Goal: Task Accomplishment & Management: Manage account settings

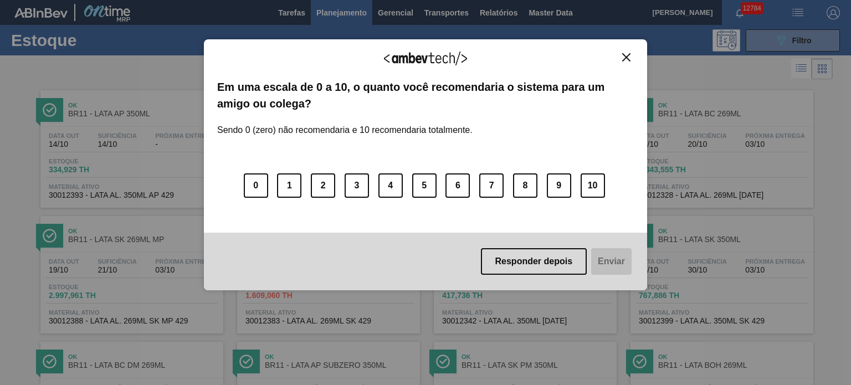
click at [622, 57] on img "Close" at bounding box center [626, 57] width 8 height 8
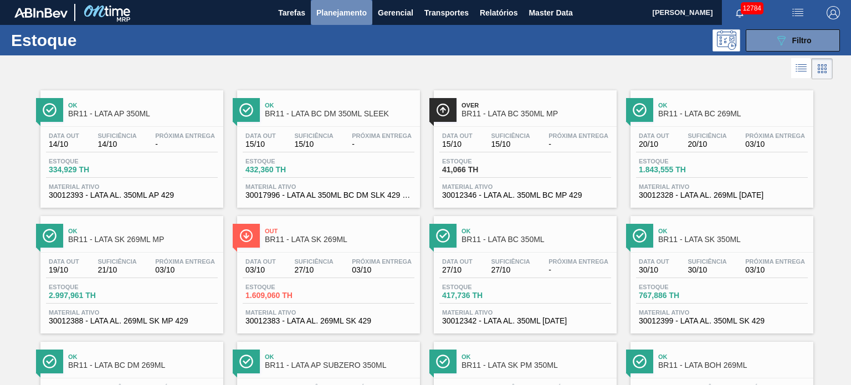
click at [353, 9] on span "Planejamento" at bounding box center [341, 12] width 50 height 13
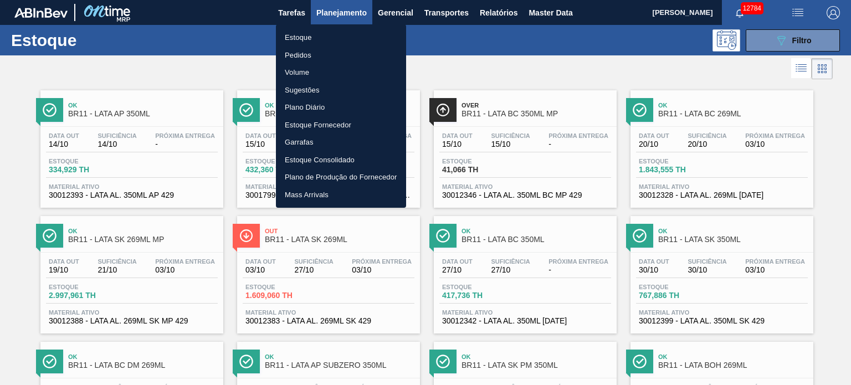
click at [301, 58] on li "Pedidos" at bounding box center [341, 56] width 130 height 18
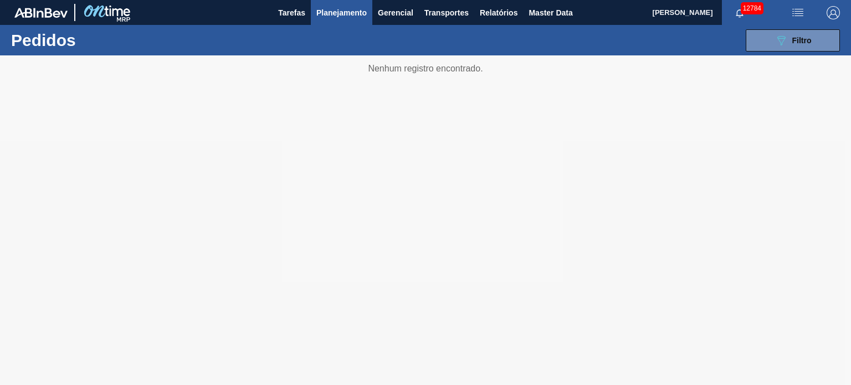
click at [356, 145] on div at bounding box center [425, 220] width 851 height 330
click at [777, 42] on icon "089F7B8B-B2A5-4AFE-B5C0-19BA573D28AC" at bounding box center [781, 40] width 13 height 13
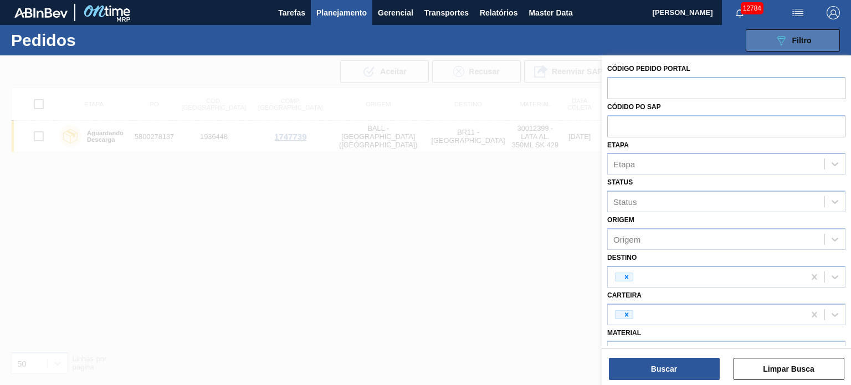
click at [795, 48] on button "089F7B8B-B2A5-4AFE-B5C0-19BA573D28AC Filtro" at bounding box center [793, 40] width 94 height 22
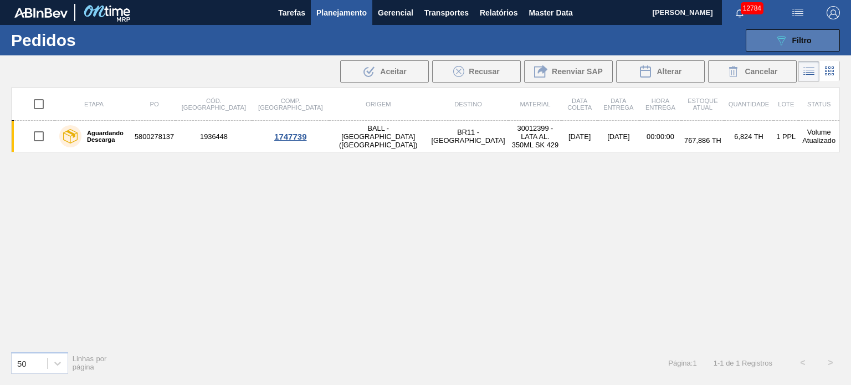
click at [795, 48] on button "089F7B8B-B2A5-4AFE-B5C0-19BA573D28AC Filtro" at bounding box center [793, 40] width 94 height 22
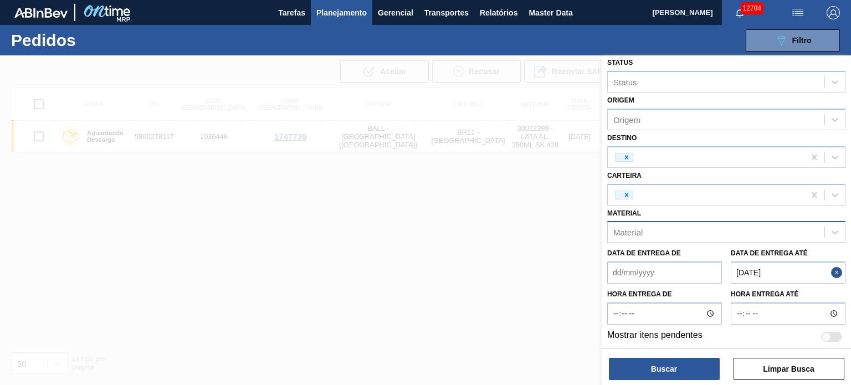
scroll to position [121, 0]
click at [838, 267] on button "Close" at bounding box center [838, 271] width 14 height 22
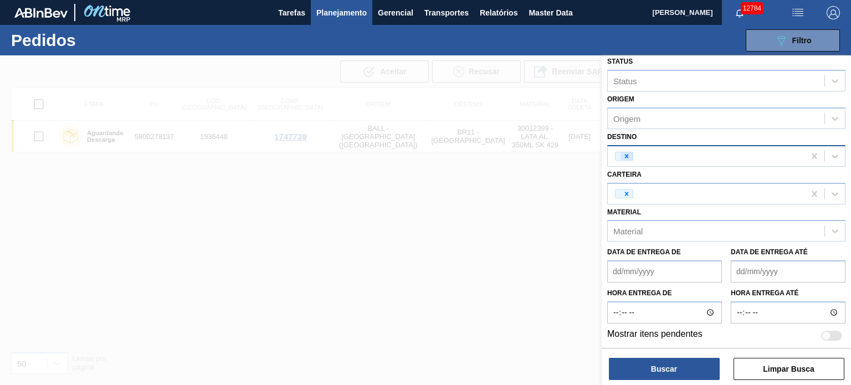
click at [627, 156] on icon at bounding box center [627, 156] width 8 height 8
click at [630, 190] on div at bounding box center [627, 194] width 12 height 8
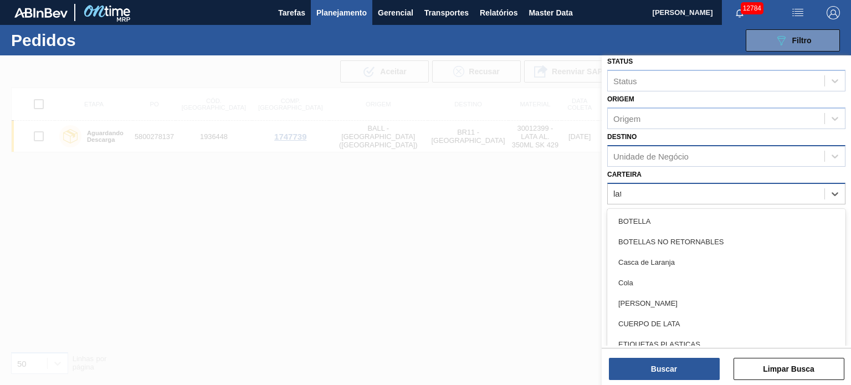
type input "lata"
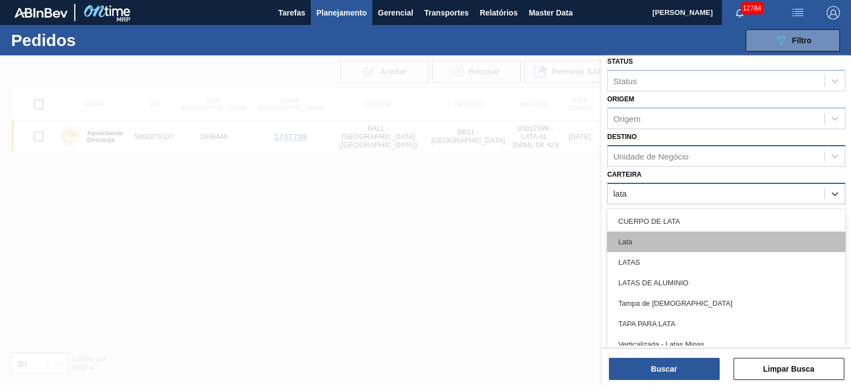
click at [642, 239] on div "Lata" at bounding box center [726, 242] width 238 height 21
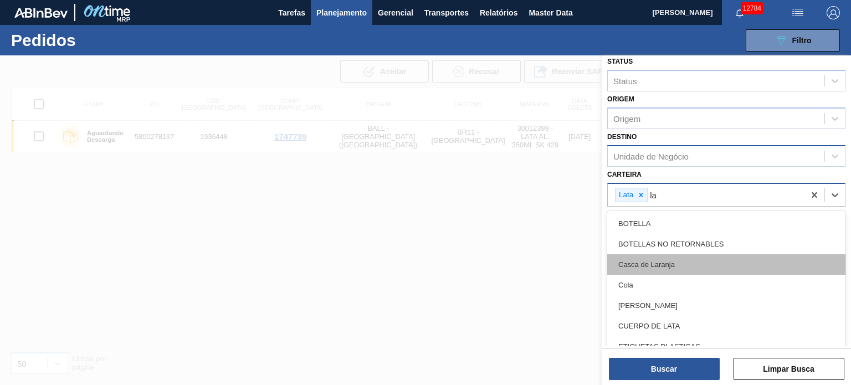
type input "l"
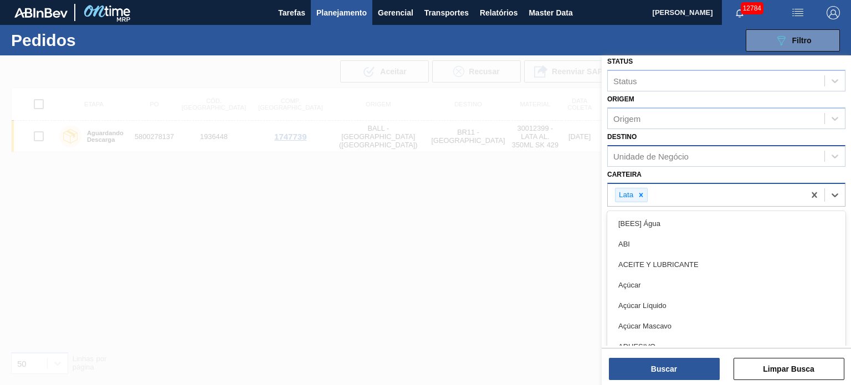
click at [696, 153] on div "Unidade de Negócio" at bounding box center [716, 156] width 217 height 16
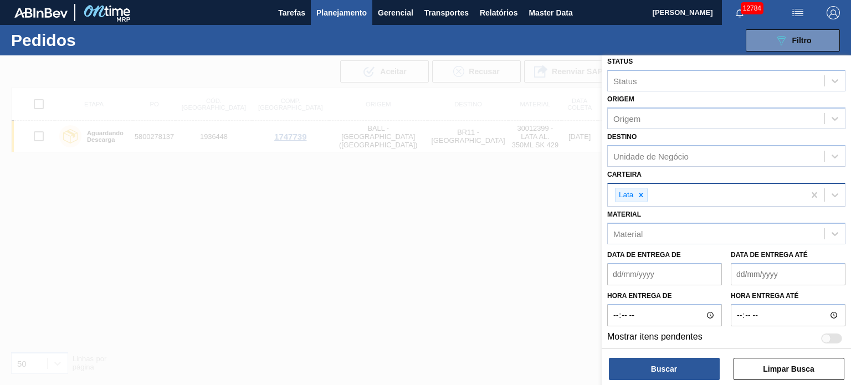
click at [668, 101] on div "Origem Origem" at bounding box center [726, 110] width 238 height 38
click at [680, 158] on div "Unidade de Negócio" at bounding box center [650, 155] width 75 height 9
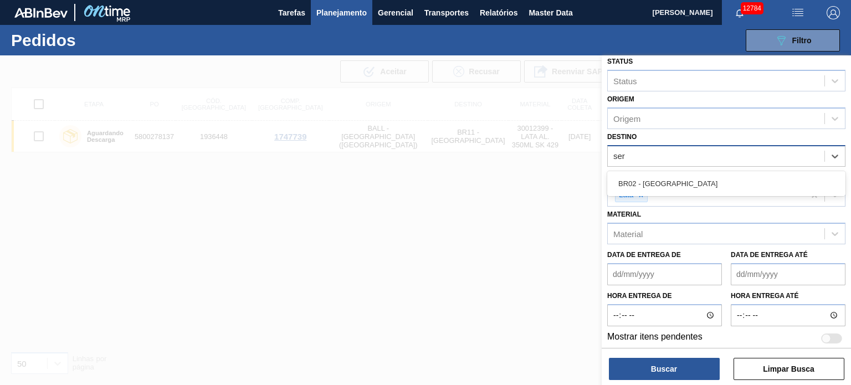
type input "ser"
drag, startPoint x: 694, startPoint y: 194, endPoint x: 689, endPoint y: 180, distance: 15.8
click at [694, 191] on div "Lata" at bounding box center [706, 195] width 197 height 23
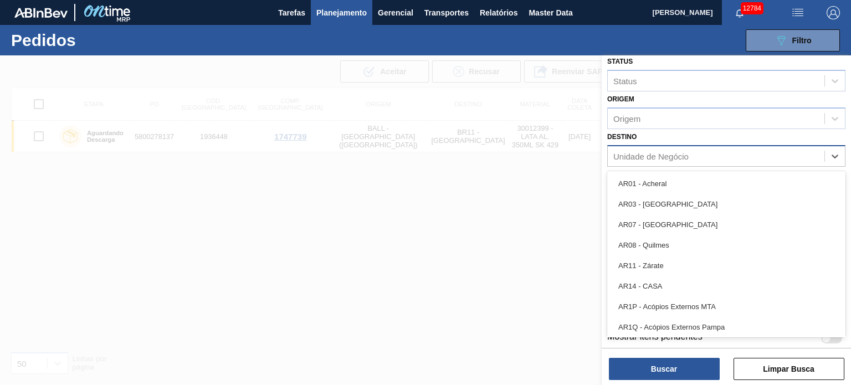
click at [683, 157] on div "Unidade de Negócio" at bounding box center [650, 155] width 75 height 9
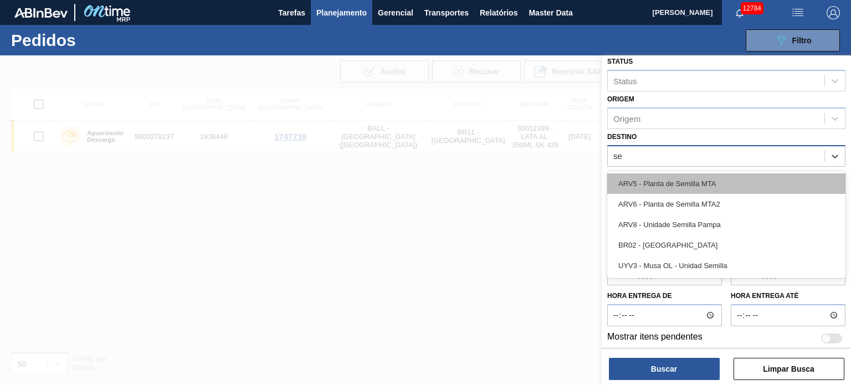
type input "ser"
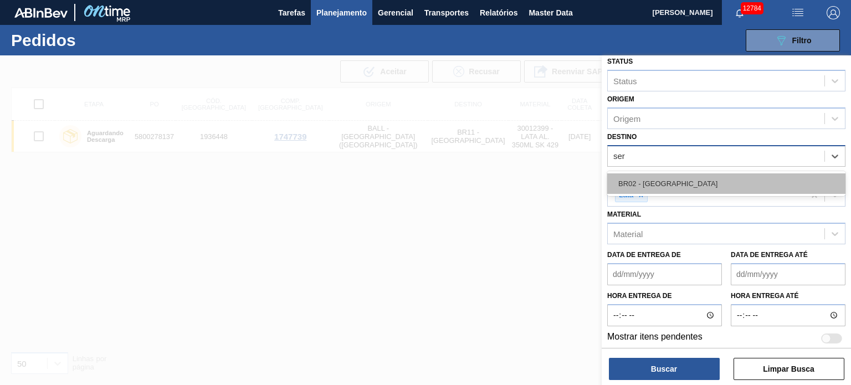
click at [673, 178] on div "BR02 - [GEOGRAPHIC_DATA]" at bounding box center [726, 183] width 238 height 21
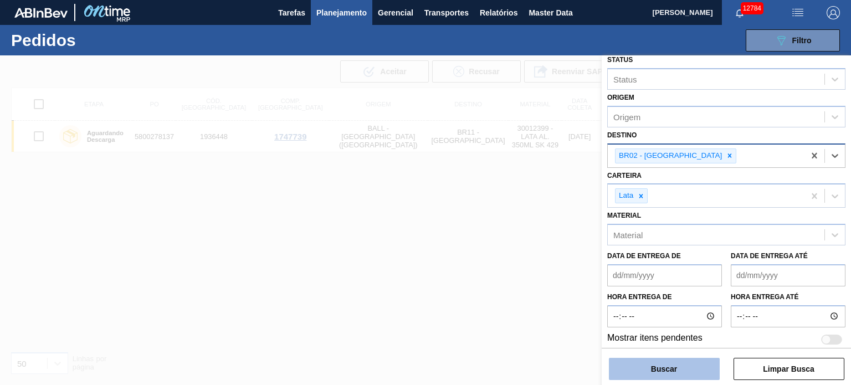
scroll to position [126, 0]
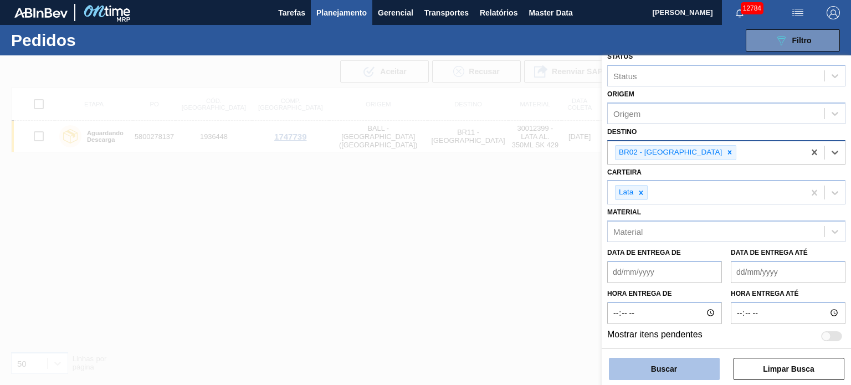
click at [657, 365] on button "Buscar" at bounding box center [664, 369] width 111 height 22
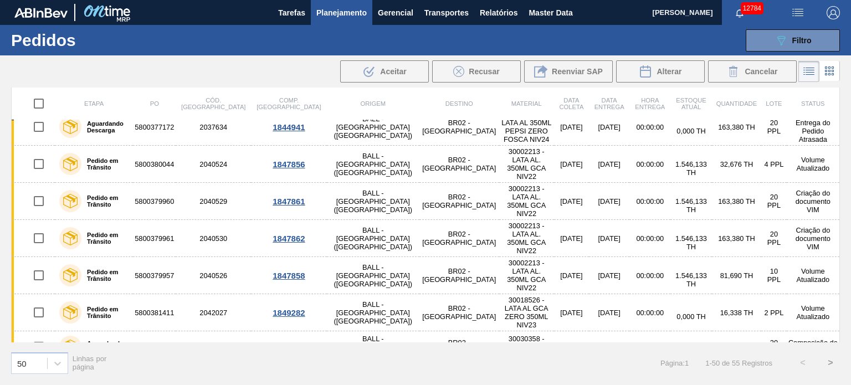
scroll to position [0, 0]
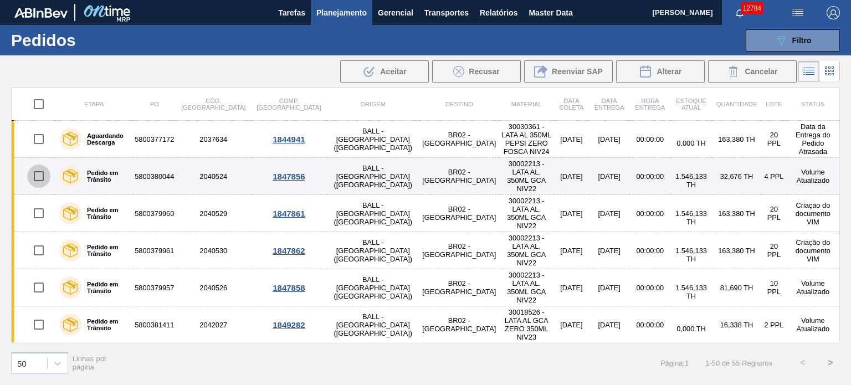
click at [37, 166] on input "checkbox" at bounding box center [38, 176] width 23 height 23
checkbox input "true"
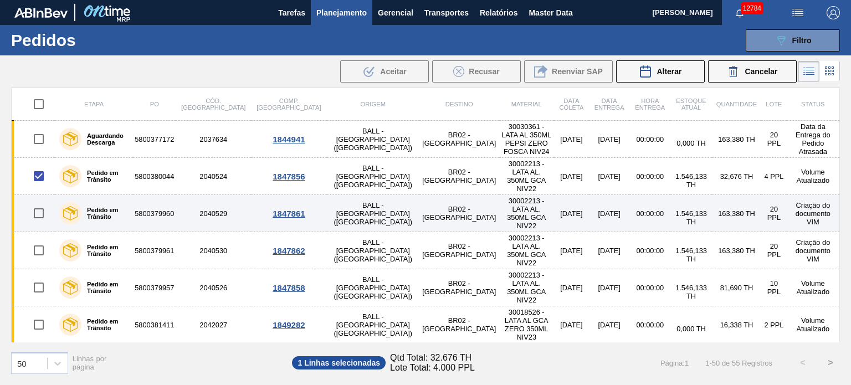
click at [41, 204] on input "checkbox" at bounding box center [38, 213] width 23 height 23
checkbox input "true"
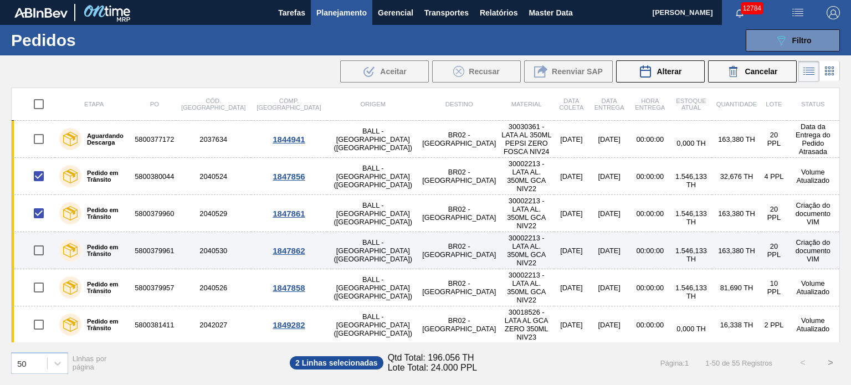
click at [38, 239] on input "checkbox" at bounding box center [38, 250] width 23 height 23
checkbox input "true"
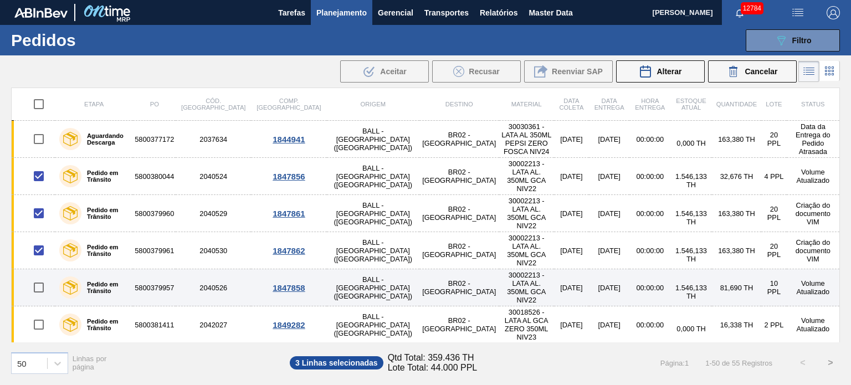
scroll to position [55, 0]
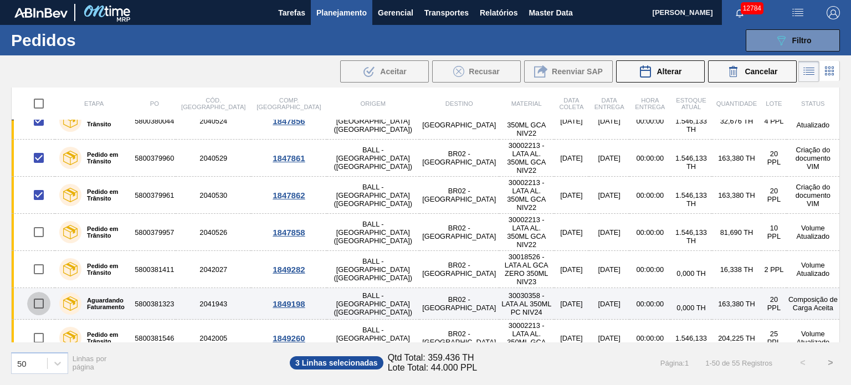
click at [37, 292] on input "checkbox" at bounding box center [38, 303] width 23 height 23
click at [35, 292] on input "checkbox" at bounding box center [38, 303] width 23 height 23
checkbox input "true"
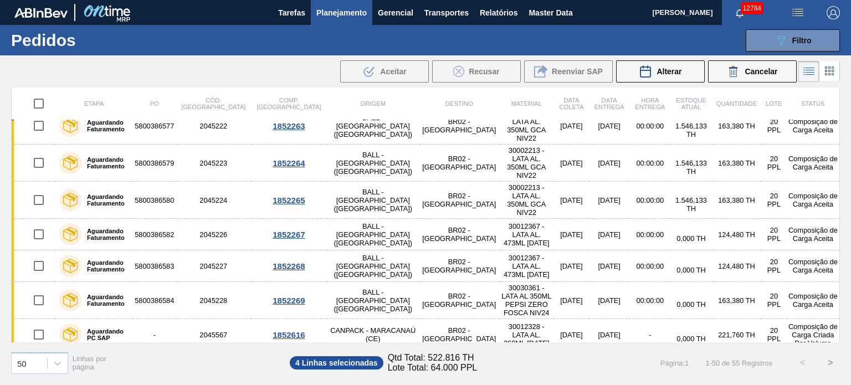
scroll to position [1053, 0]
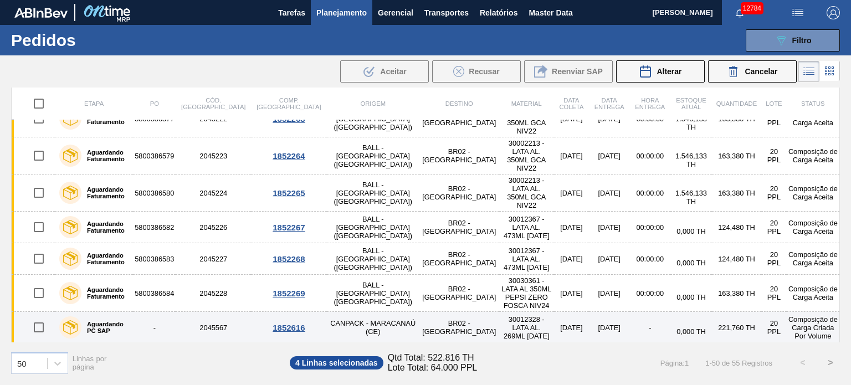
click at [38, 316] on input "checkbox" at bounding box center [38, 327] width 23 height 23
click at [35, 316] on input "checkbox" at bounding box center [38, 327] width 23 height 23
checkbox input "false"
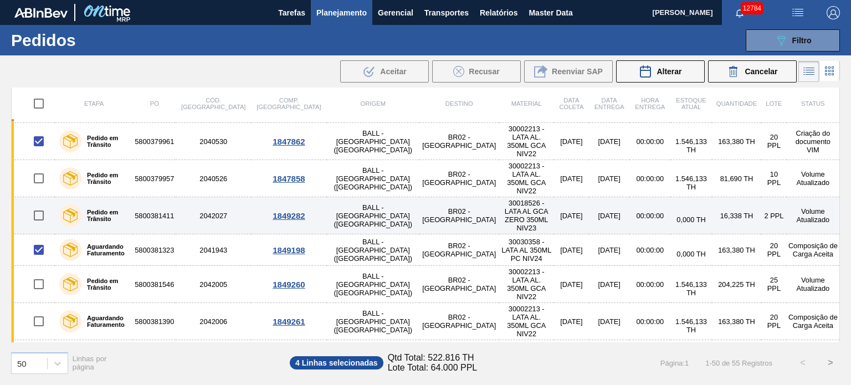
scroll to position [111, 0]
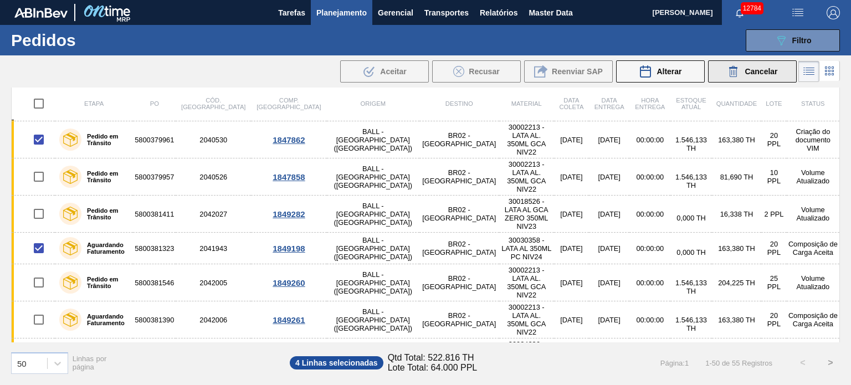
click at [723, 75] on button "Cancelar" at bounding box center [752, 71] width 89 height 22
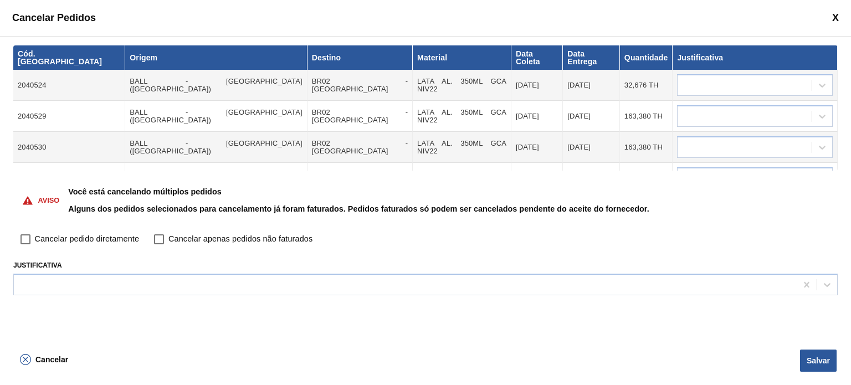
click at [29, 242] on input "Cancelar pedido diretamente" at bounding box center [25, 239] width 19 height 19
checkbox input "true"
click at [693, 83] on div at bounding box center [745, 86] width 134 height 16
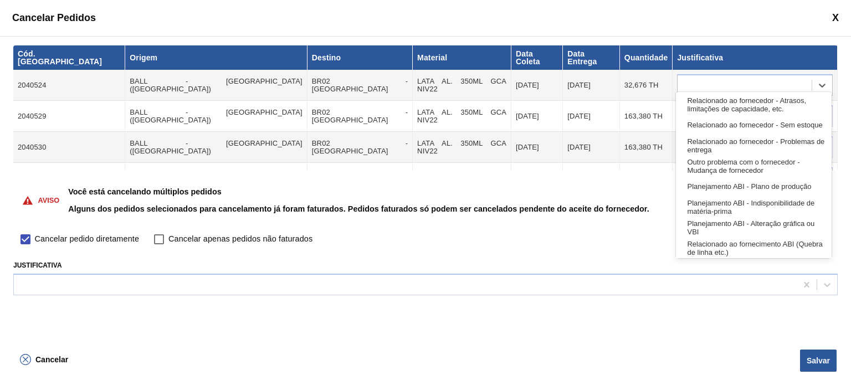
scroll to position [207, 0]
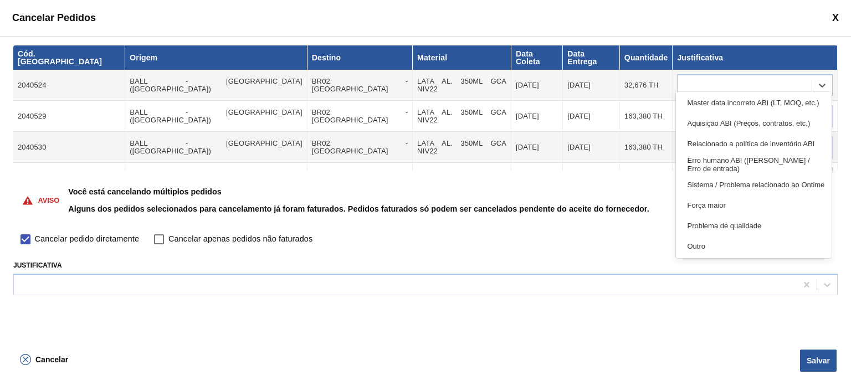
drag, startPoint x: 711, startPoint y: 239, endPoint x: 710, endPoint y: 199, distance: 39.3
click at [711, 237] on div "Outro" at bounding box center [753, 246] width 155 height 21
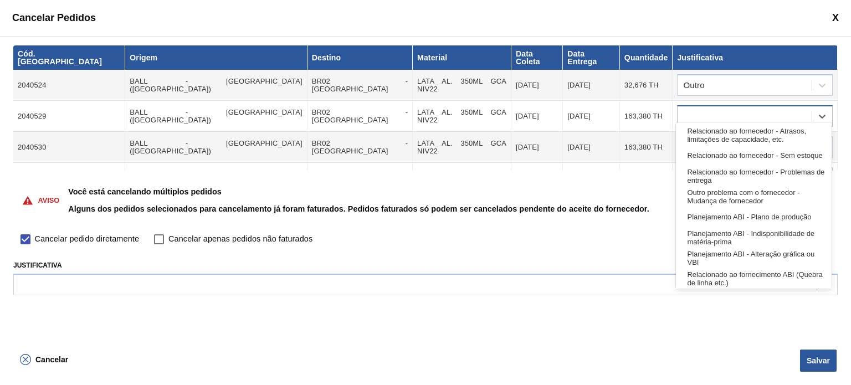
drag, startPoint x: 721, startPoint y: 109, endPoint x: 721, endPoint y: 115, distance: 6.1
click at [721, 109] on div at bounding box center [745, 117] width 134 height 16
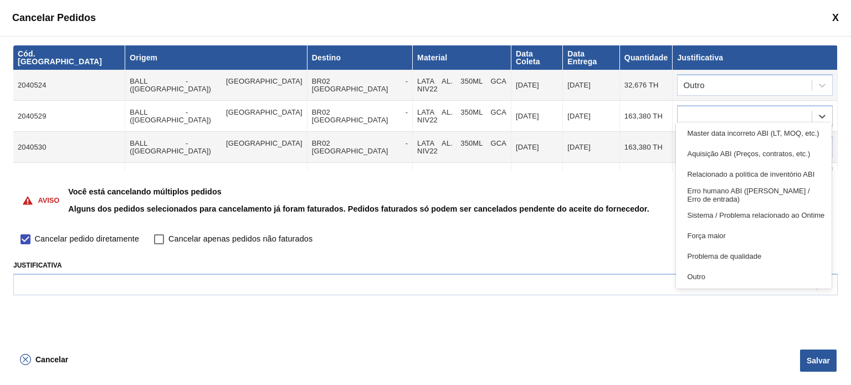
click at [711, 264] on div "Problema de qualidade" at bounding box center [753, 256] width 155 height 21
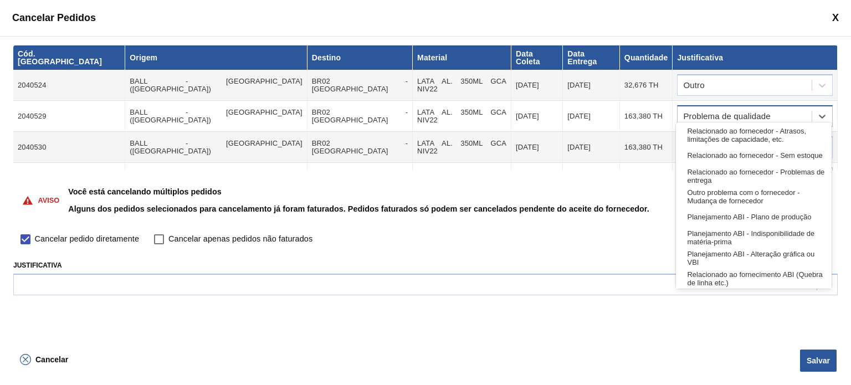
click at [737, 109] on div "Problema de qualidade" at bounding box center [745, 117] width 134 height 16
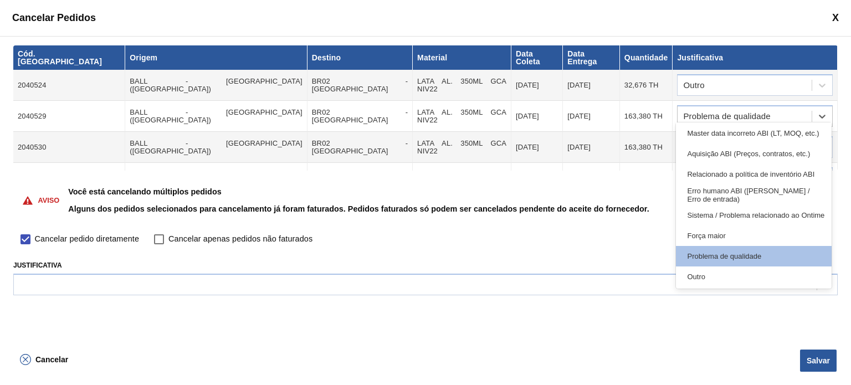
drag, startPoint x: 703, startPoint y: 282, endPoint x: 705, endPoint y: 233, distance: 48.8
click at [703, 283] on div "Outro" at bounding box center [753, 277] width 155 height 21
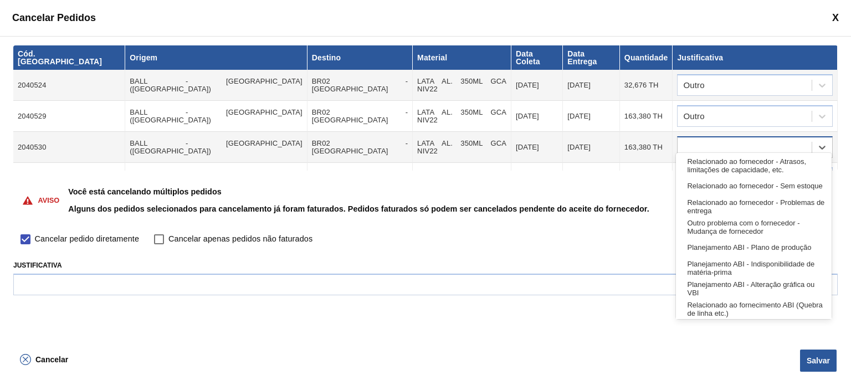
click at [724, 142] on div at bounding box center [745, 148] width 134 height 16
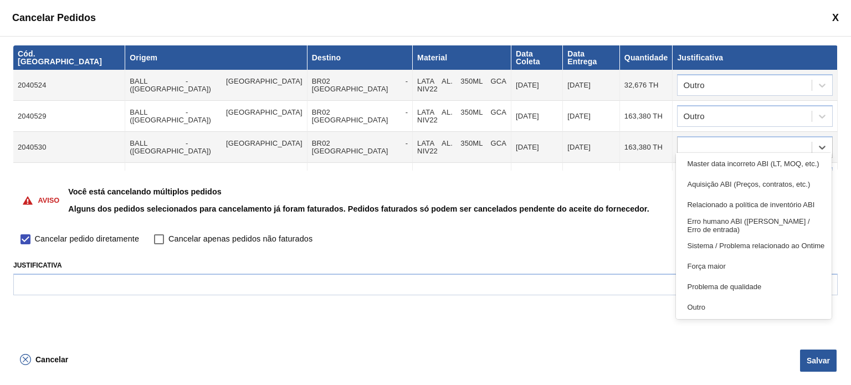
click at [711, 301] on div "Outro" at bounding box center [753, 307] width 155 height 21
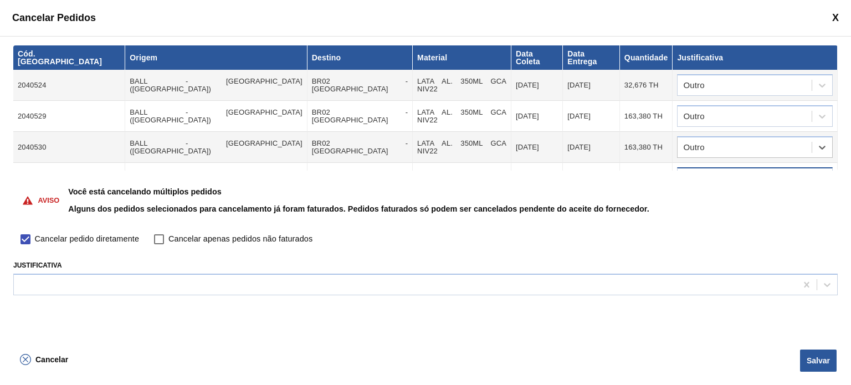
click at [725, 171] on div at bounding box center [745, 179] width 134 height 16
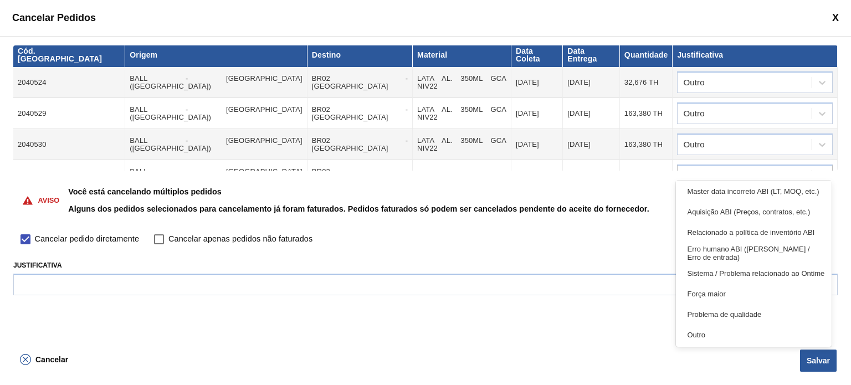
drag, startPoint x: 718, startPoint y: 334, endPoint x: 726, endPoint y: 250, distance: 84.6
click at [716, 334] on div "Outro" at bounding box center [753, 335] width 155 height 21
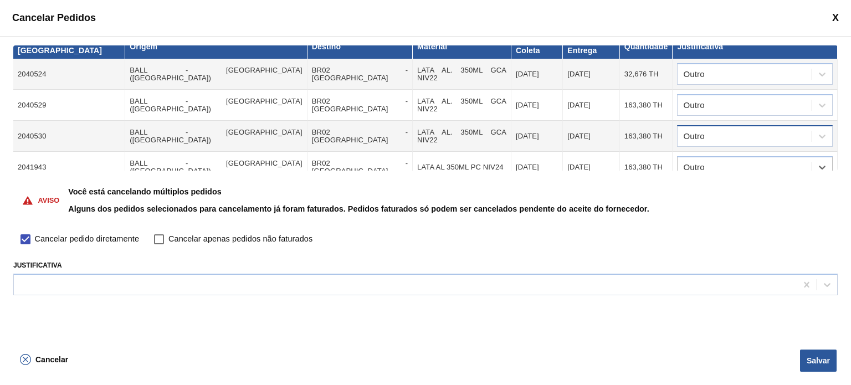
scroll to position [13, 0]
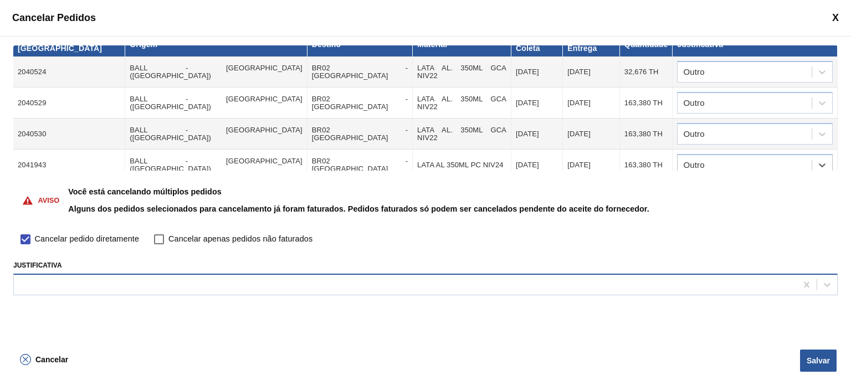
click at [257, 285] on div at bounding box center [405, 284] width 783 height 16
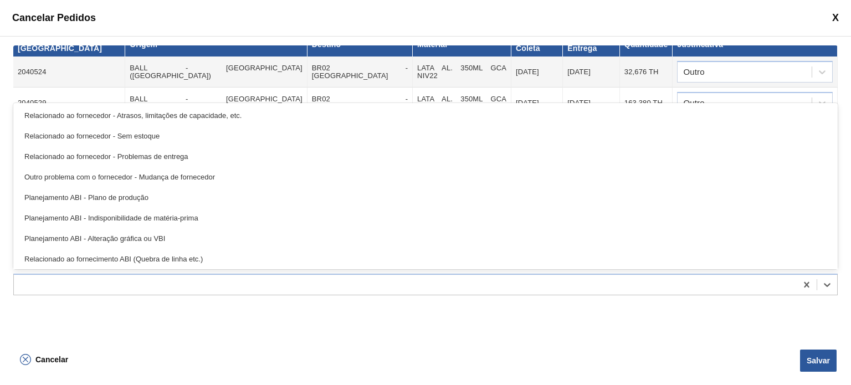
click at [255, 337] on div "Cód. Pedido Origem Destino Material Data Coleta Data Entrega Quantidade Justifi…" at bounding box center [425, 191] width 851 height 310
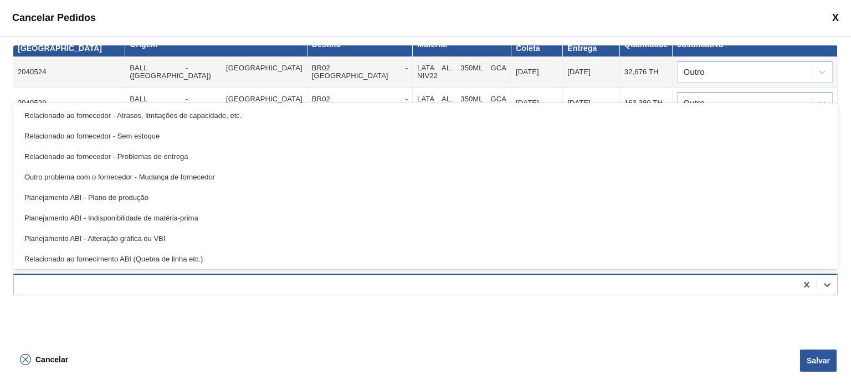
click at [195, 284] on div at bounding box center [405, 284] width 783 height 16
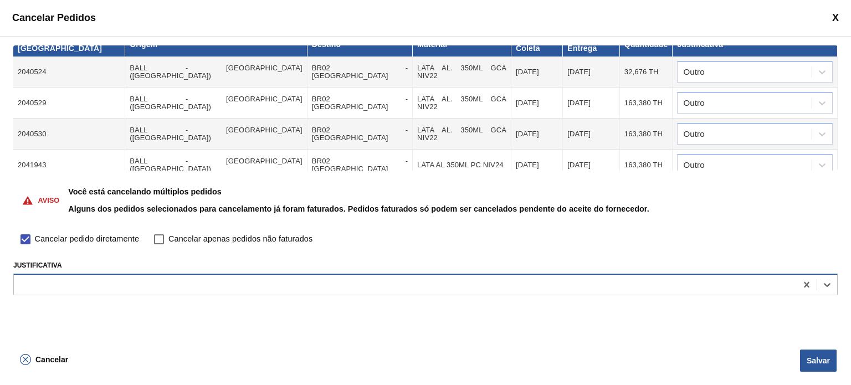
click at [195, 284] on div at bounding box center [405, 284] width 783 height 16
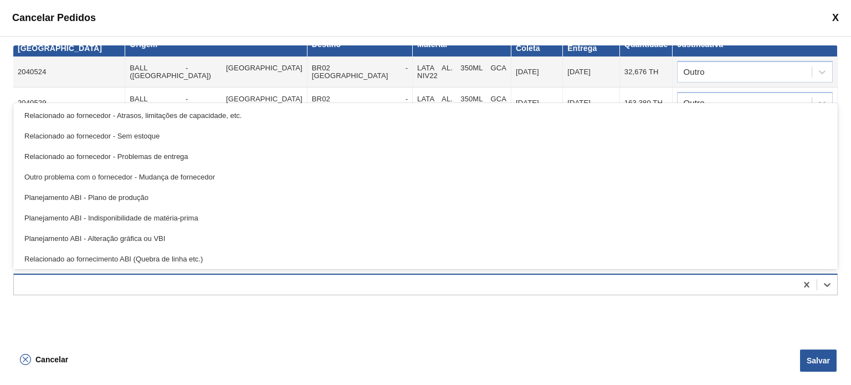
click at [100, 290] on div at bounding box center [405, 284] width 783 height 16
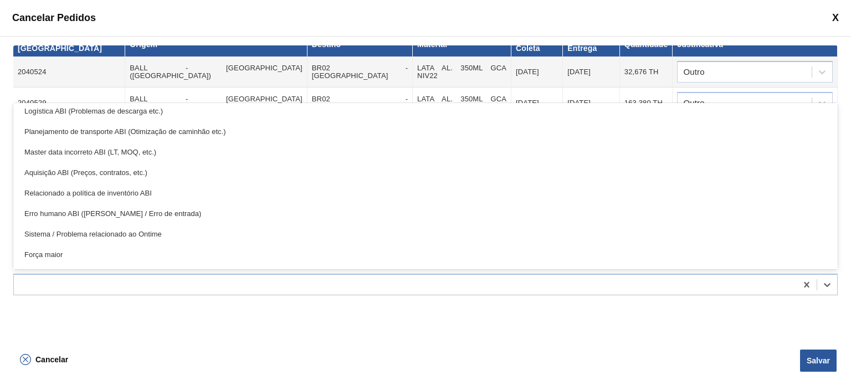
scroll to position [207, 0]
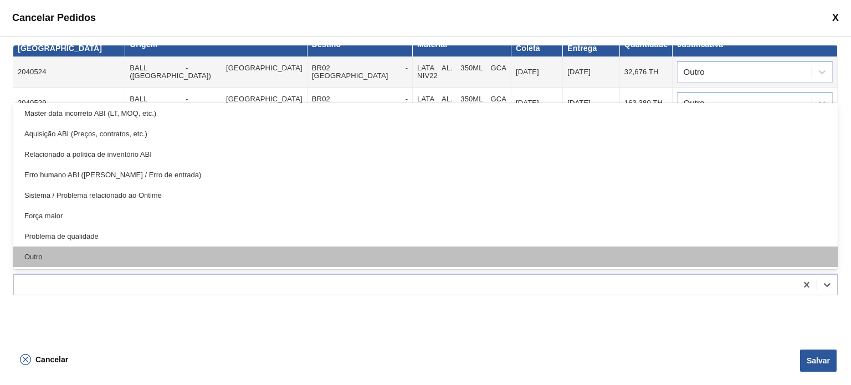
click at [111, 259] on div "Outro" at bounding box center [425, 257] width 824 height 21
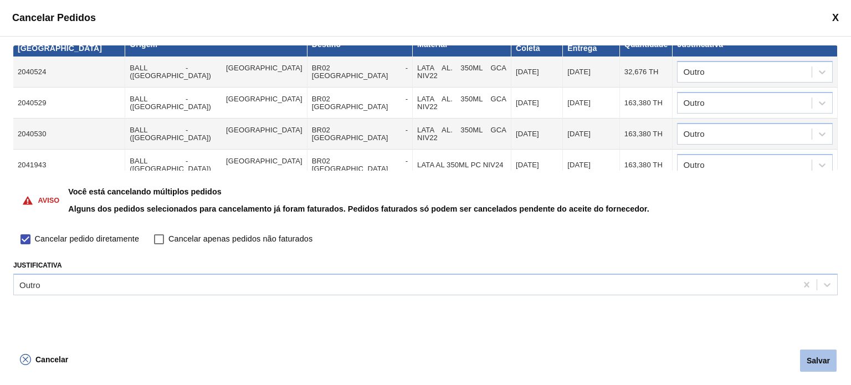
click at [811, 362] on button "Salvar" at bounding box center [818, 361] width 37 height 22
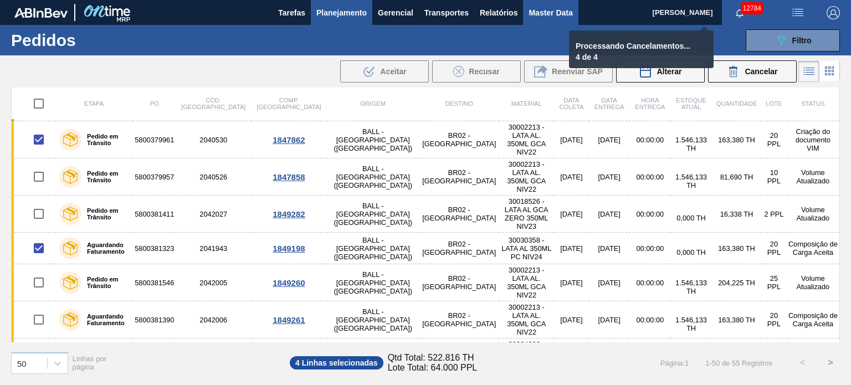
checkbox input "false"
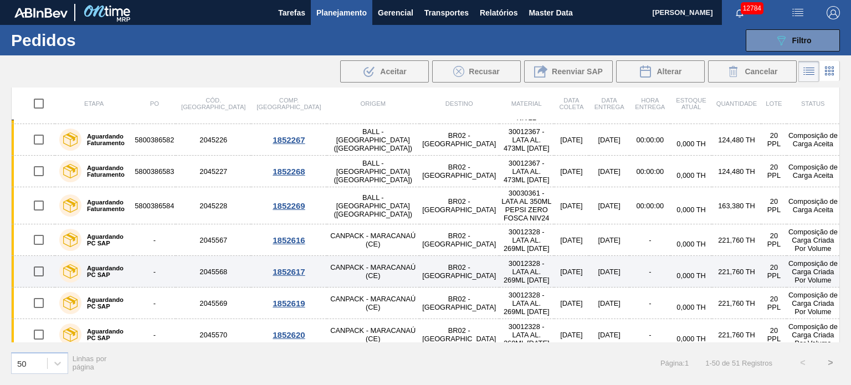
scroll to position [942, 0]
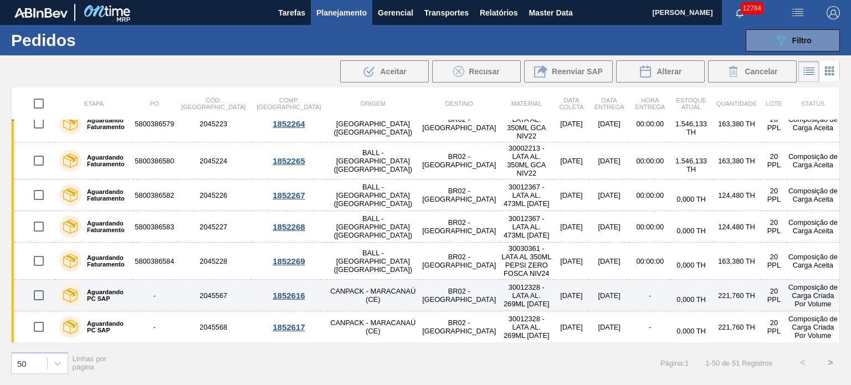
click at [88, 289] on label "Aguardando PC SAP" at bounding box center [104, 295] width 47 height 13
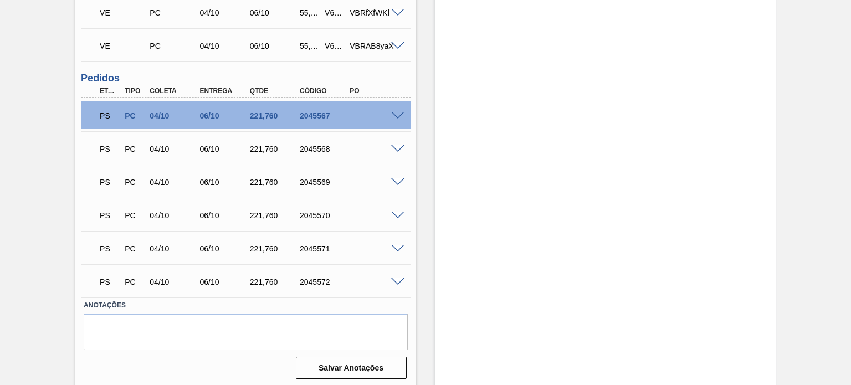
scroll to position [583, 0]
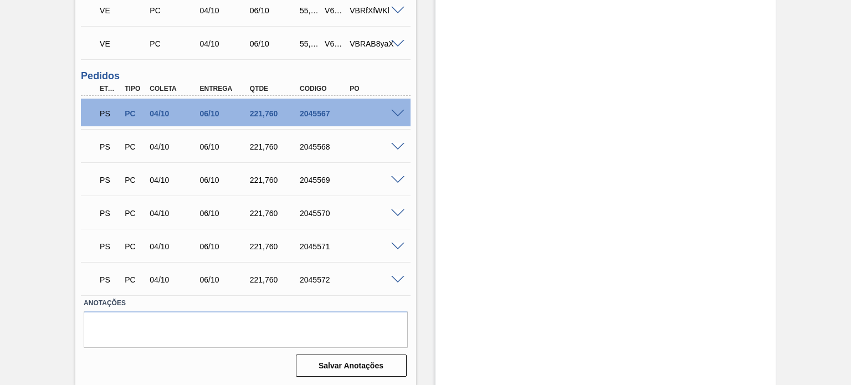
click at [397, 109] on div at bounding box center [399, 113] width 22 height 8
click at [397, 111] on span at bounding box center [397, 114] width 13 height 8
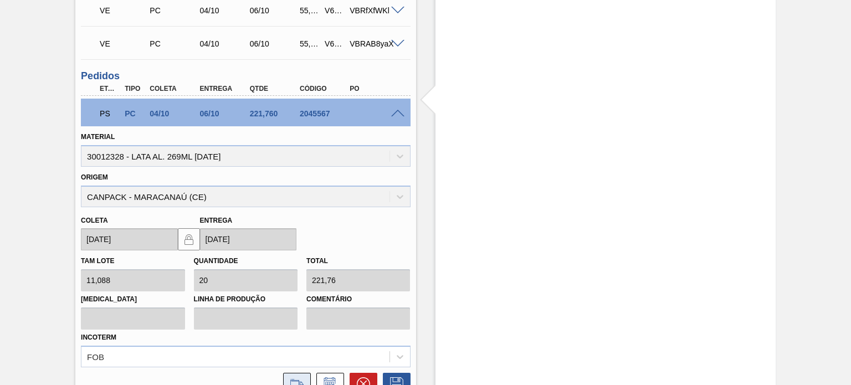
click at [294, 380] on icon at bounding box center [297, 383] width 18 height 13
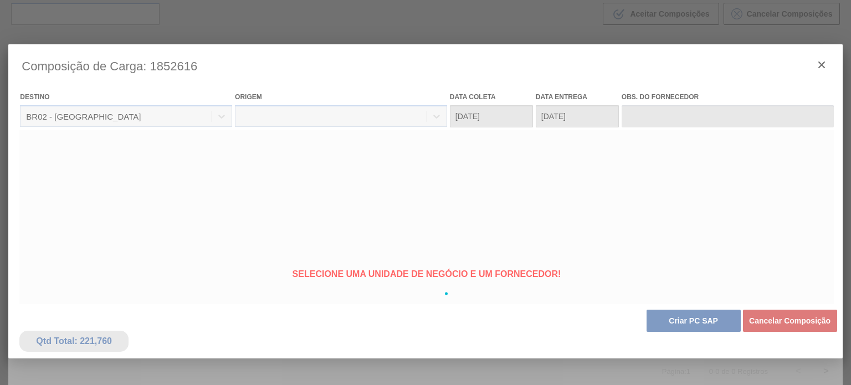
type coleta "[DATE]"
type Entrega "[DATE]"
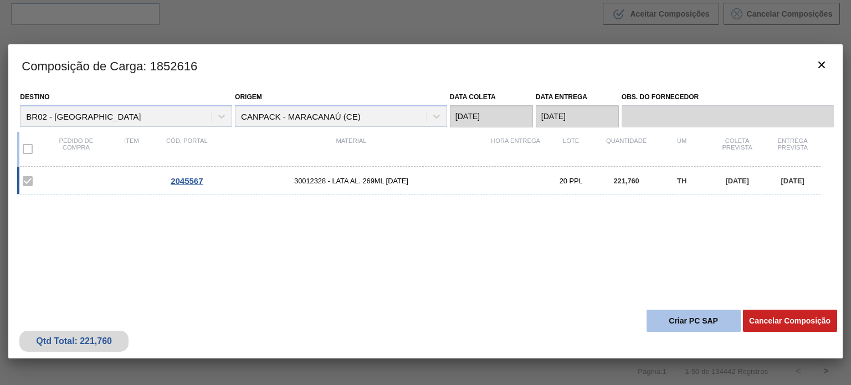
click at [694, 323] on button "Criar PC SAP" at bounding box center [694, 321] width 94 height 22
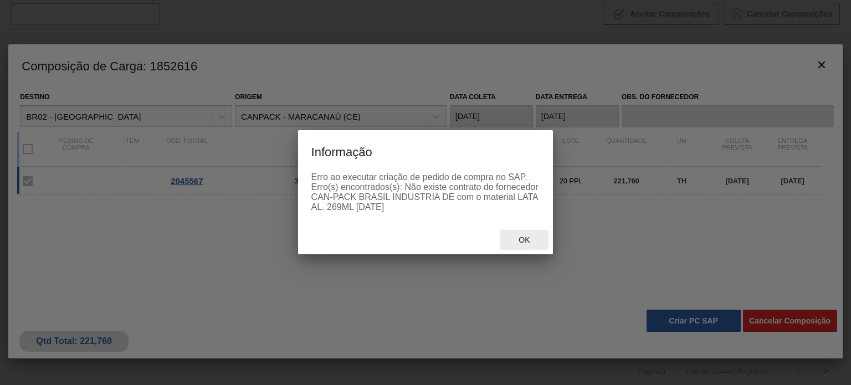
click at [524, 238] on span "Ok" at bounding box center [524, 239] width 29 height 9
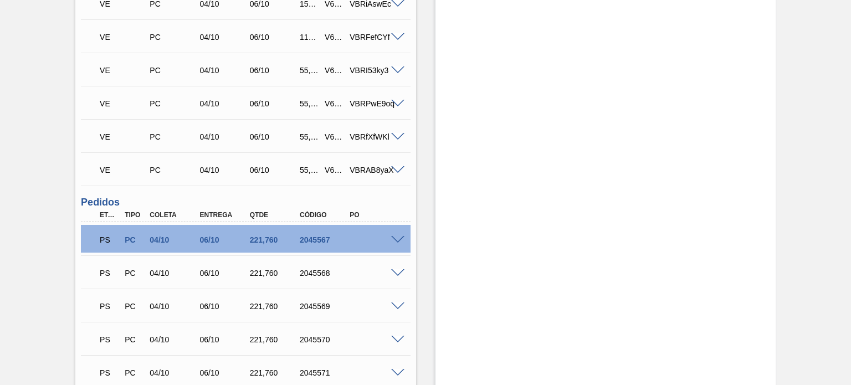
scroll to position [583, 0]
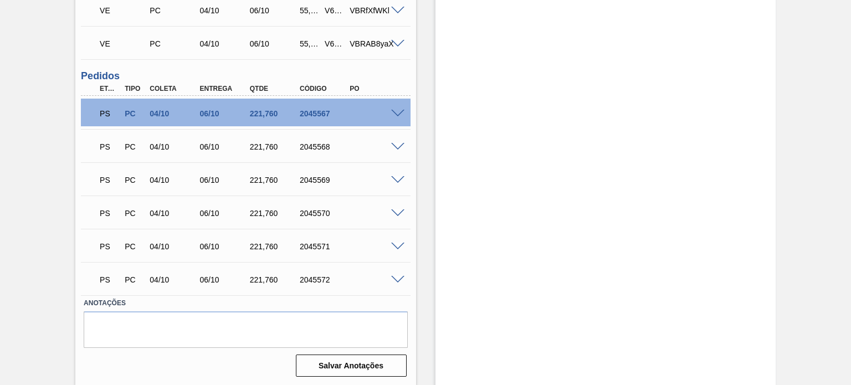
click at [396, 144] on span at bounding box center [397, 147] width 13 height 8
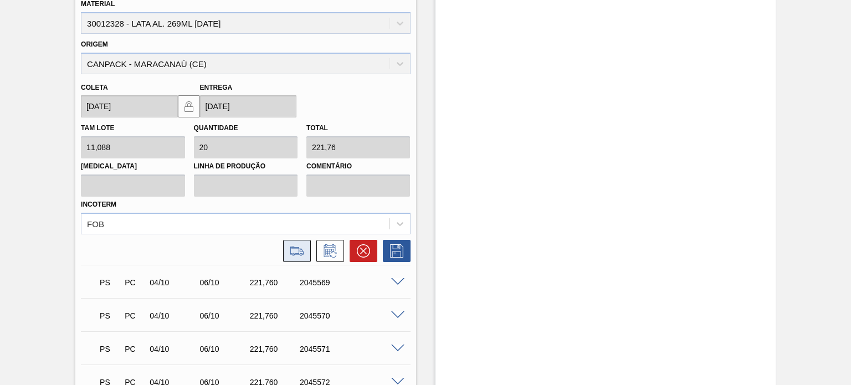
click at [296, 249] on icon at bounding box center [297, 250] width 18 height 13
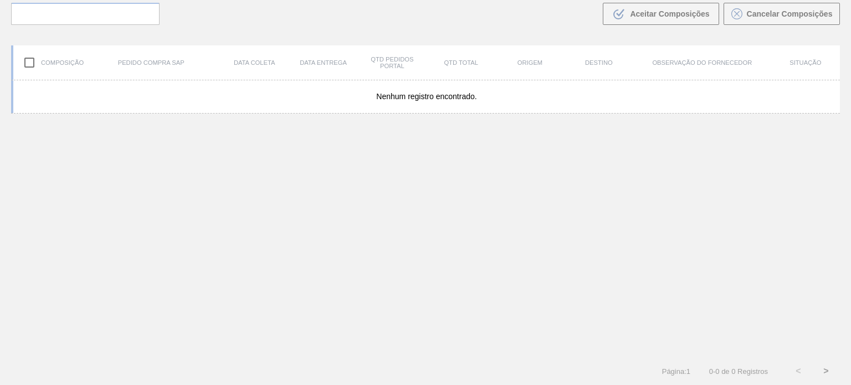
scroll to position [80, 0]
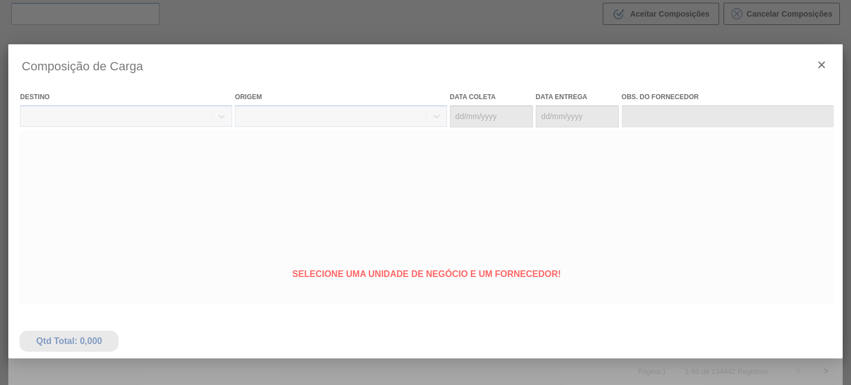
type coleta "[DATE]"
type Entrega "[DATE]"
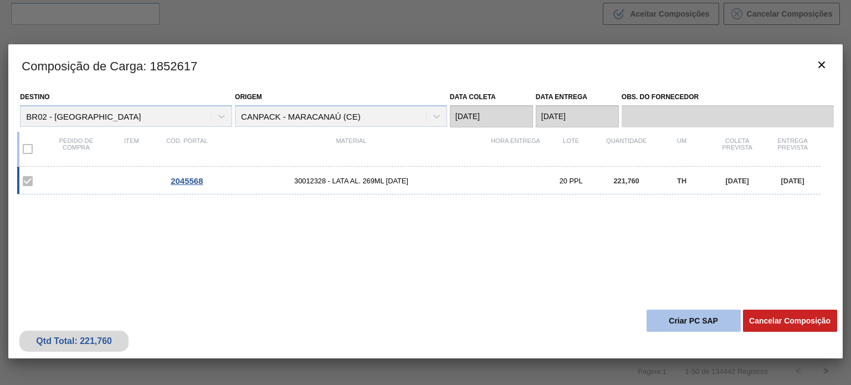
click at [692, 319] on button "Criar PC SAP" at bounding box center [694, 321] width 94 height 22
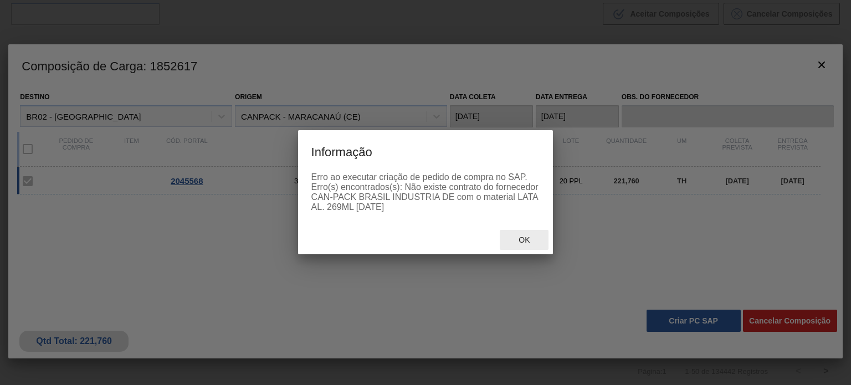
click at [538, 240] on span "Ok" at bounding box center [524, 239] width 29 height 9
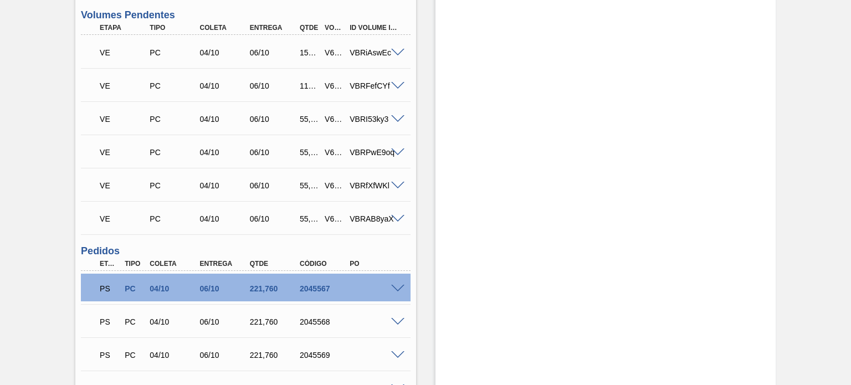
scroll to position [499, 0]
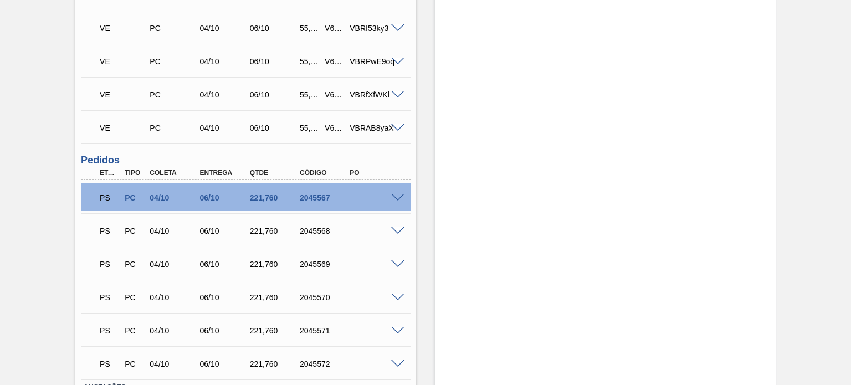
click at [395, 261] on span at bounding box center [397, 264] width 13 height 8
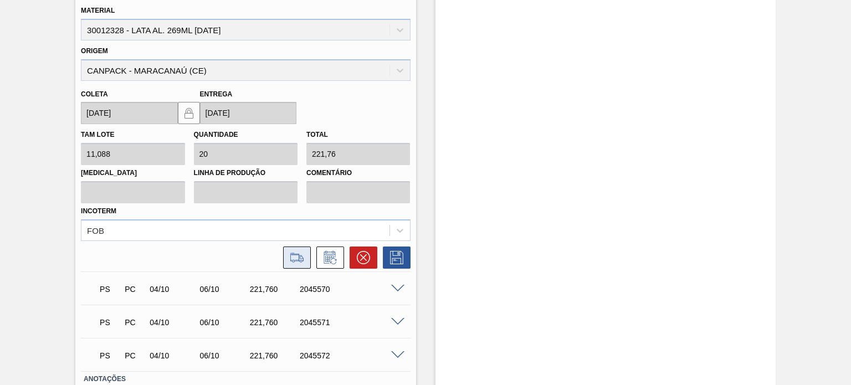
click at [304, 258] on icon at bounding box center [297, 257] width 18 height 13
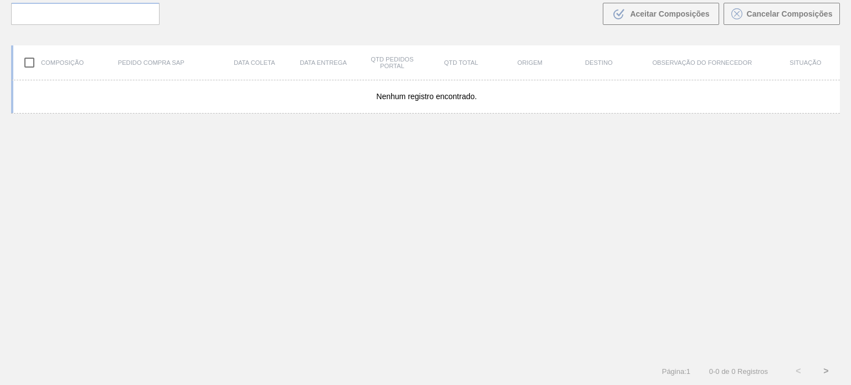
scroll to position [80, 0]
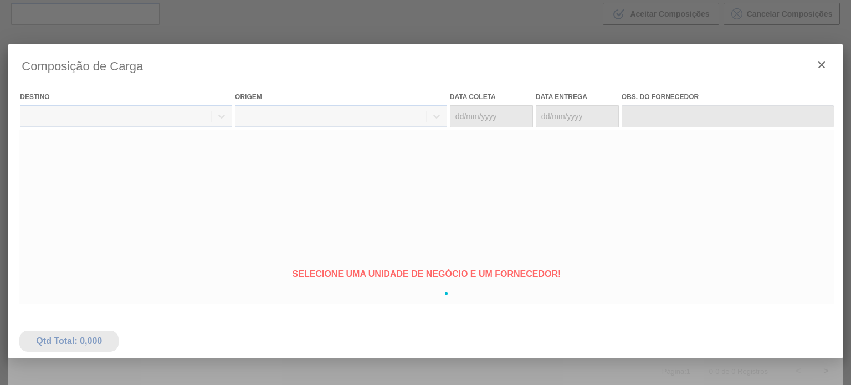
type coleta "[DATE]"
type Entrega "[DATE]"
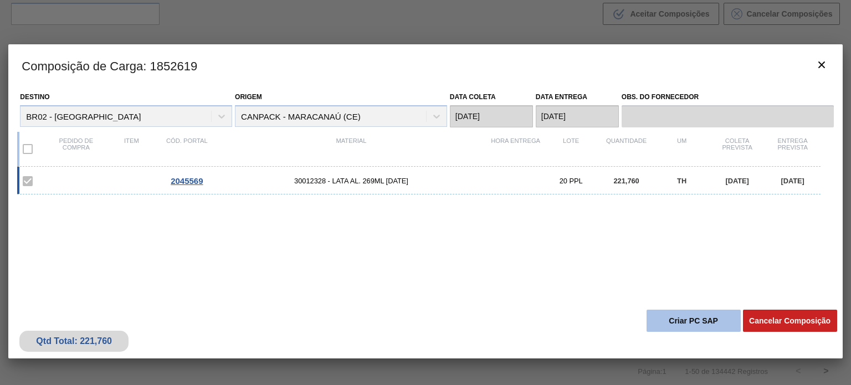
click at [674, 324] on button "Criar PC SAP" at bounding box center [694, 321] width 94 height 22
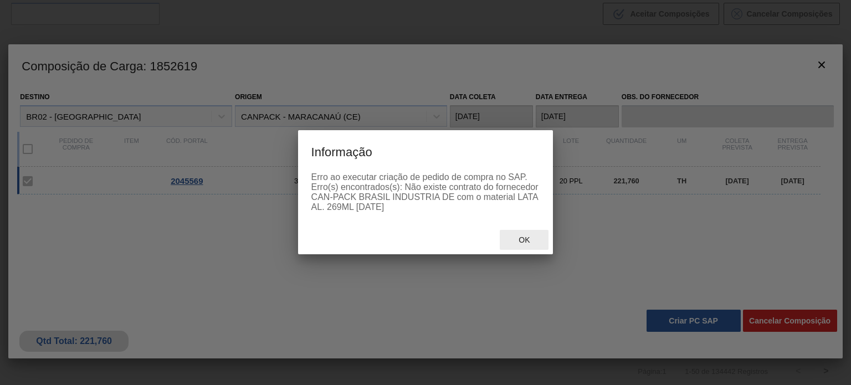
click at [527, 234] on div "Ok" at bounding box center [524, 240] width 49 height 21
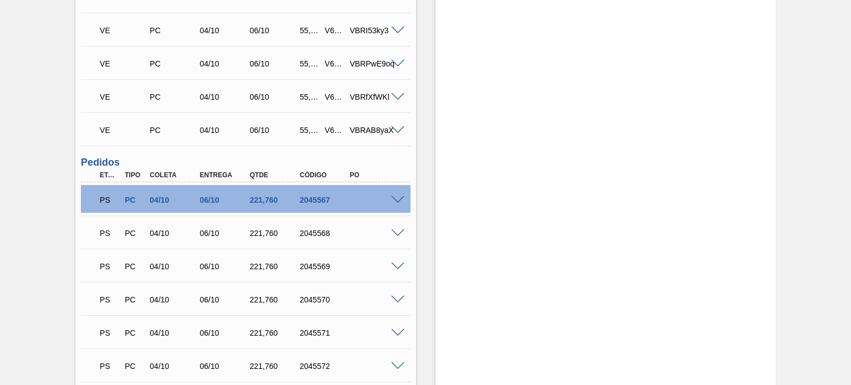
scroll to position [554, 0]
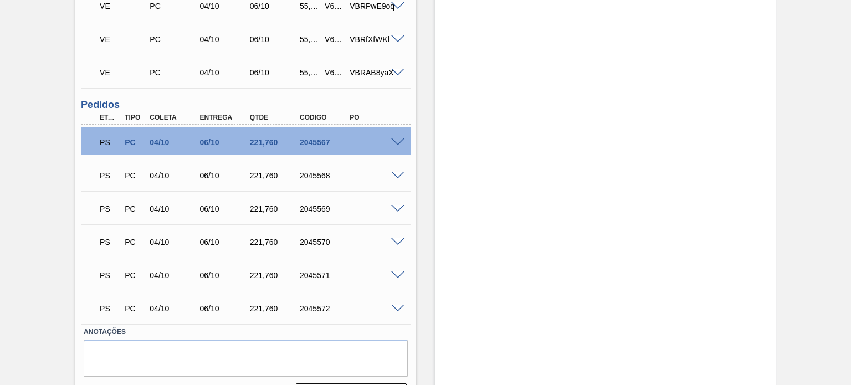
click at [398, 240] on span at bounding box center [397, 242] width 13 height 8
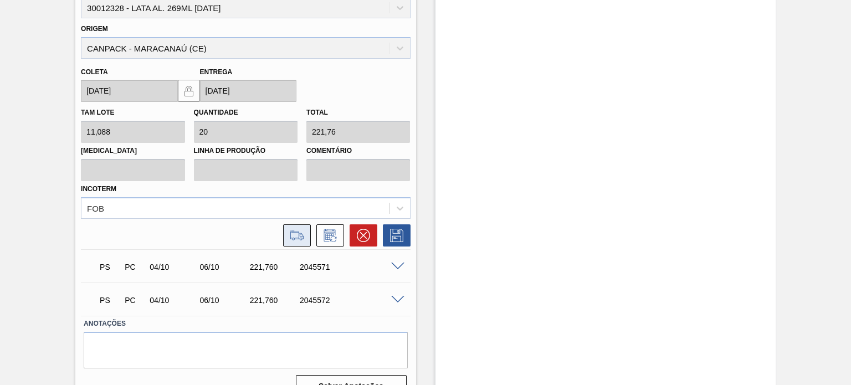
click at [305, 240] on button at bounding box center [297, 235] width 28 height 22
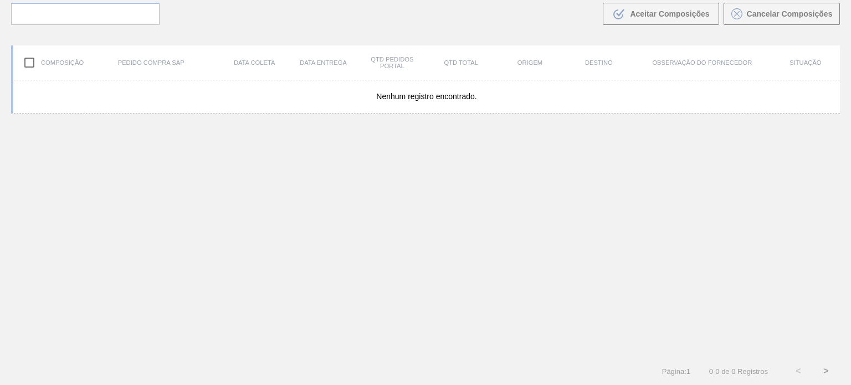
scroll to position [80, 0]
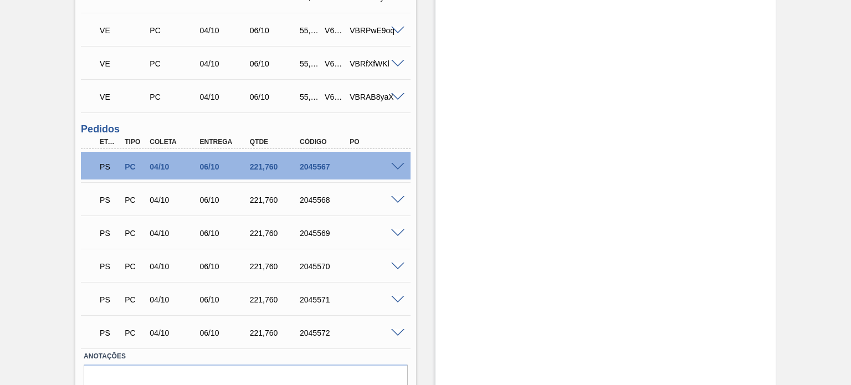
scroll to position [583, 0]
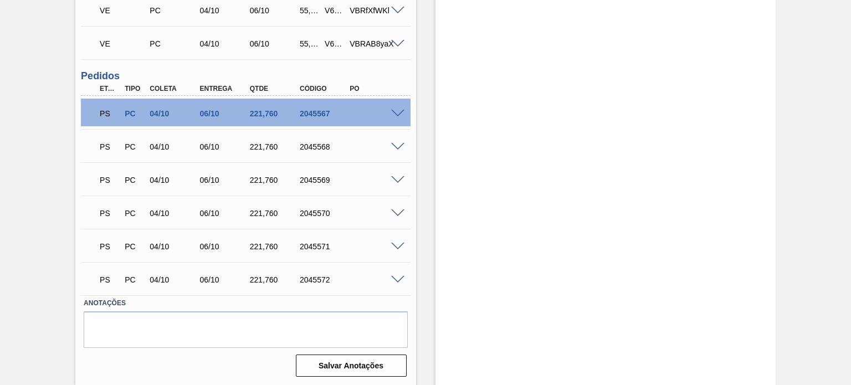
click at [395, 244] on span at bounding box center [397, 247] width 13 height 8
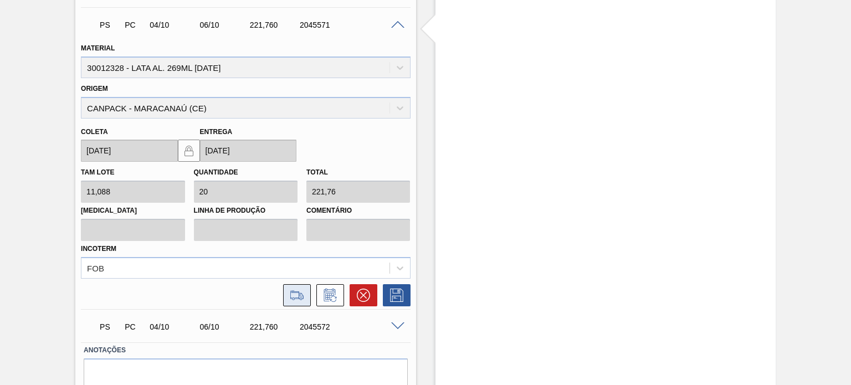
click at [306, 294] on button at bounding box center [297, 295] width 28 height 22
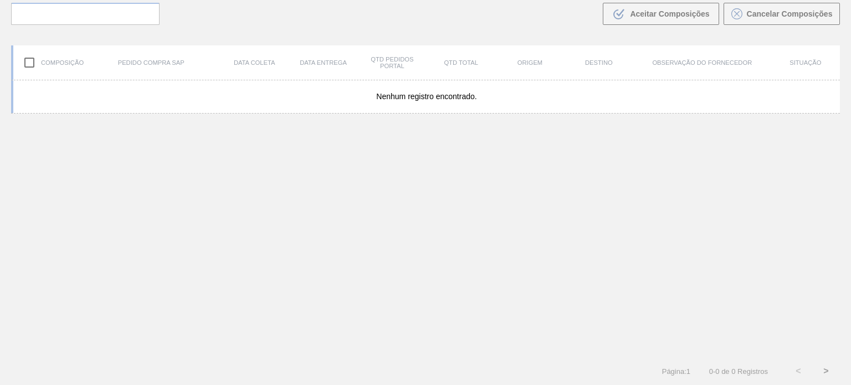
scroll to position [80, 0]
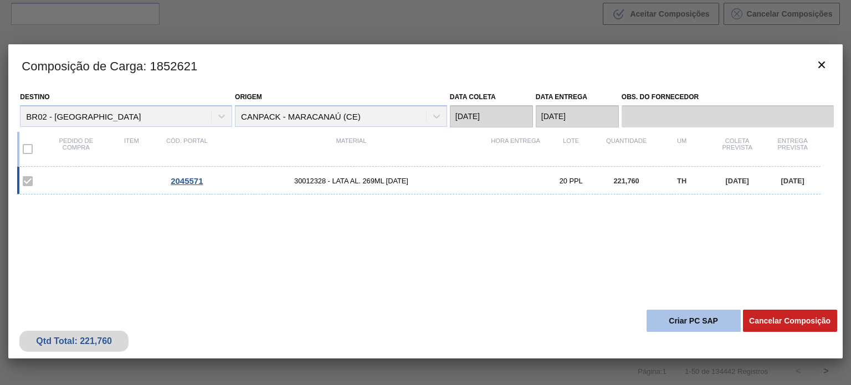
click at [682, 328] on button "Criar PC SAP" at bounding box center [694, 321] width 94 height 22
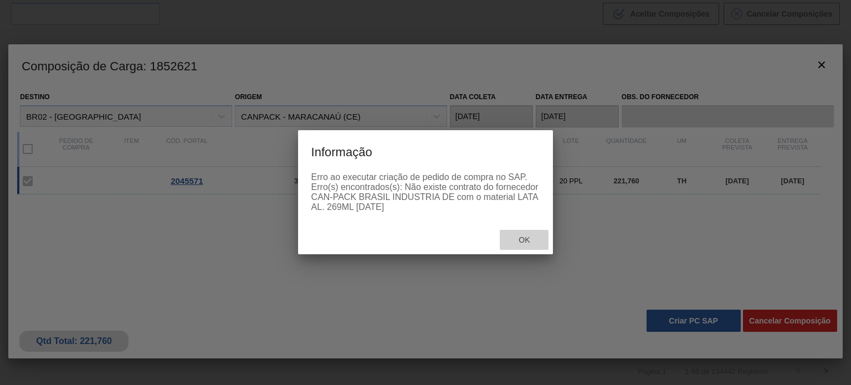
click at [536, 235] on div "Ok" at bounding box center [524, 240] width 49 height 21
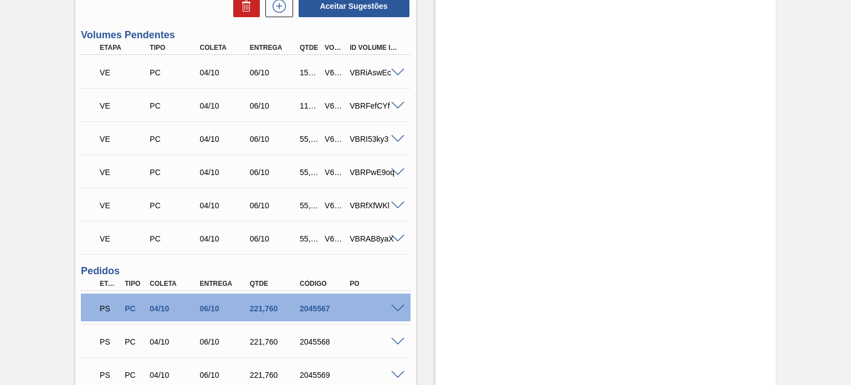
scroll to position [583, 0]
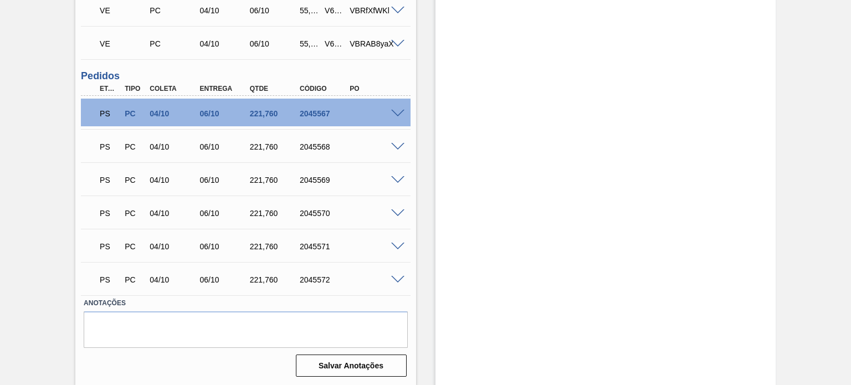
click at [392, 277] on span at bounding box center [397, 280] width 13 height 8
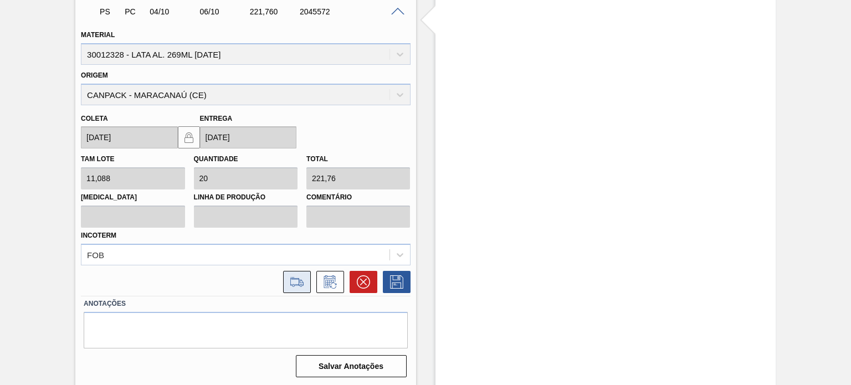
click at [303, 278] on icon at bounding box center [297, 281] width 18 height 13
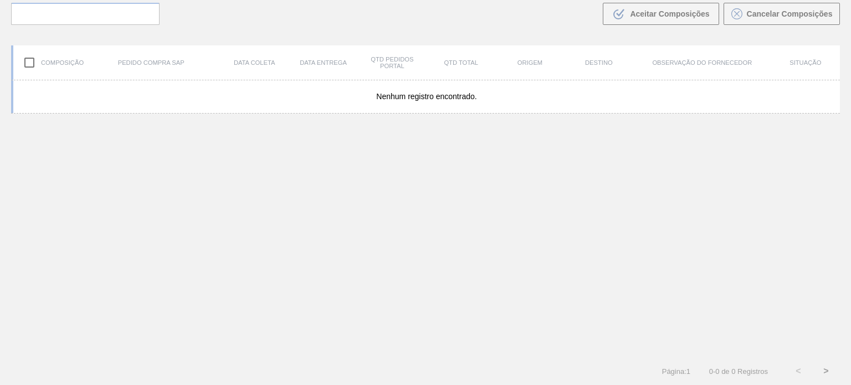
scroll to position [80, 0]
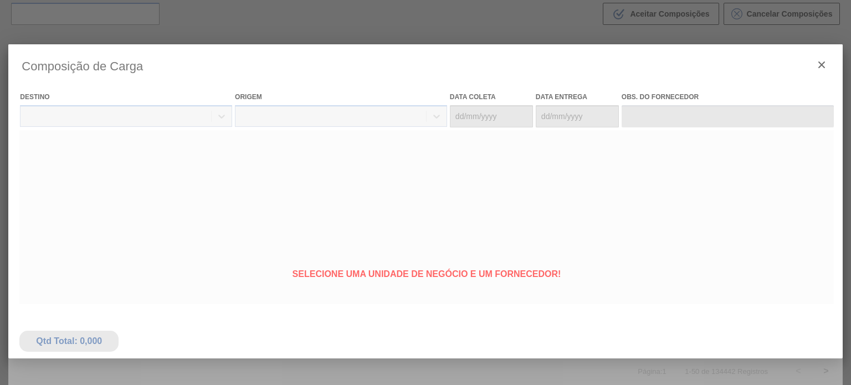
type coleta "[DATE]"
type Entrega "[DATE]"
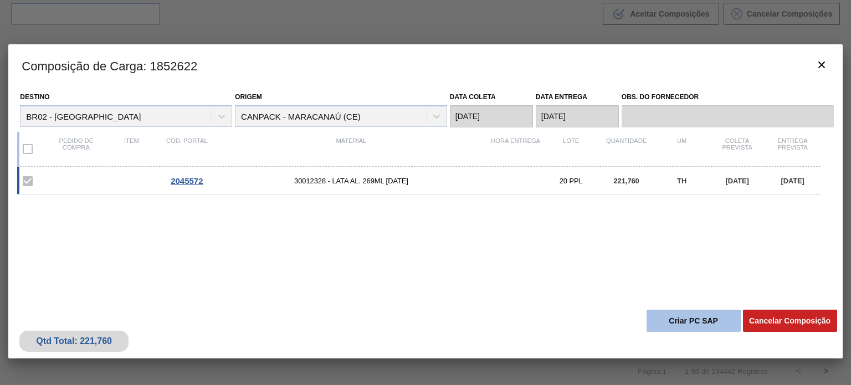
click at [690, 323] on button "Criar PC SAP" at bounding box center [694, 321] width 94 height 22
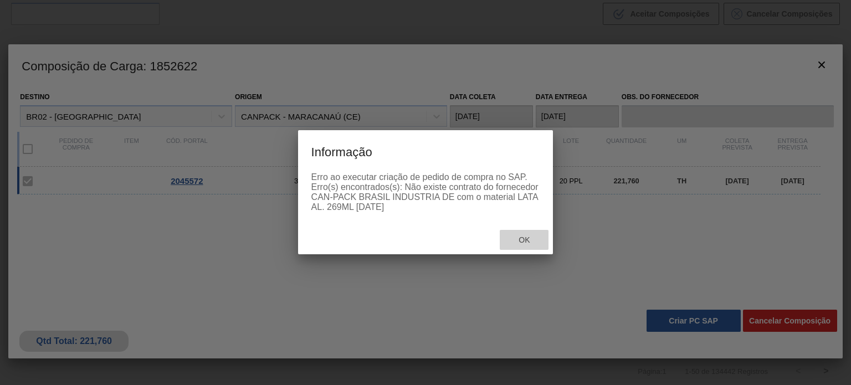
click at [523, 245] on div "Ok" at bounding box center [524, 240] width 49 height 21
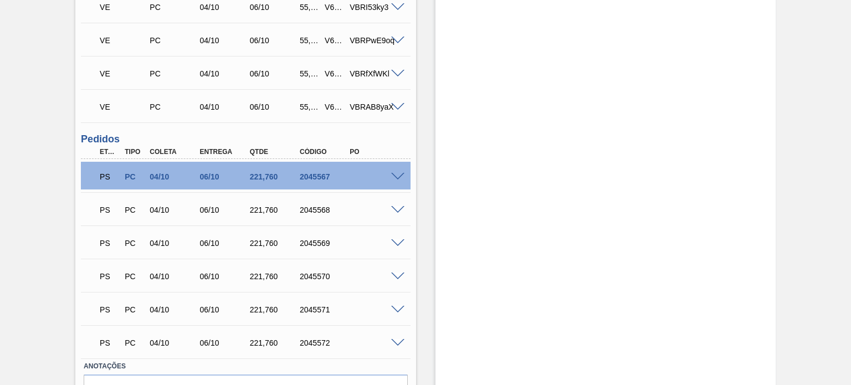
scroll to position [583, 0]
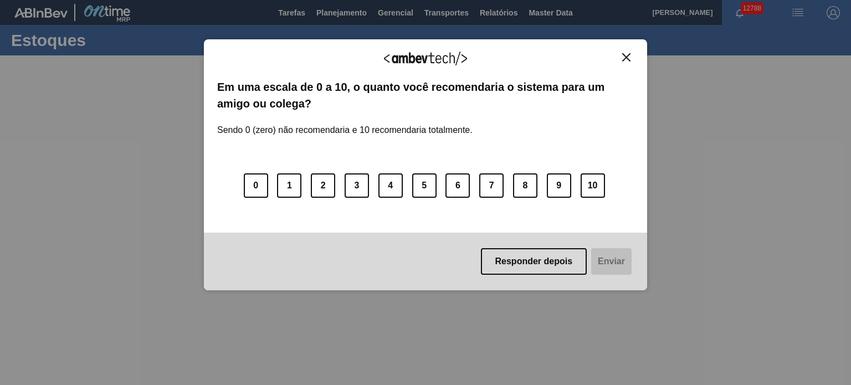
click at [627, 53] on img "Close" at bounding box center [626, 57] width 8 height 8
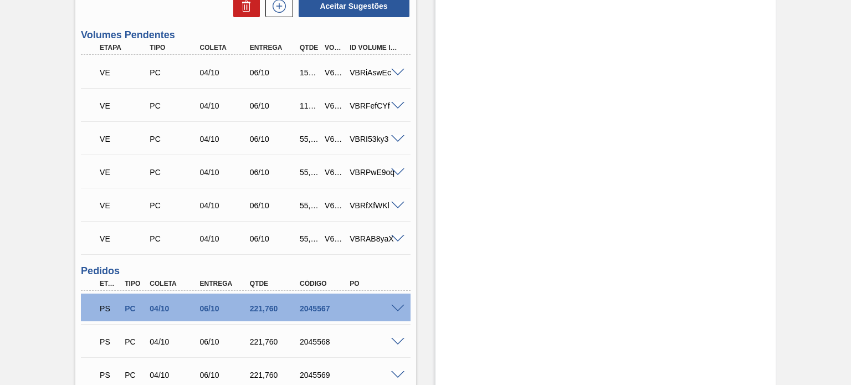
scroll to position [583, 0]
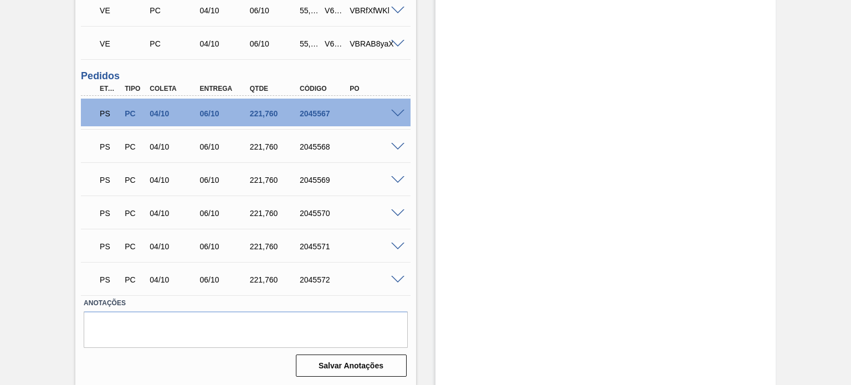
click at [397, 114] on span at bounding box center [397, 114] width 13 height 8
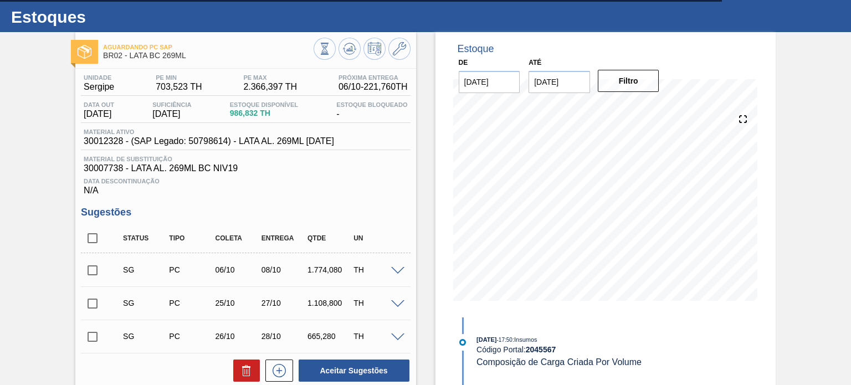
scroll to position [0, 0]
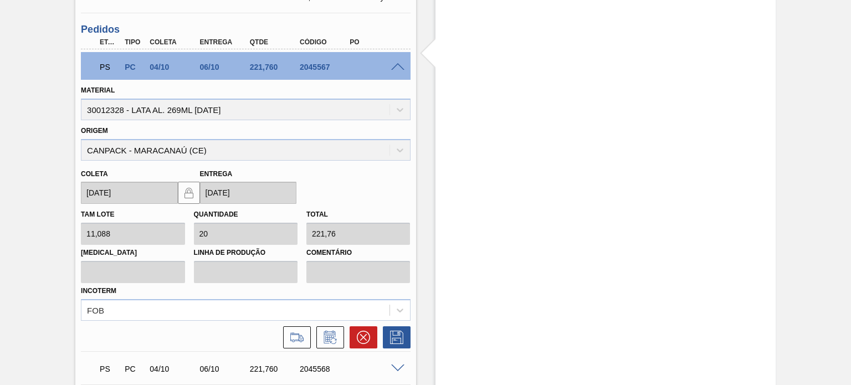
click at [391, 69] on span at bounding box center [397, 67] width 13 height 8
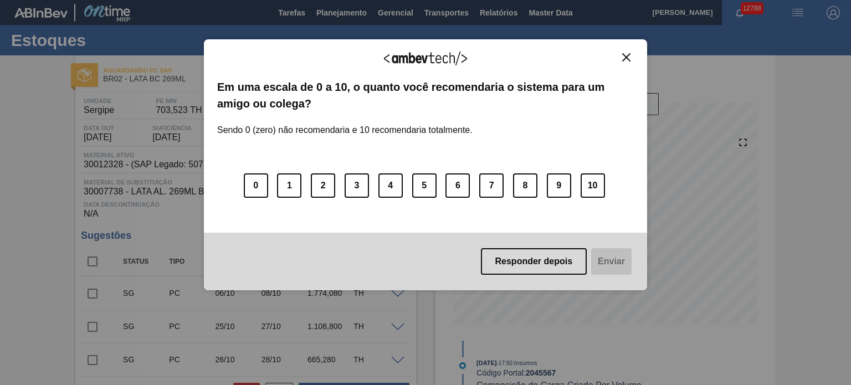
click at [626, 58] on img "Close" at bounding box center [626, 57] width 8 height 8
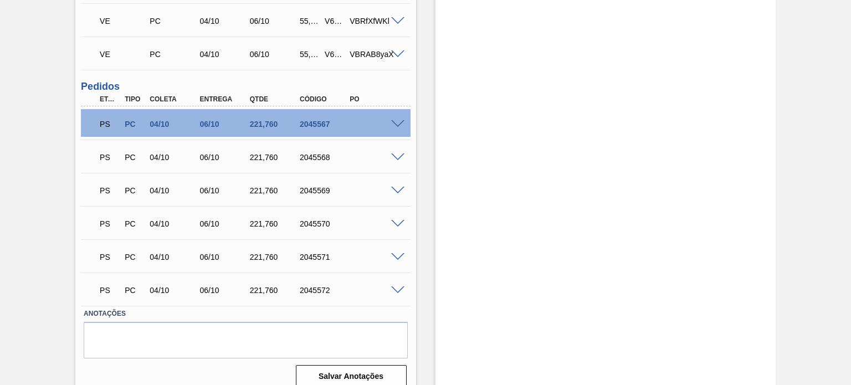
scroll to position [583, 0]
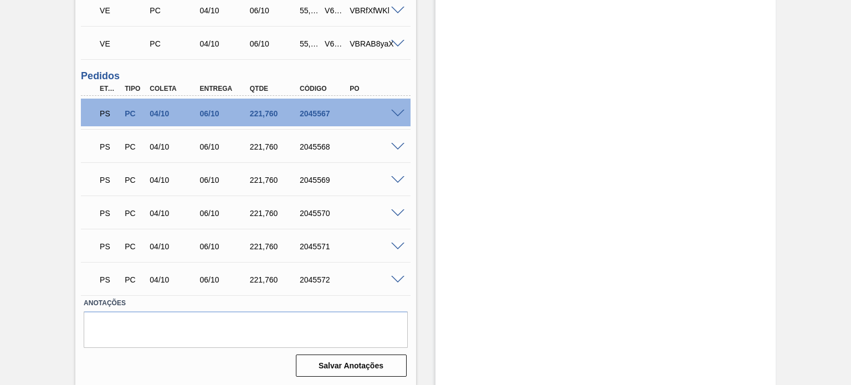
click at [386, 140] on div "PS PC 04/10 06/10 221,760 2045568" at bounding box center [243, 146] width 300 height 22
click at [393, 143] on span at bounding box center [397, 147] width 13 height 8
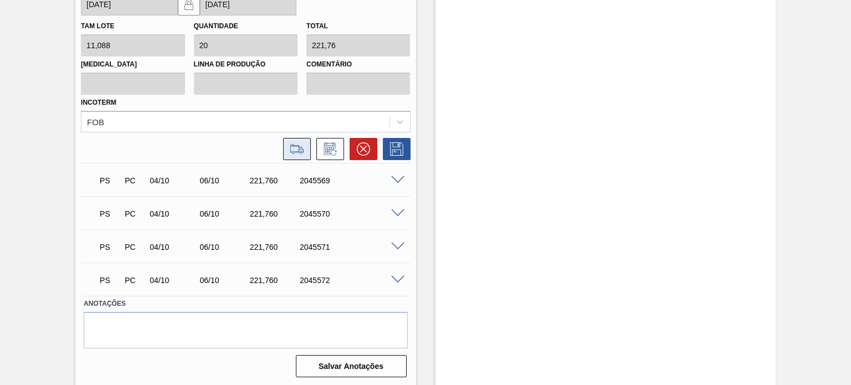
click at [301, 142] on icon at bounding box center [297, 148] width 18 height 13
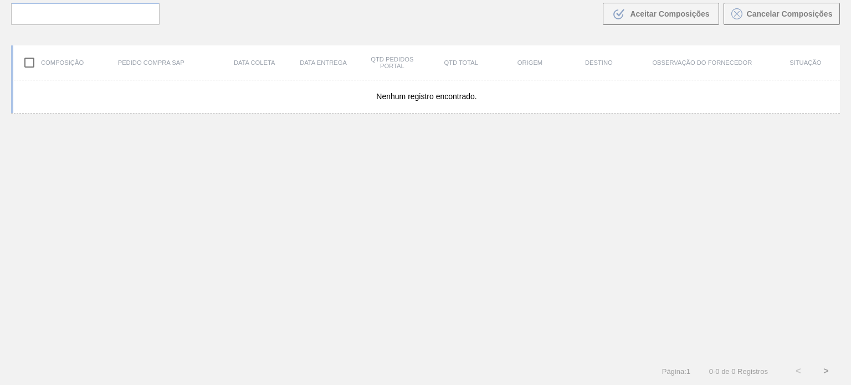
scroll to position [80, 0]
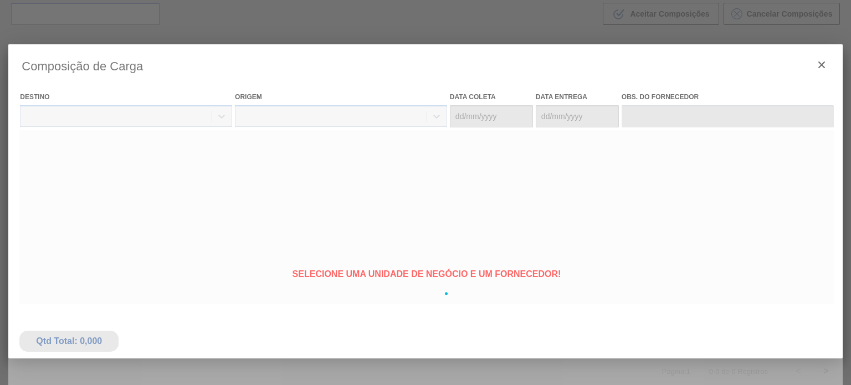
type coleta "[DATE]"
type Entrega "[DATE]"
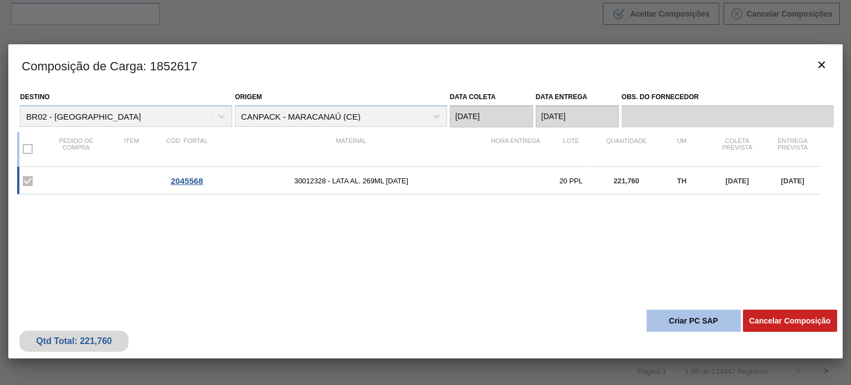
click at [680, 316] on button "Criar PC SAP" at bounding box center [694, 321] width 94 height 22
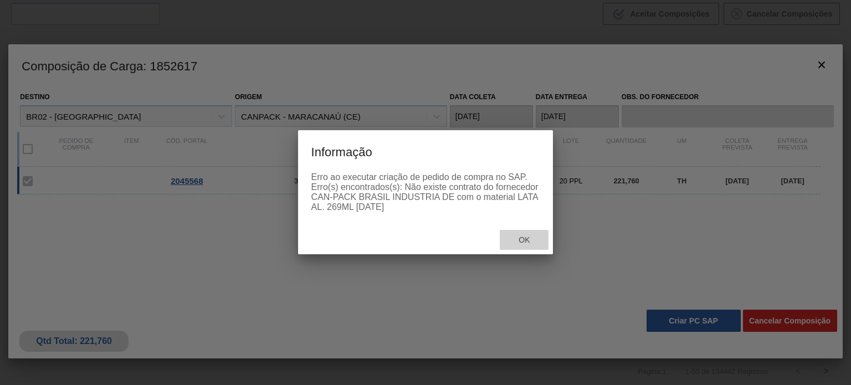
click at [527, 243] on span "Ok" at bounding box center [524, 239] width 29 height 9
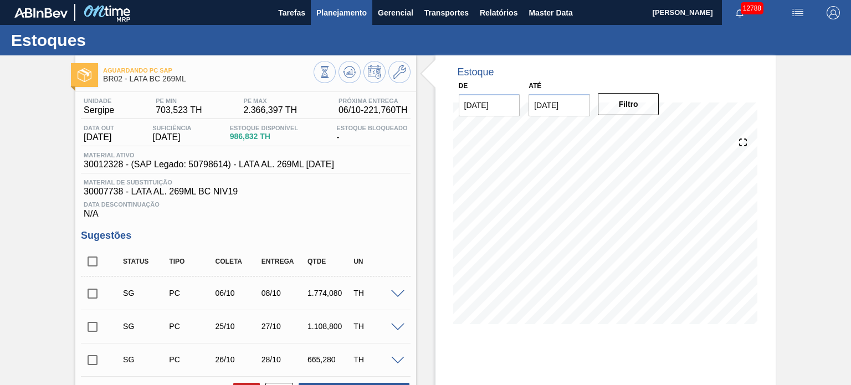
click at [351, 16] on span "Planejamento" at bounding box center [341, 12] width 50 height 13
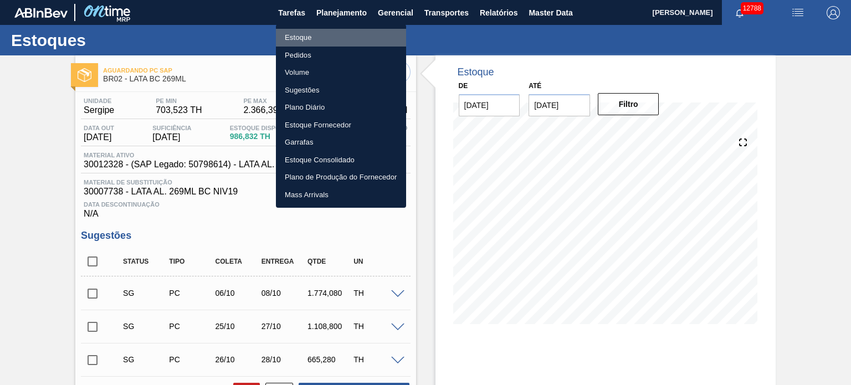
click at [298, 43] on li "Estoque" at bounding box center [341, 38] width 130 height 18
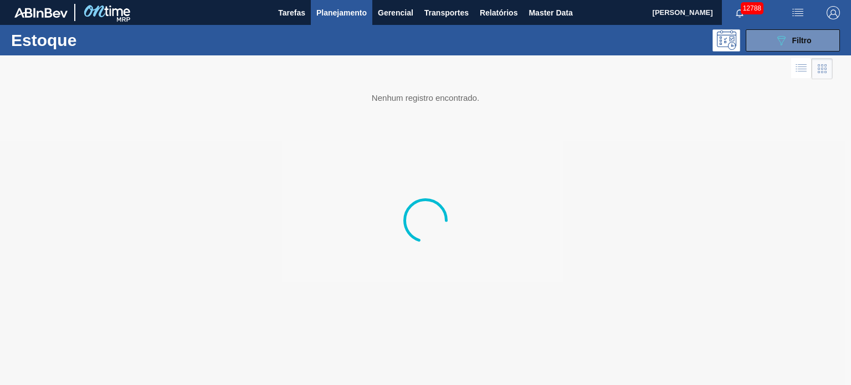
click at [328, 17] on span "Planejamento" at bounding box center [341, 12] width 50 height 13
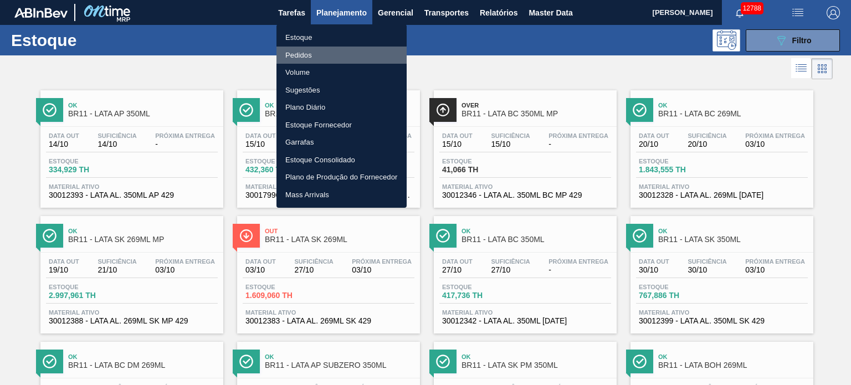
click at [317, 54] on li "Pedidos" at bounding box center [341, 56] width 130 height 18
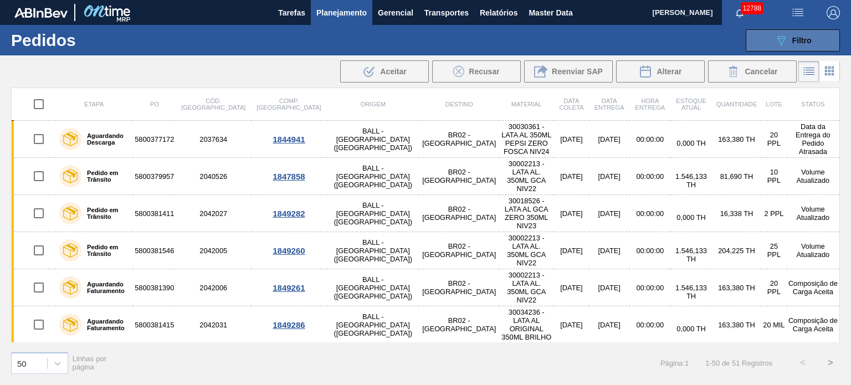
click at [802, 31] on button "089F7B8B-B2A5-4AFE-B5C0-19BA573D28AC Filtro" at bounding box center [793, 40] width 94 height 22
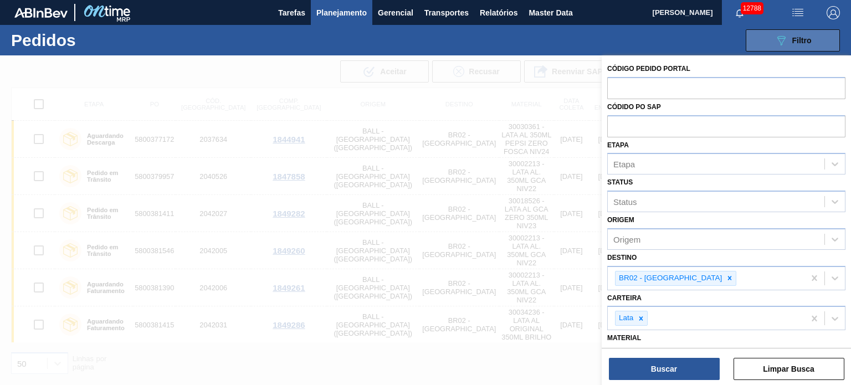
click at [802, 31] on button "089F7B8B-B2A5-4AFE-B5C0-19BA573D28AC Filtro" at bounding box center [793, 40] width 94 height 22
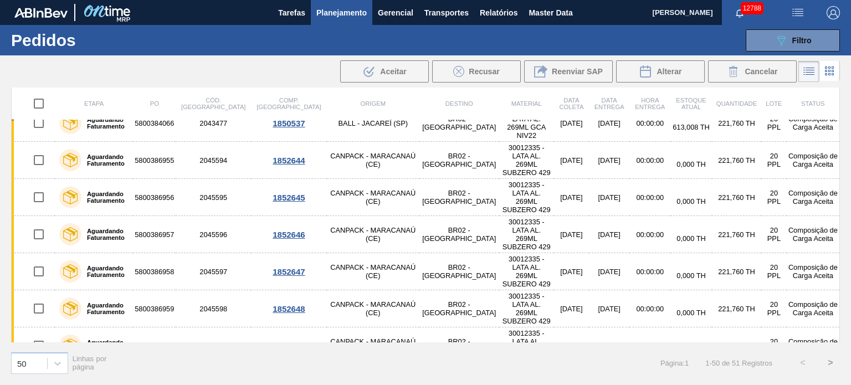
scroll to position [1352, 0]
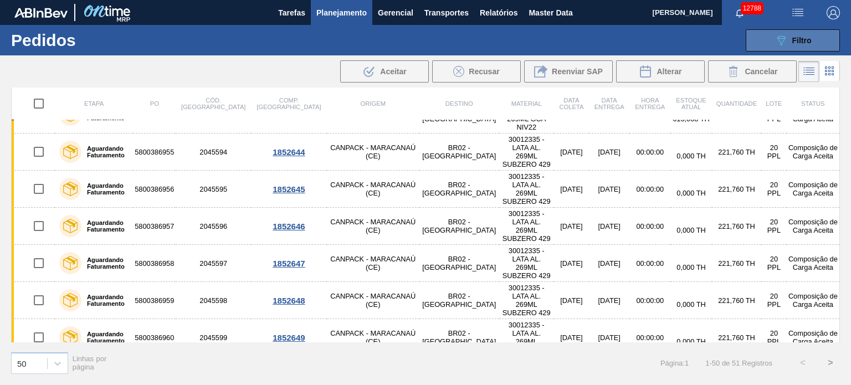
click at [796, 34] on div "089F7B8B-B2A5-4AFE-B5C0-19BA573D28AC Filtro" at bounding box center [793, 40] width 37 height 13
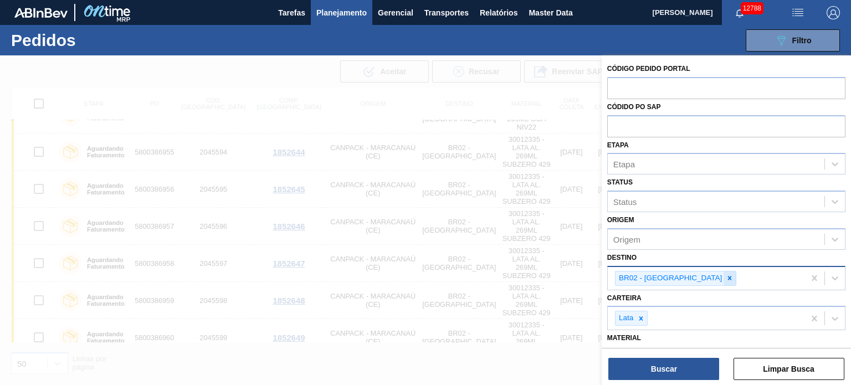
click at [724, 276] on div at bounding box center [730, 279] width 12 height 14
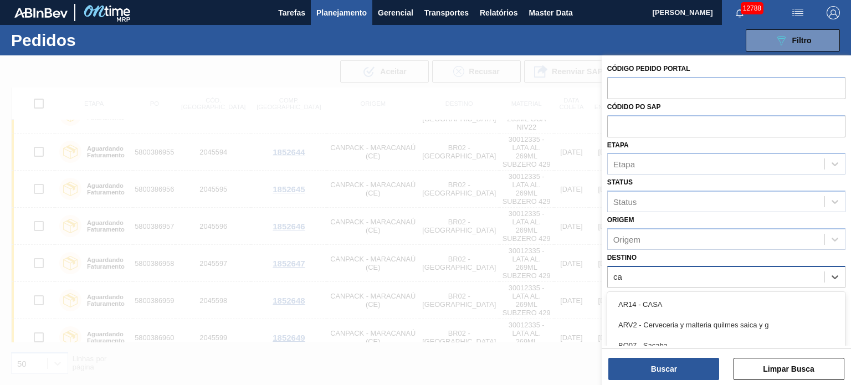
type input "cam"
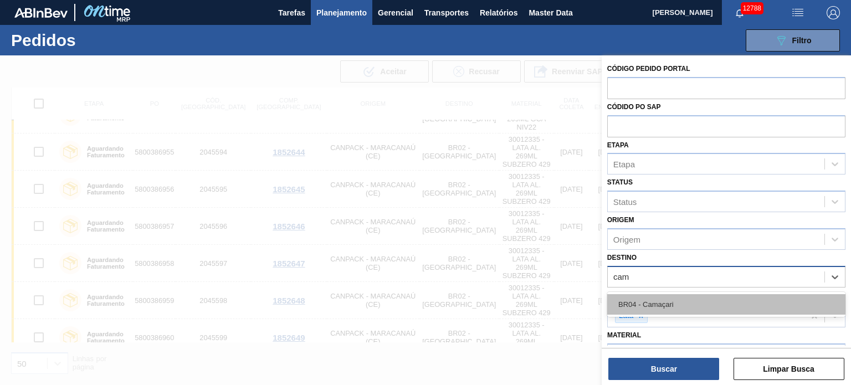
click at [679, 295] on div "BR04 - Camaçari" at bounding box center [726, 304] width 238 height 21
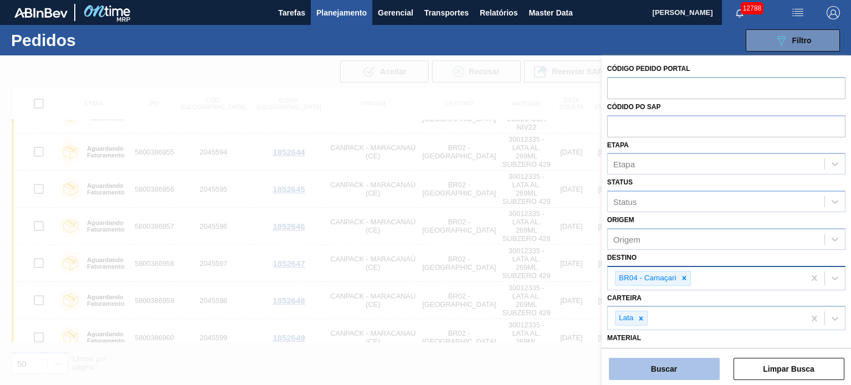
click at [669, 363] on button "Buscar" at bounding box center [664, 369] width 111 height 22
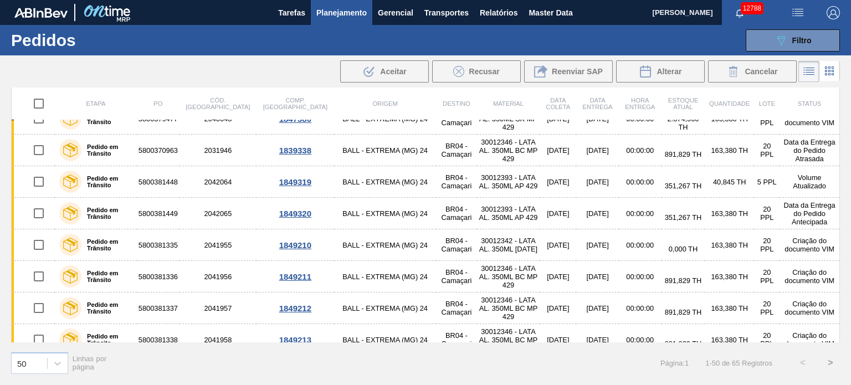
scroll to position [0, 0]
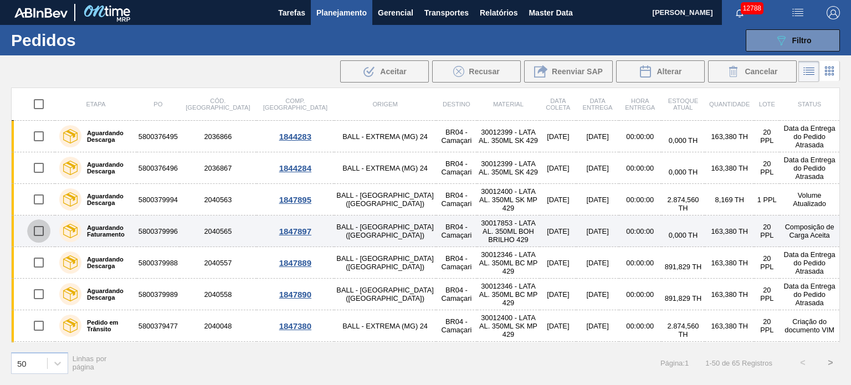
click at [35, 228] on input "checkbox" at bounding box center [38, 230] width 23 height 23
checkbox input "true"
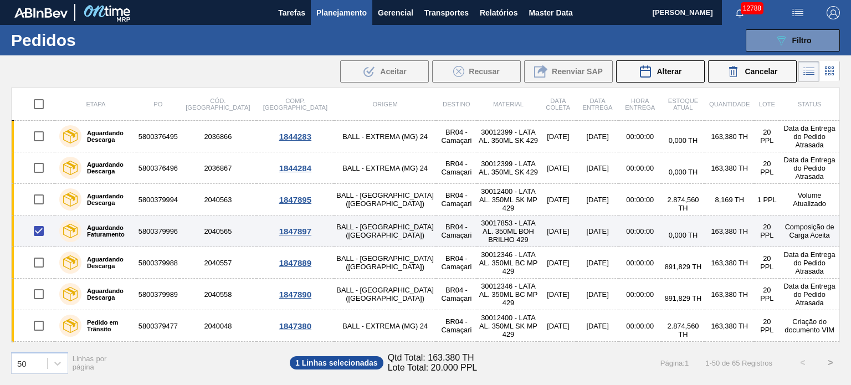
scroll to position [55, 0]
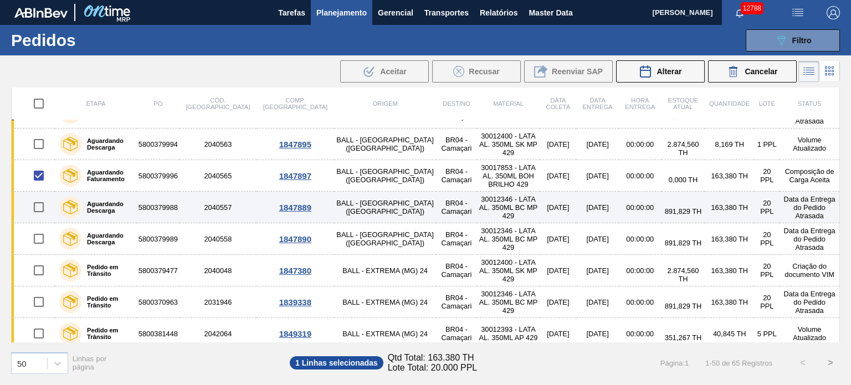
click at [37, 207] on input "checkbox" at bounding box center [38, 207] width 23 height 23
click at [38, 206] on input "checkbox" at bounding box center [38, 207] width 23 height 23
checkbox input "false"
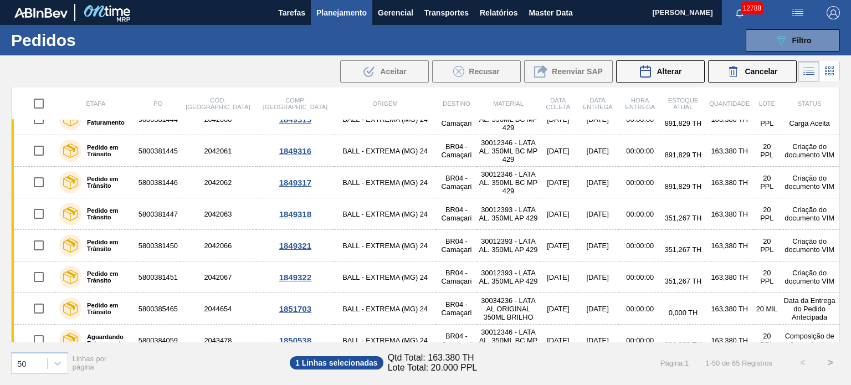
scroll to position [465, 0]
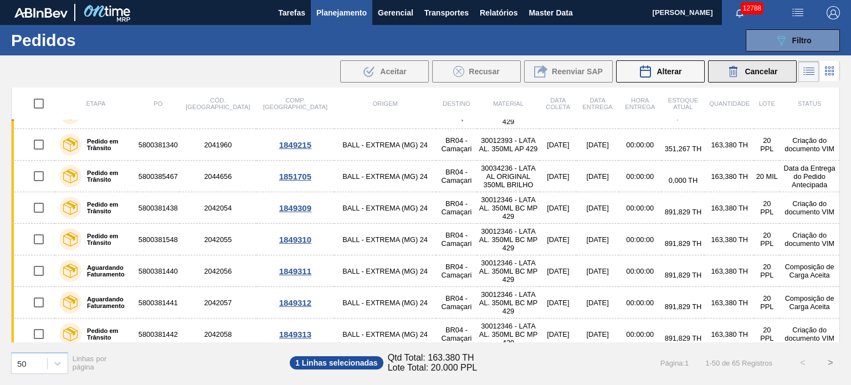
click at [741, 75] on div "Cancelar" at bounding box center [752, 71] width 50 height 13
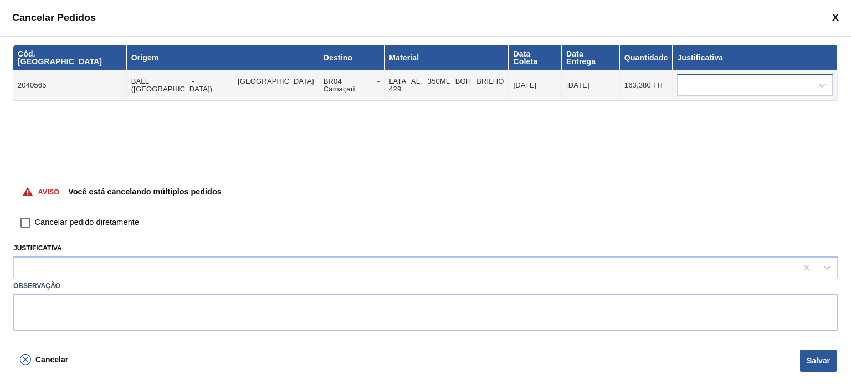
click at [709, 84] on div at bounding box center [755, 85] width 156 height 22
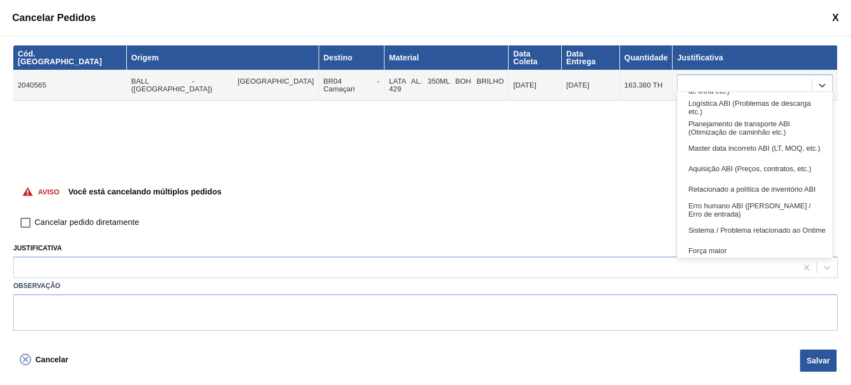
scroll to position [207, 0]
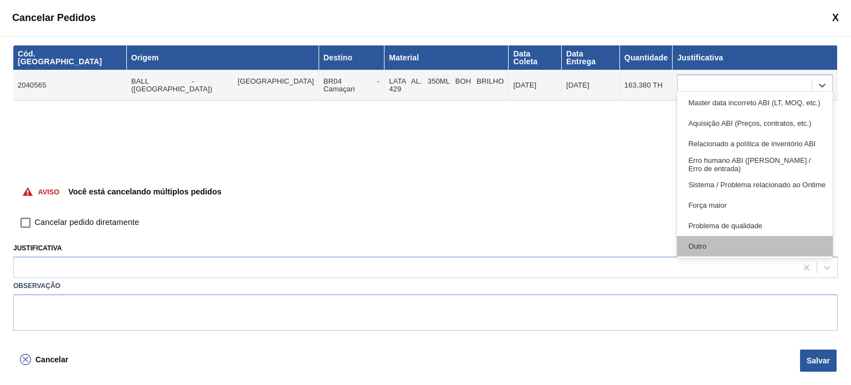
click at [720, 239] on div "Outro" at bounding box center [755, 246] width 156 height 21
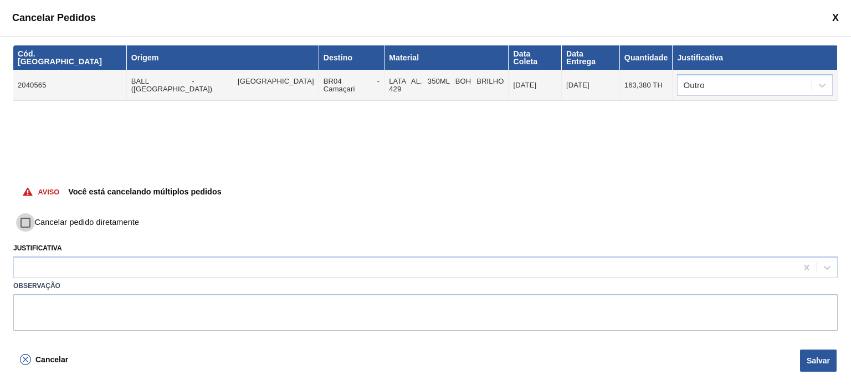
click at [25, 223] on input "Cancelar pedido diretamente" at bounding box center [25, 222] width 19 height 19
checkbox input "true"
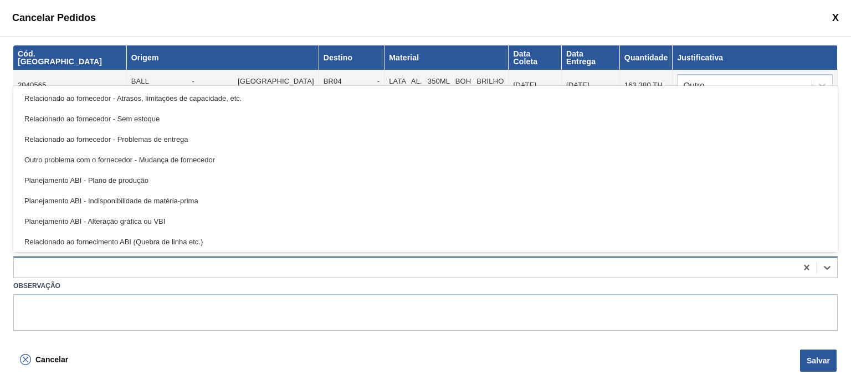
click at [73, 264] on div at bounding box center [405, 268] width 783 height 16
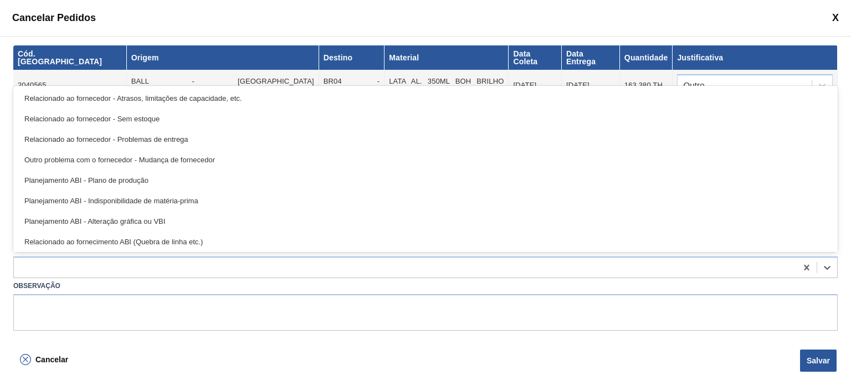
scroll to position [207, 0]
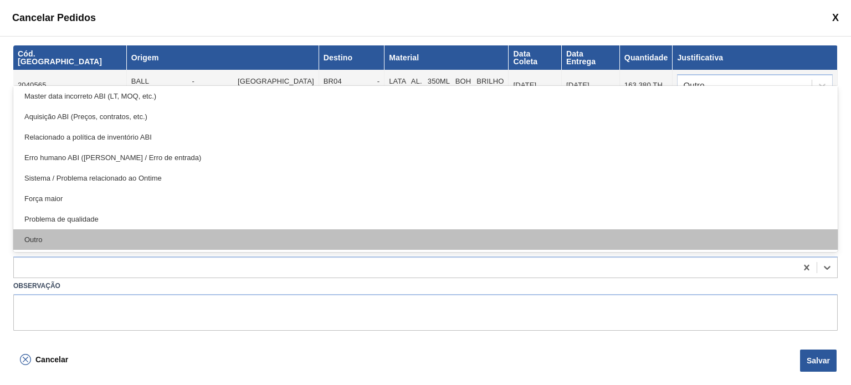
click at [100, 244] on div "Outro" at bounding box center [425, 239] width 824 height 21
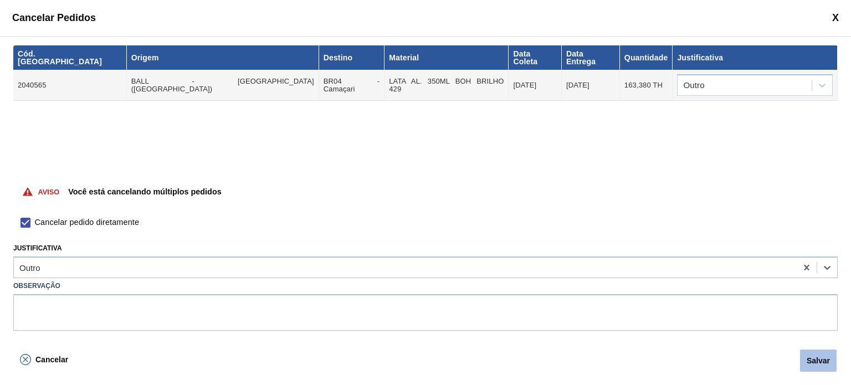
click at [805, 356] on button "Salvar" at bounding box center [818, 361] width 37 height 22
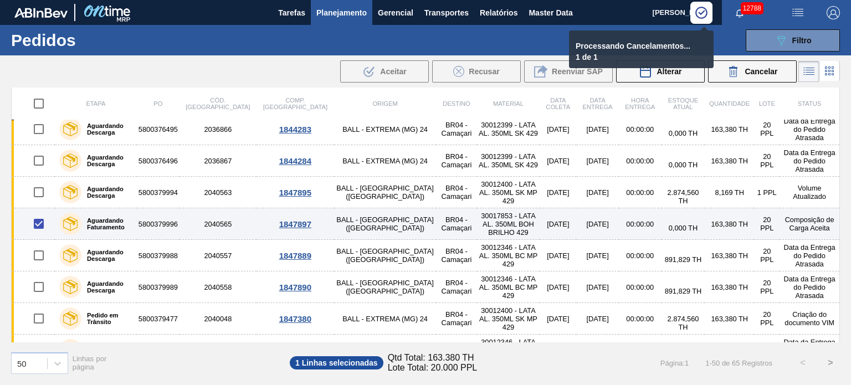
scroll to position [0, 0]
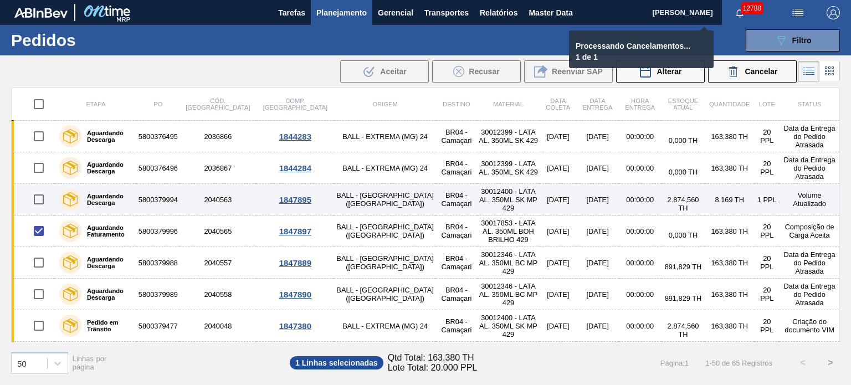
checkbox input "false"
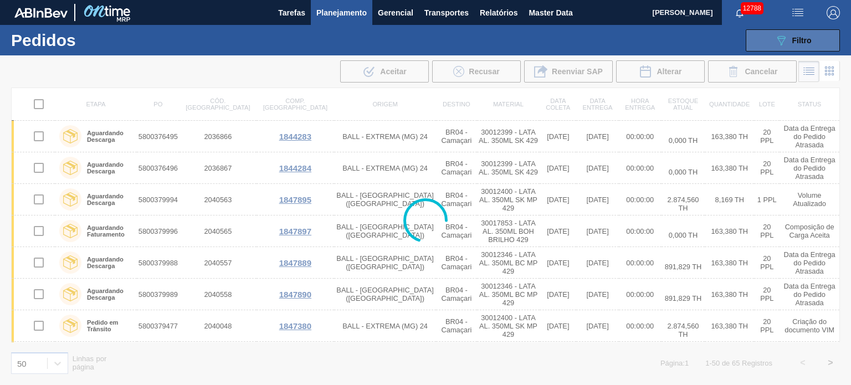
click at [776, 43] on icon "089F7B8B-B2A5-4AFE-B5C0-19BA573D28AC" at bounding box center [781, 40] width 13 height 13
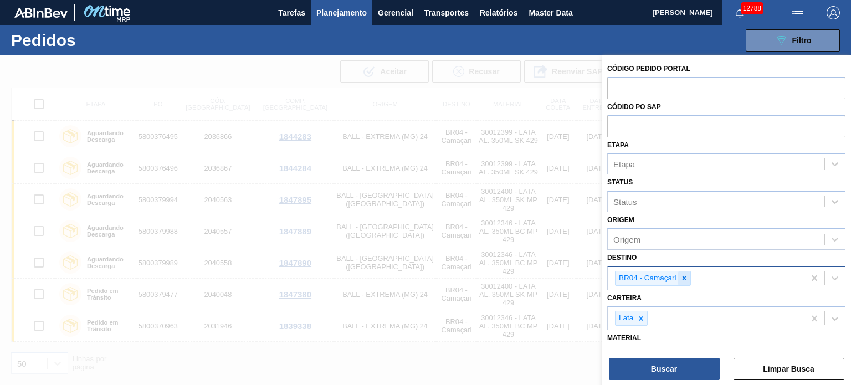
click at [689, 279] on div at bounding box center [684, 279] width 12 height 14
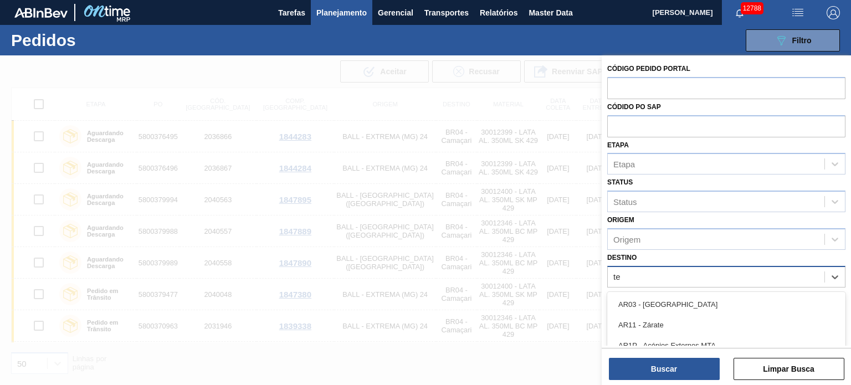
type input "t"
type input "aq"
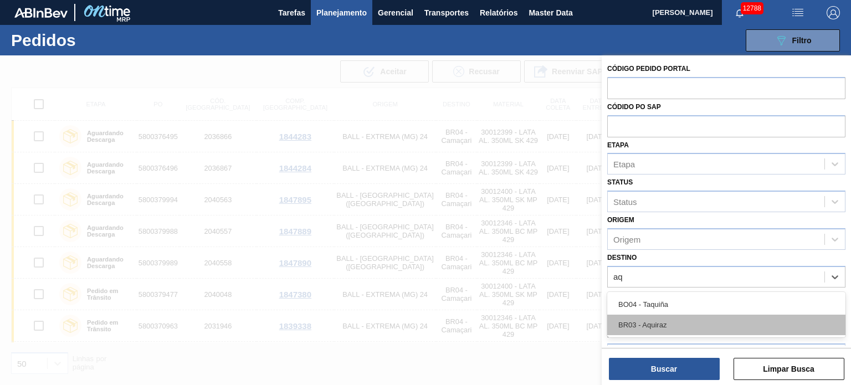
click at [672, 332] on div "BR03 - Aquiraz" at bounding box center [726, 325] width 238 height 21
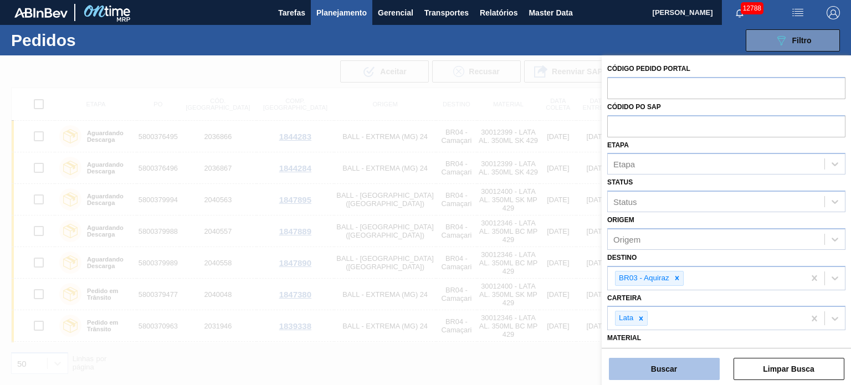
click at [680, 372] on button "Buscar" at bounding box center [664, 369] width 111 height 22
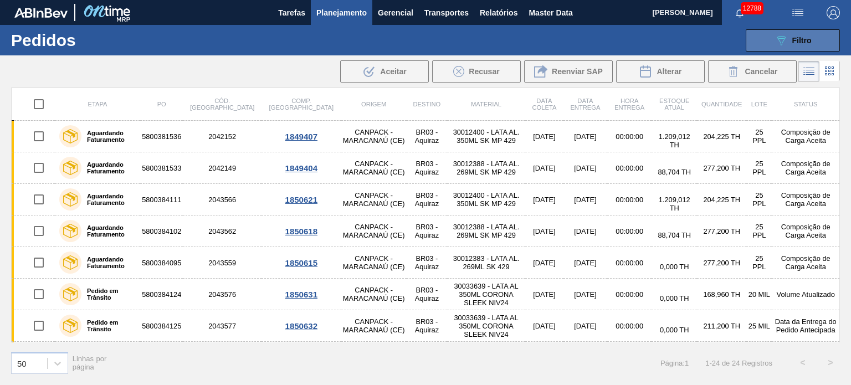
click at [786, 39] on icon "089F7B8B-B2A5-4AFE-B5C0-19BA573D28AC" at bounding box center [781, 40] width 13 height 13
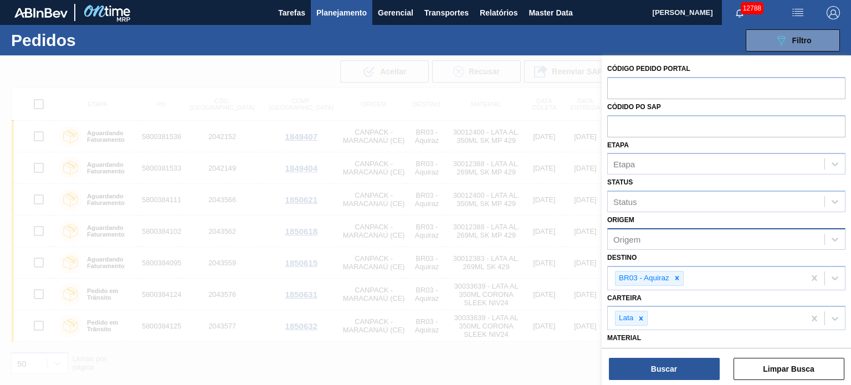
click at [746, 29] on button "089F7B8B-B2A5-4AFE-B5C0-19BA573D28AC Filtro" at bounding box center [793, 40] width 94 height 22
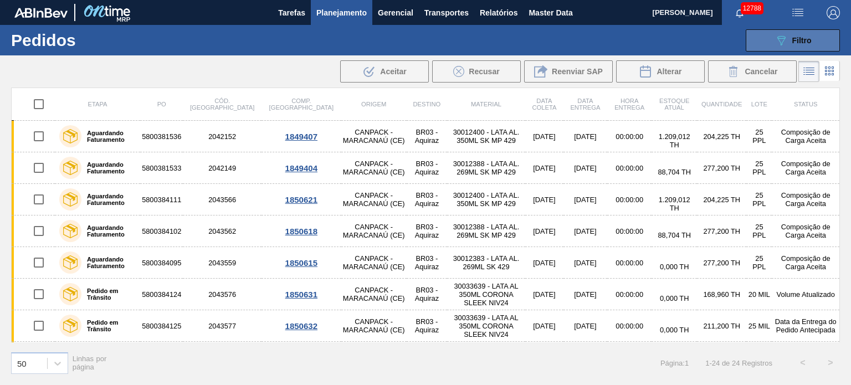
click at [791, 44] on div "089F7B8B-B2A5-4AFE-B5C0-19BA573D28AC Filtro" at bounding box center [793, 40] width 37 height 13
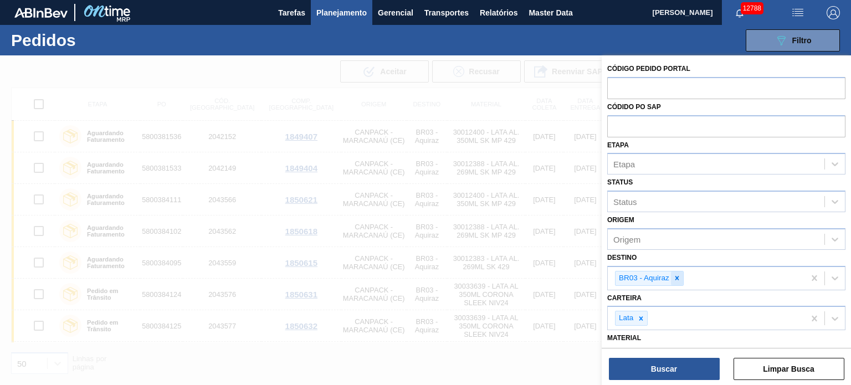
click at [678, 280] on icon at bounding box center [677, 278] width 8 height 8
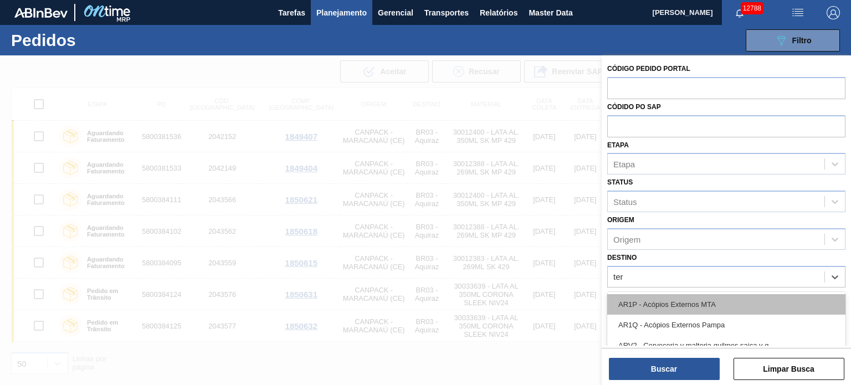
type input "tere"
click at [652, 305] on div "BR08 - Teresina" at bounding box center [726, 304] width 238 height 21
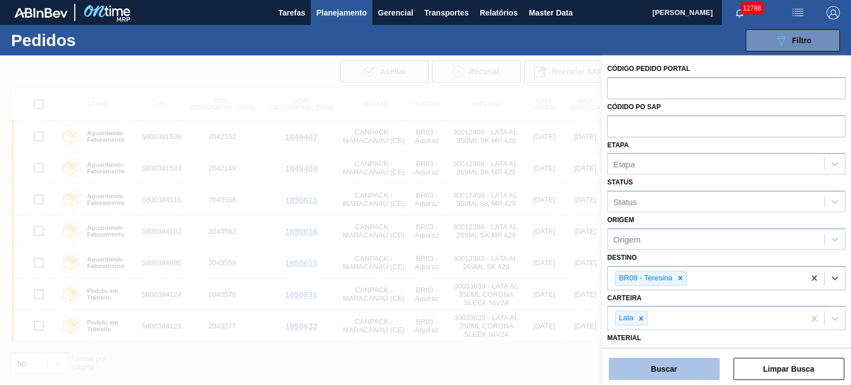
click at [667, 378] on button "Buscar" at bounding box center [664, 369] width 111 height 22
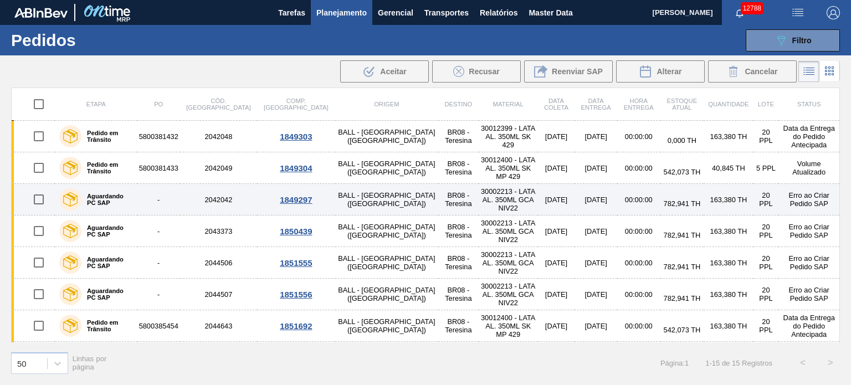
click at [91, 199] on label "Aguardando PC SAP" at bounding box center [107, 199] width 52 height 13
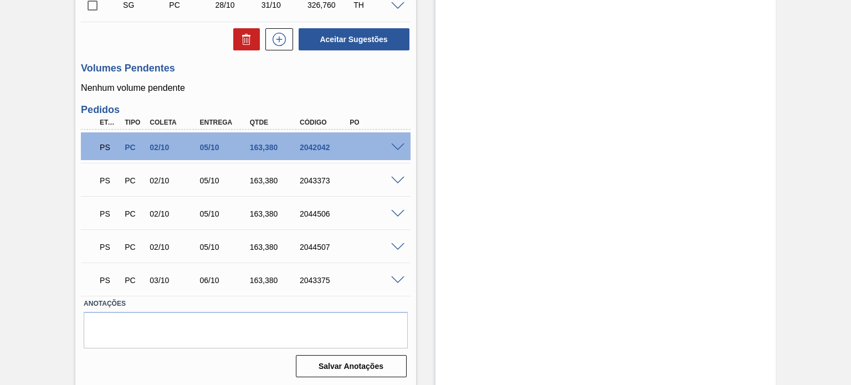
scroll to position [556, 0]
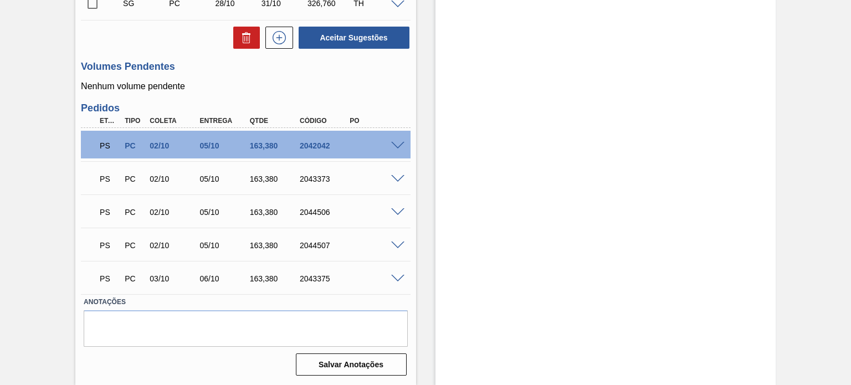
click at [397, 145] on span at bounding box center [397, 146] width 13 height 8
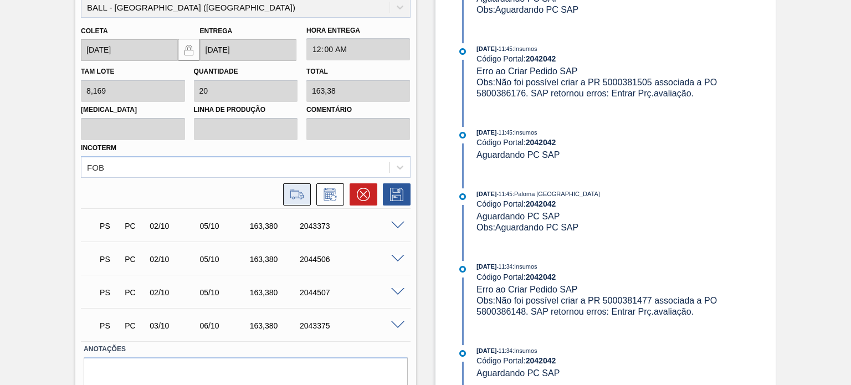
click at [298, 197] on icon at bounding box center [296, 195] width 13 height 8
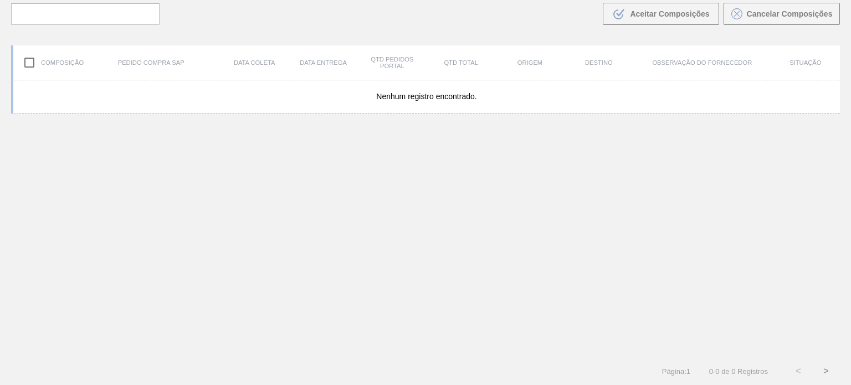
scroll to position [80, 0]
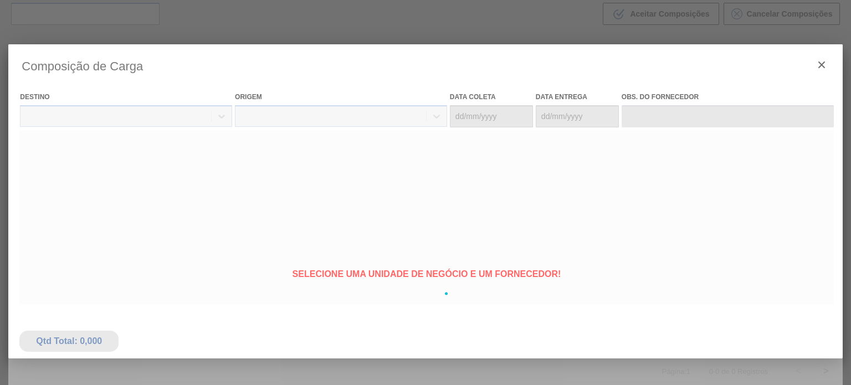
type coleta "[DATE]"
type Entrega "[DATE]"
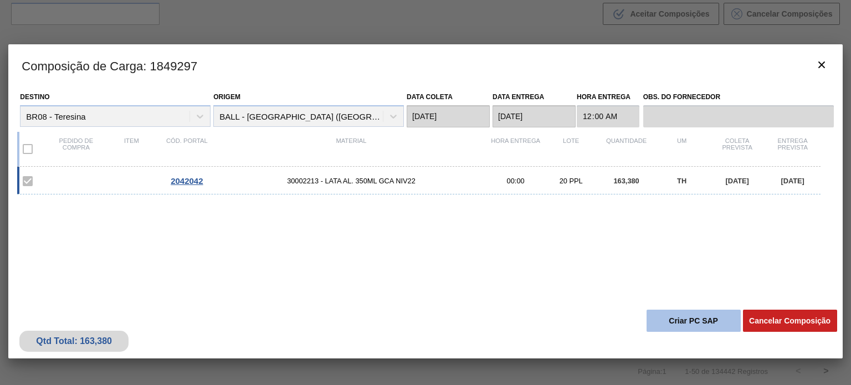
click at [694, 319] on button "Criar PC SAP" at bounding box center [694, 321] width 94 height 22
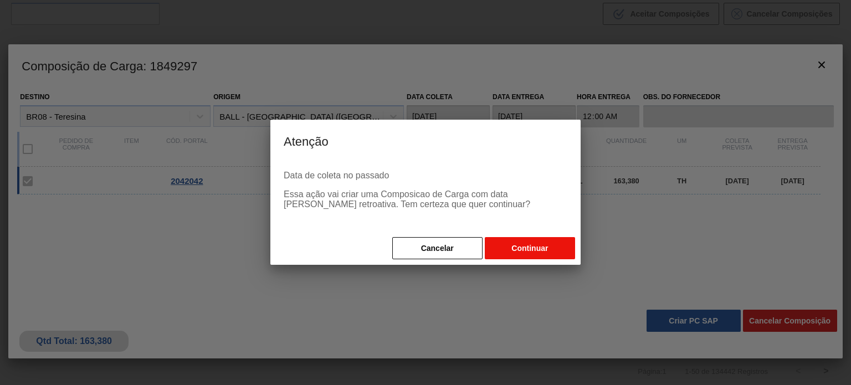
click at [523, 252] on button "Continuar" at bounding box center [530, 248] width 90 height 22
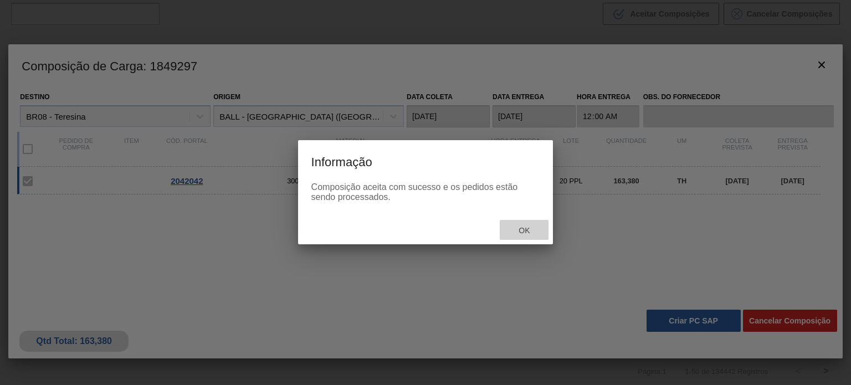
click at [530, 234] on span "Ok" at bounding box center [524, 230] width 29 height 9
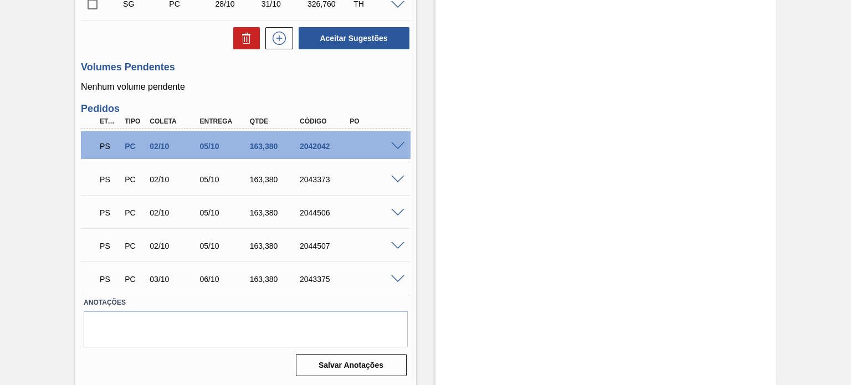
scroll to position [556, 0]
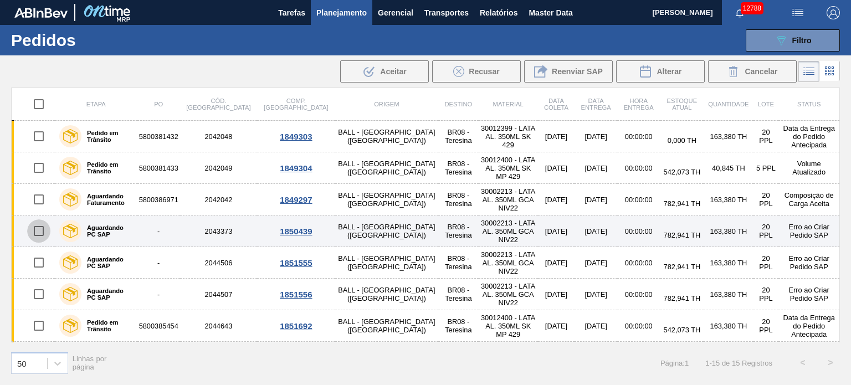
click at [40, 229] on input "checkbox" at bounding box center [38, 230] width 23 height 23
checkbox input "true"
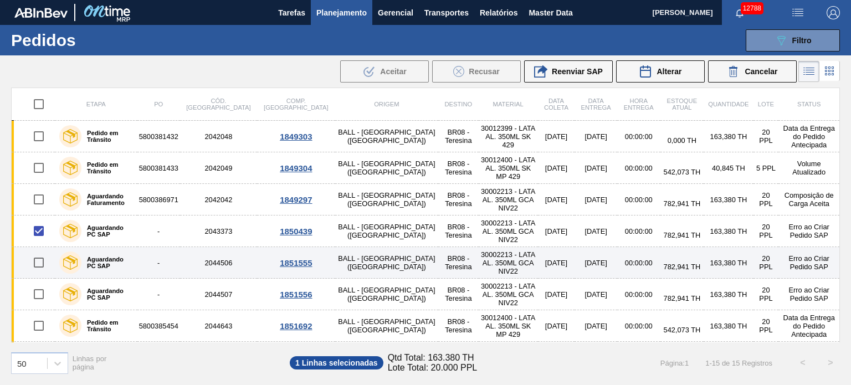
click at [43, 262] on input "checkbox" at bounding box center [38, 262] width 23 height 23
checkbox input "true"
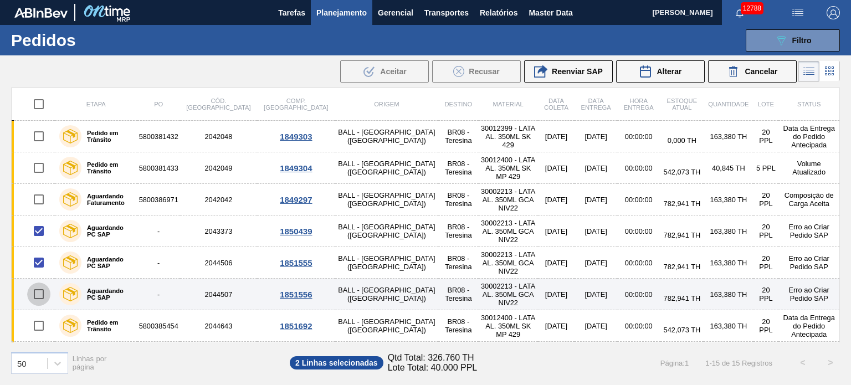
click at [39, 293] on input "checkbox" at bounding box center [38, 294] width 23 height 23
checkbox input "true"
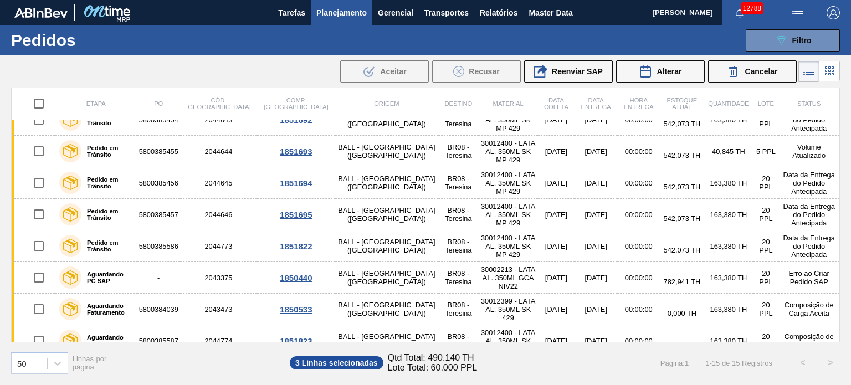
scroll to position [250, 0]
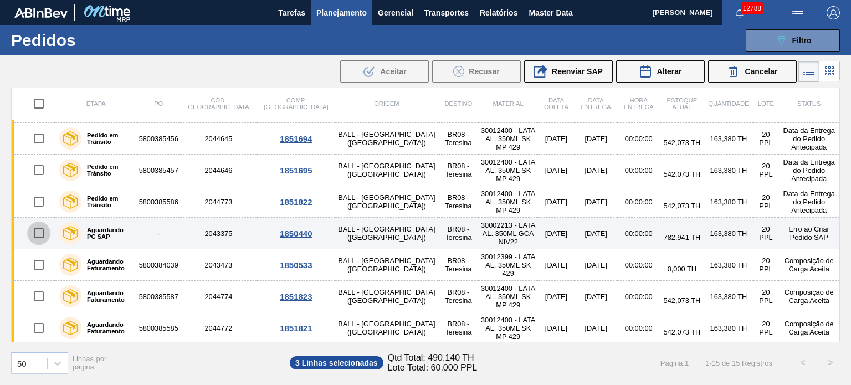
click at [35, 231] on input "checkbox" at bounding box center [38, 233] width 23 height 23
checkbox input "true"
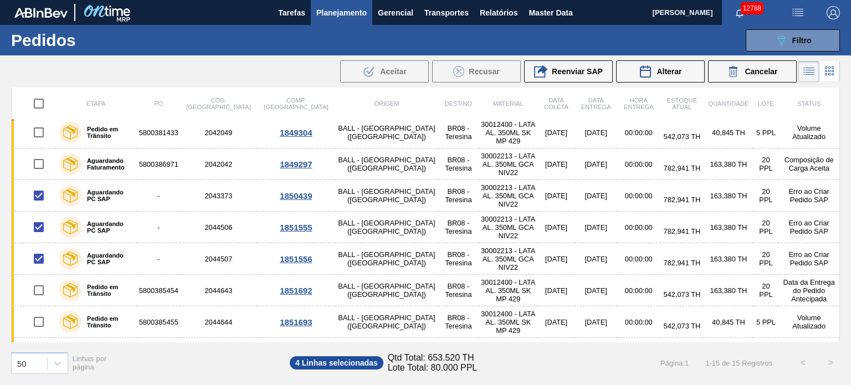
scroll to position [29, 0]
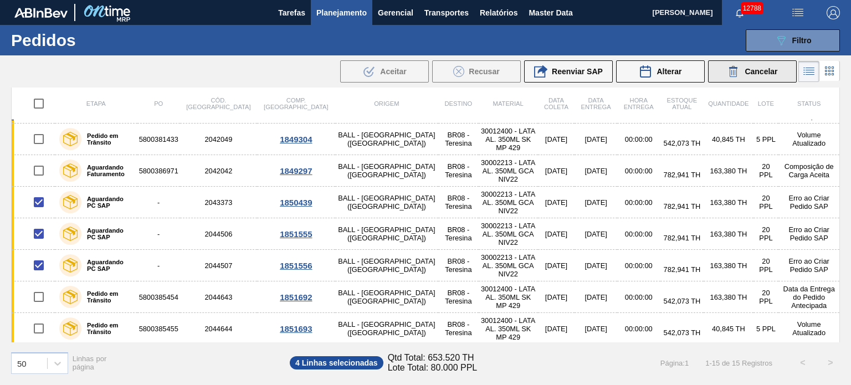
click at [718, 78] on button "Cancelar" at bounding box center [752, 71] width 89 height 22
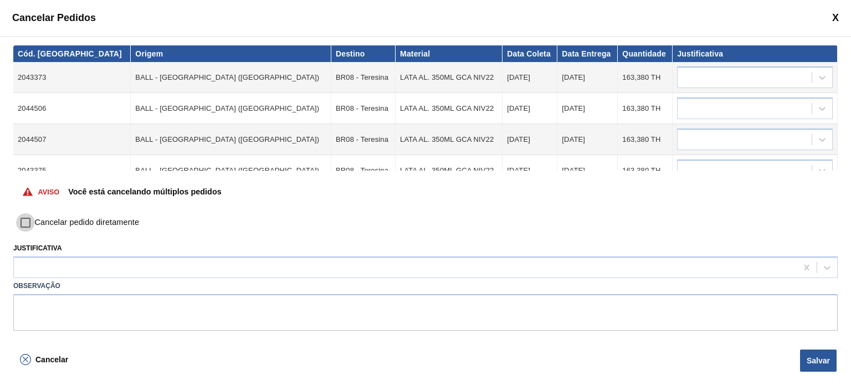
click at [29, 222] on input "Cancelar pedido diretamente" at bounding box center [25, 222] width 19 height 19
checkbox input "true"
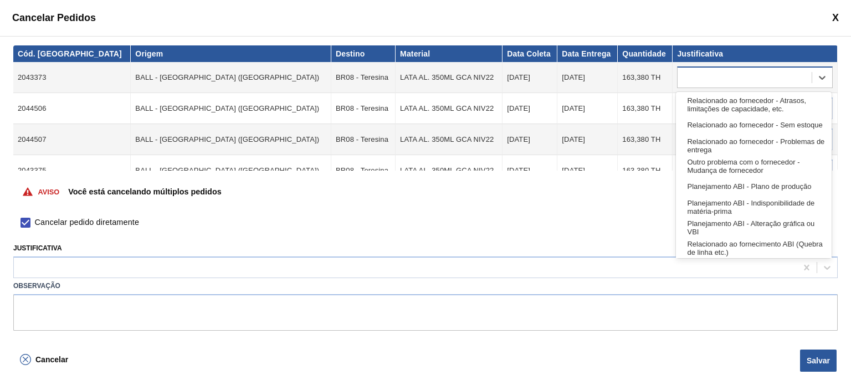
click at [723, 71] on div at bounding box center [745, 78] width 134 height 16
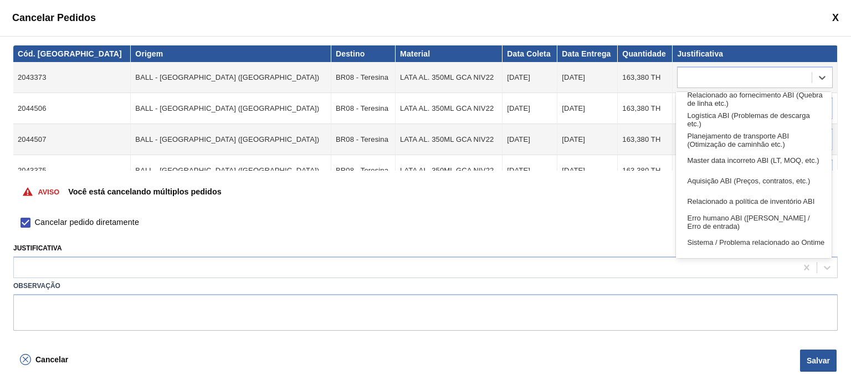
scroll to position [207, 0]
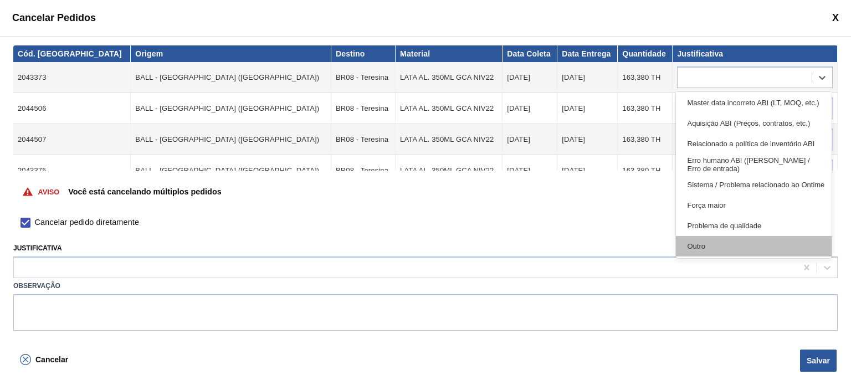
click at [730, 239] on div "Outro" at bounding box center [753, 246] width 155 height 21
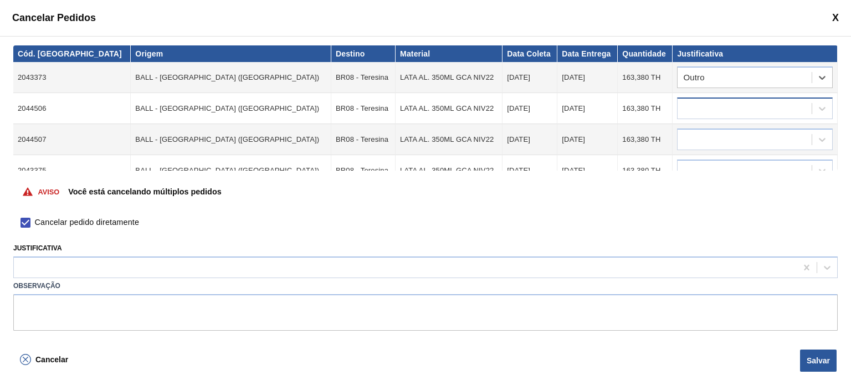
click at [731, 101] on div at bounding box center [745, 109] width 134 height 16
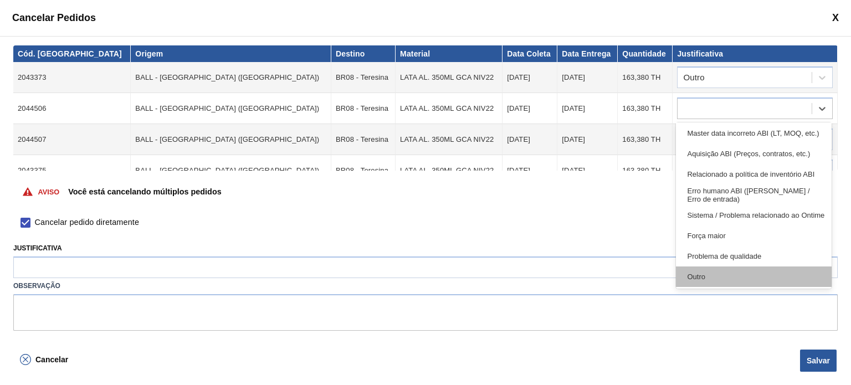
click at [715, 267] on div "Outro" at bounding box center [753, 277] width 155 height 21
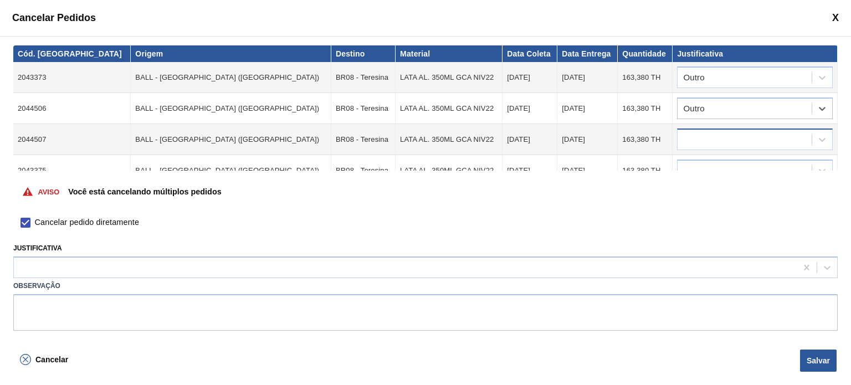
click at [715, 138] on div at bounding box center [745, 140] width 134 height 16
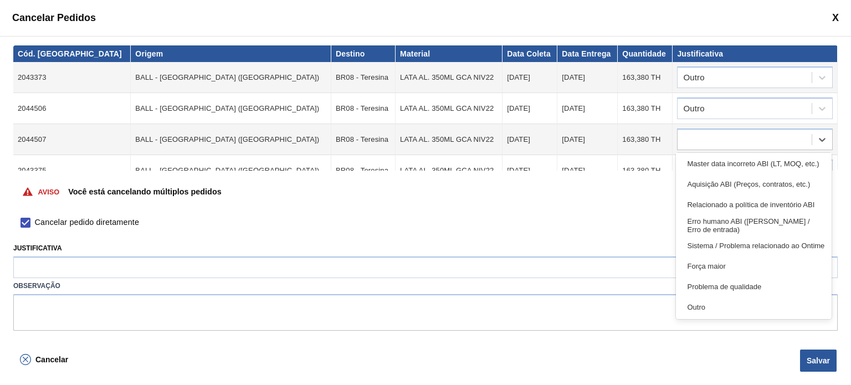
click at [704, 300] on div "Outro" at bounding box center [753, 307] width 155 height 21
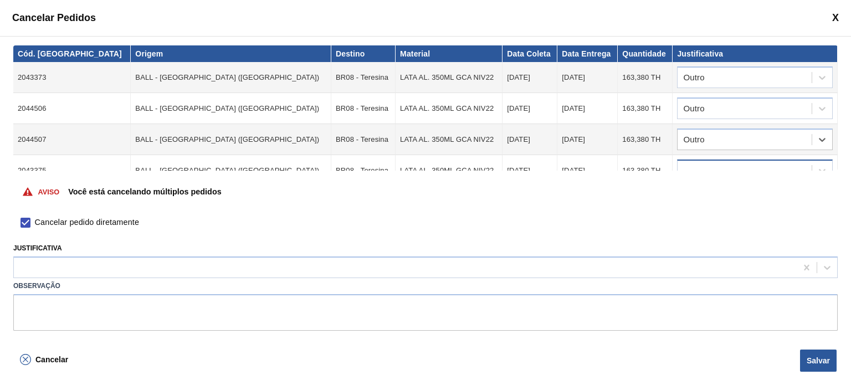
click at [732, 167] on div at bounding box center [745, 171] width 134 height 16
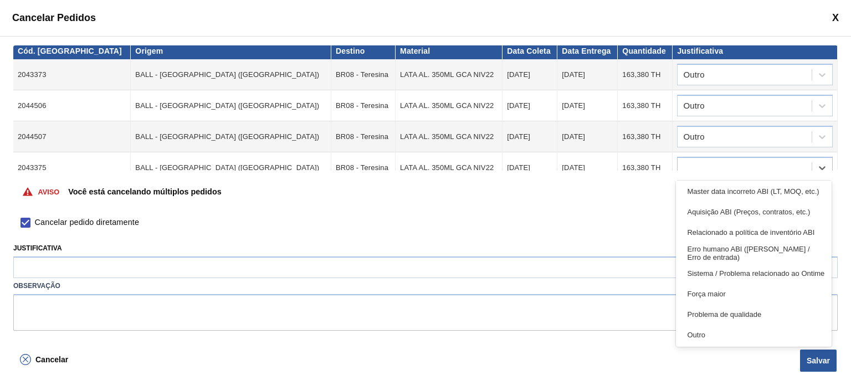
drag, startPoint x: 704, startPoint y: 332, endPoint x: 710, endPoint y: 323, distance: 10.9
click at [705, 331] on div "Outro" at bounding box center [753, 335] width 155 height 21
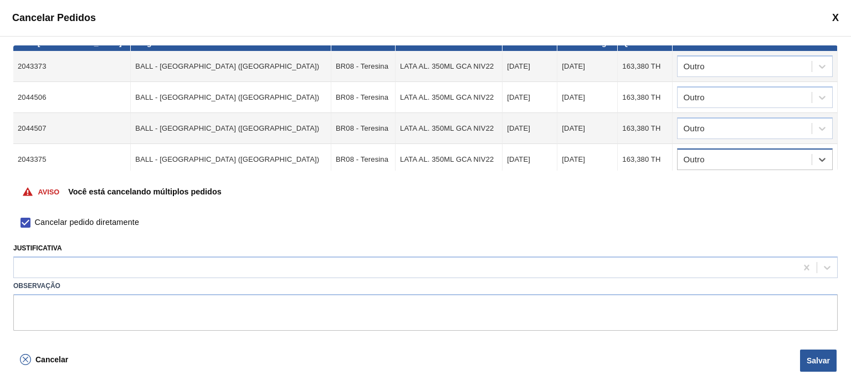
scroll to position [13, 0]
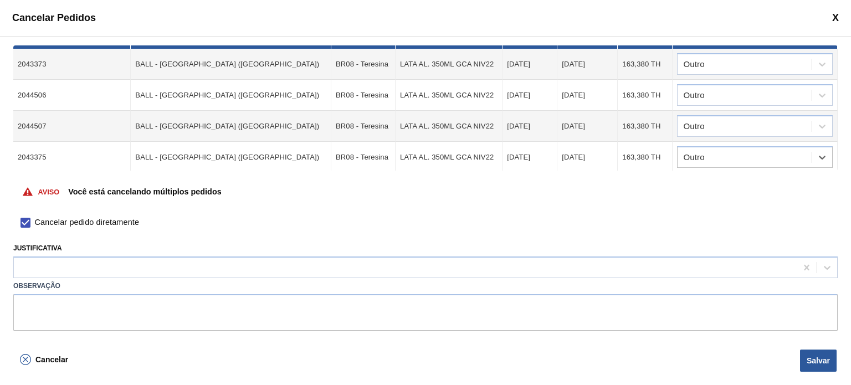
drag, startPoint x: 242, startPoint y: 268, endPoint x: 208, endPoint y: 287, distance: 39.0
click at [242, 268] on div at bounding box center [405, 268] width 783 height 16
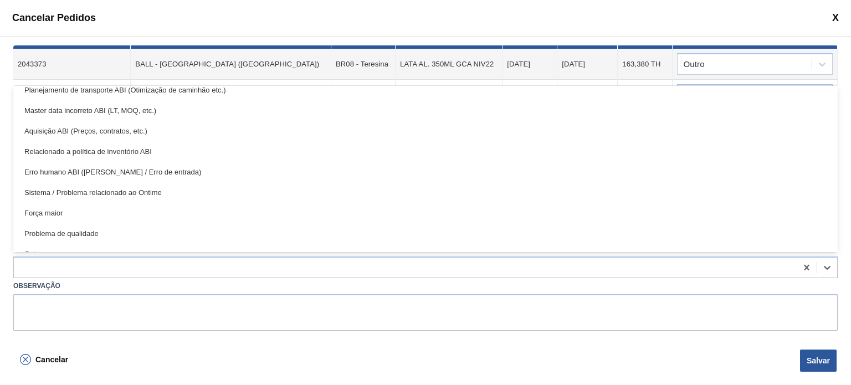
scroll to position [207, 0]
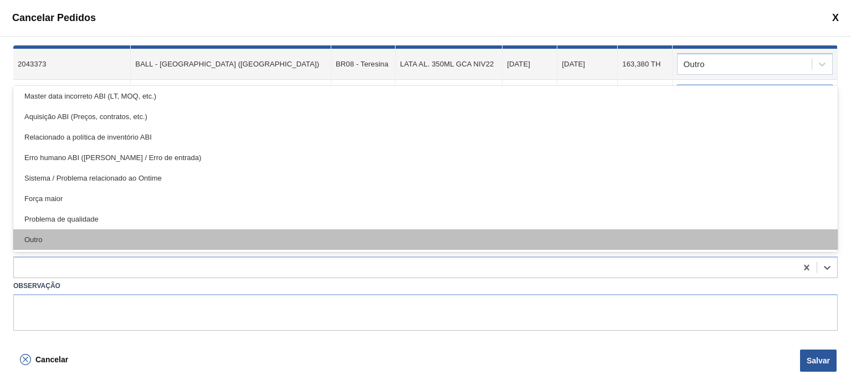
click at [157, 243] on div "Outro" at bounding box center [425, 239] width 824 height 21
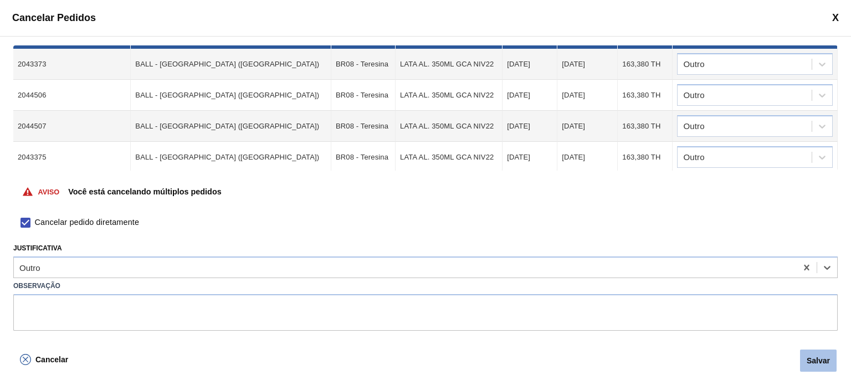
click at [813, 350] on button "Salvar" at bounding box center [818, 361] width 37 height 22
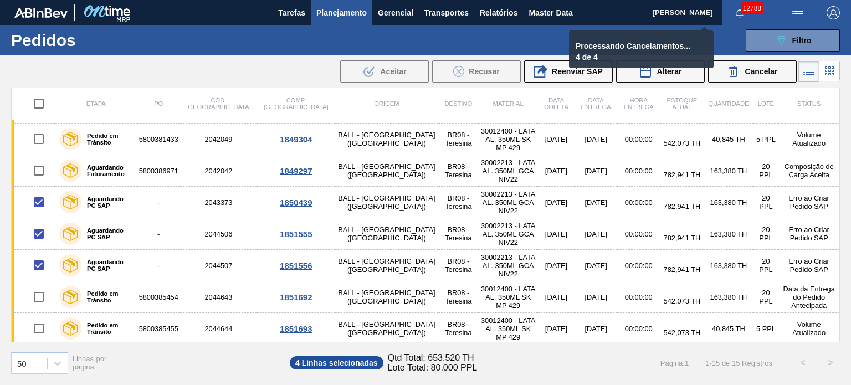
checkbox input "false"
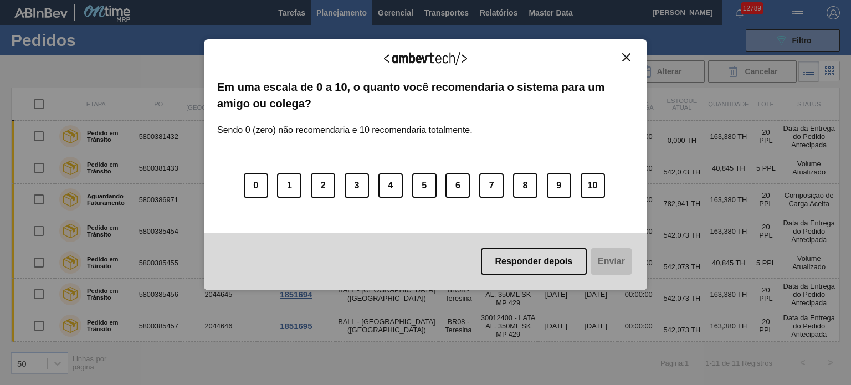
click at [625, 57] on img "Close" at bounding box center [626, 57] width 8 height 8
click at [629, 57] on img "Close" at bounding box center [626, 57] width 8 height 8
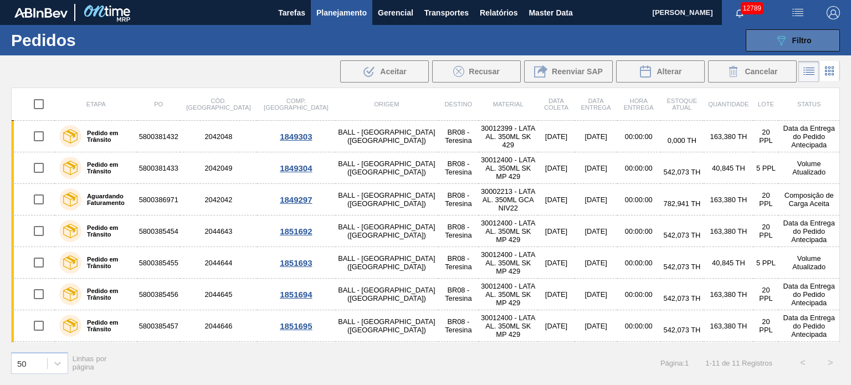
click at [798, 40] on span "Filtro" at bounding box center [801, 40] width 19 height 9
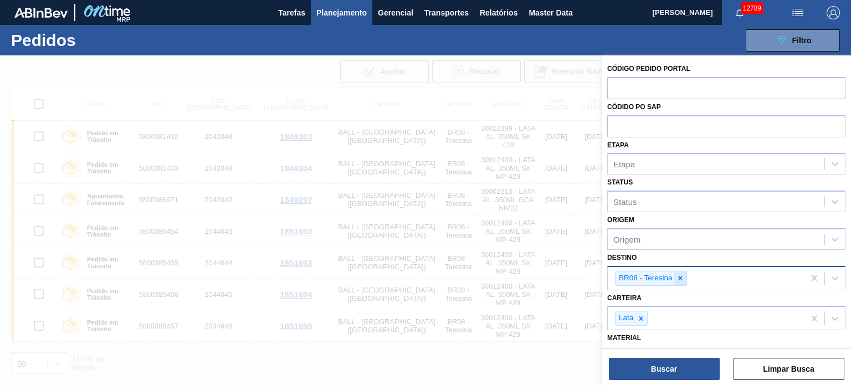
click at [683, 272] on div at bounding box center [680, 279] width 12 height 14
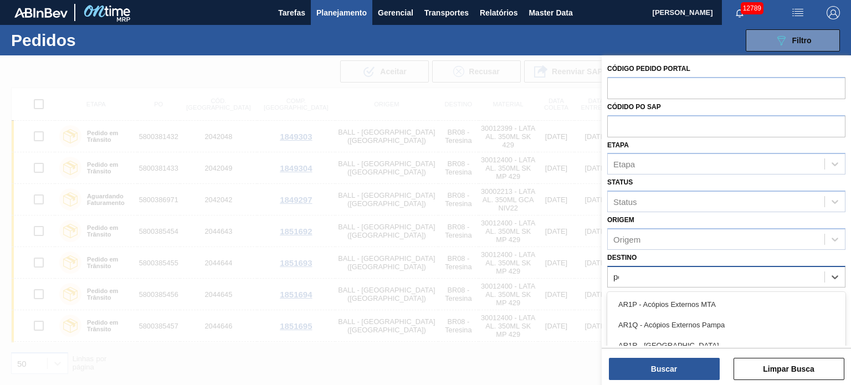
type input "per"
drag, startPoint x: 675, startPoint y: 296, endPoint x: 684, endPoint y: 335, distance: 39.1
click at [675, 299] on div "BR18 - [GEOGRAPHIC_DATA]" at bounding box center [726, 304] width 238 height 21
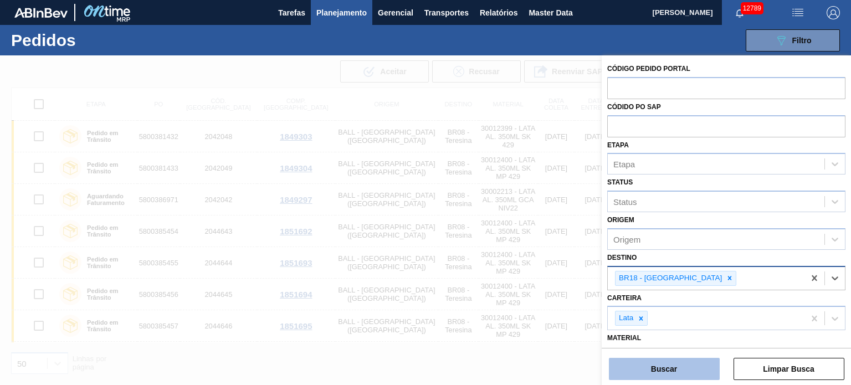
click at [684, 374] on button "Buscar" at bounding box center [664, 369] width 111 height 22
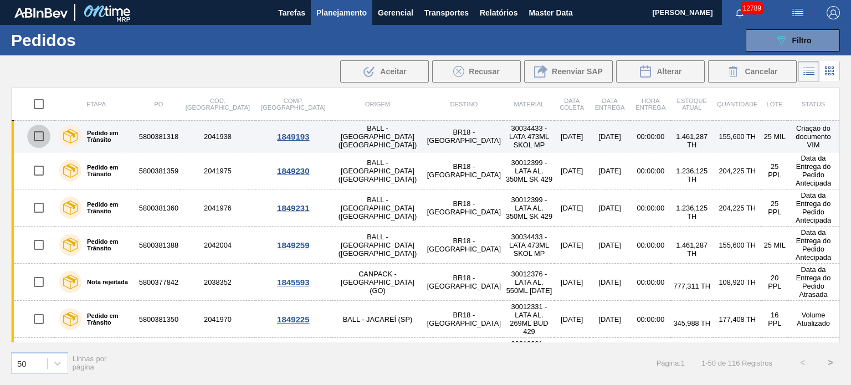
click at [34, 136] on input "checkbox" at bounding box center [38, 136] width 23 height 23
checkbox input "true"
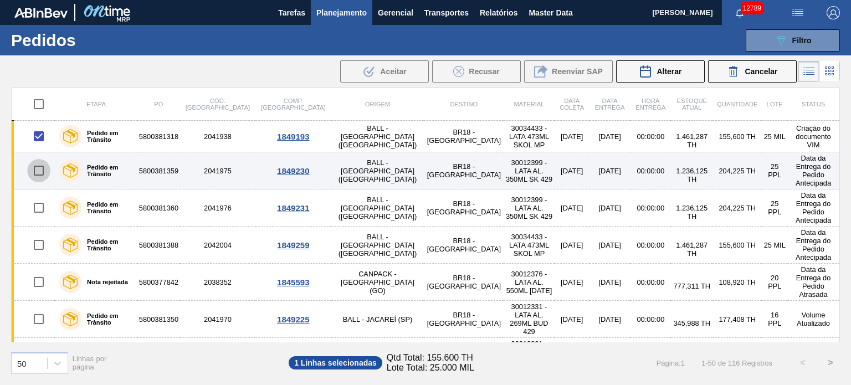
click at [35, 166] on input "checkbox" at bounding box center [38, 170] width 23 height 23
checkbox input "true"
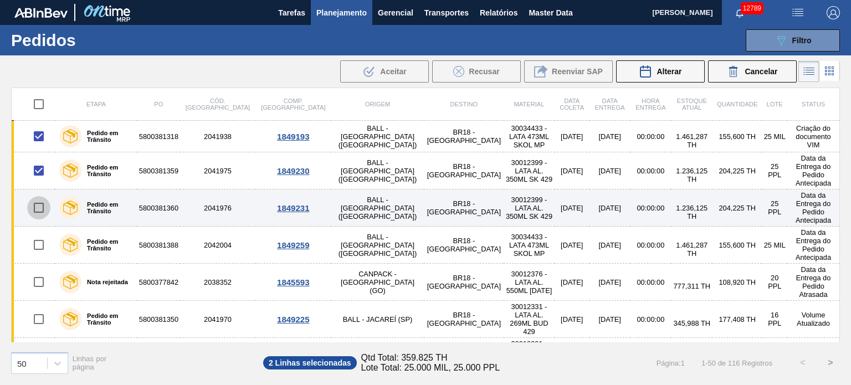
click at [37, 197] on input "checkbox" at bounding box center [38, 207] width 23 height 23
checkbox input "true"
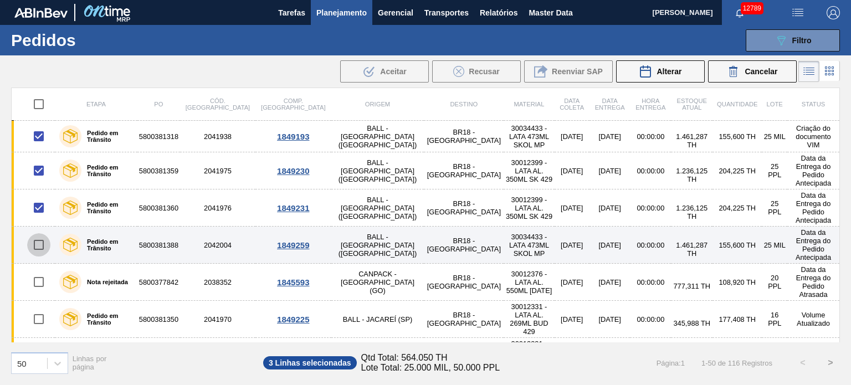
click at [30, 233] on input "checkbox" at bounding box center [38, 244] width 23 height 23
checkbox input "true"
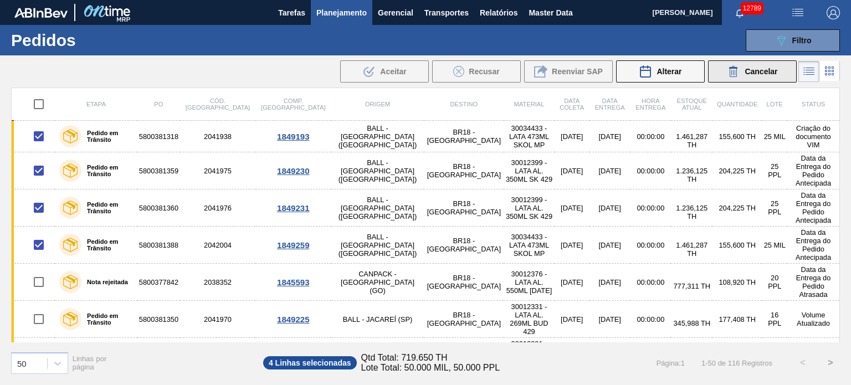
click at [760, 75] on span "Cancelar" at bounding box center [761, 71] width 33 height 9
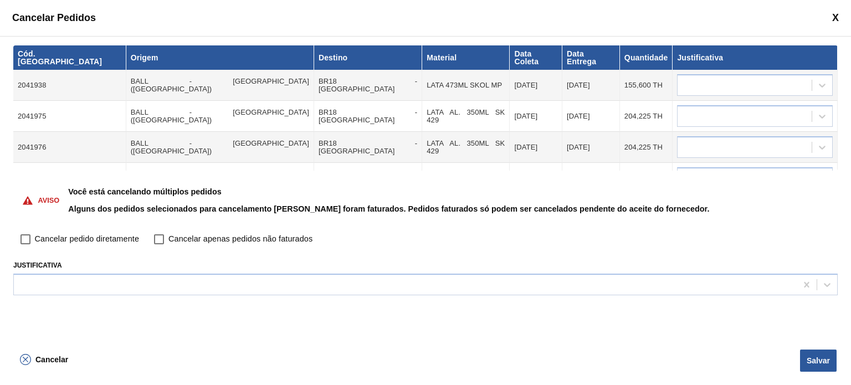
click at [32, 239] on input "Cancelar pedido diretamente" at bounding box center [25, 239] width 19 height 19
checkbox input "true"
click at [815, 361] on button "Salvar" at bounding box center [818, 361] width 37 height 22
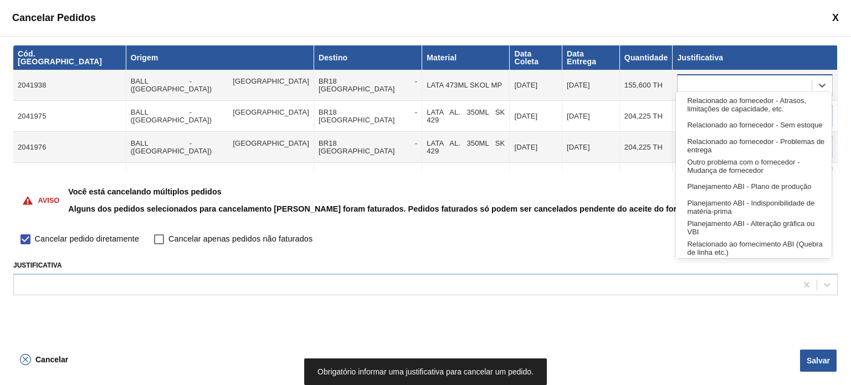
click at [713, 85] on div at bounding box center [755, 85] width 156 height 22
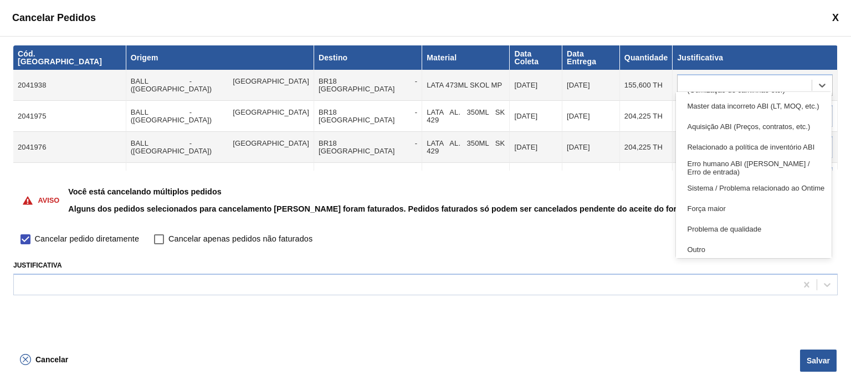
scroll to position [207, 0]
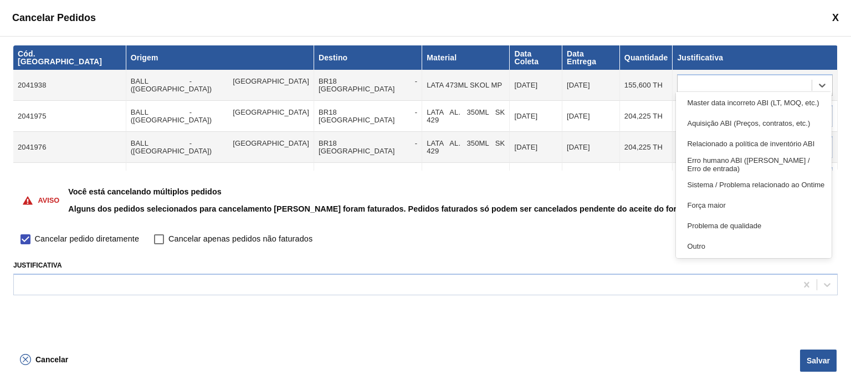
drag, startPoint x: 710, startPoint y: 251, endPoint x: 718, endPoint y: 201, distance: 50.6
click at [711, 248] on div "Outro" at bounding box center [753, 246] width 155 height 21
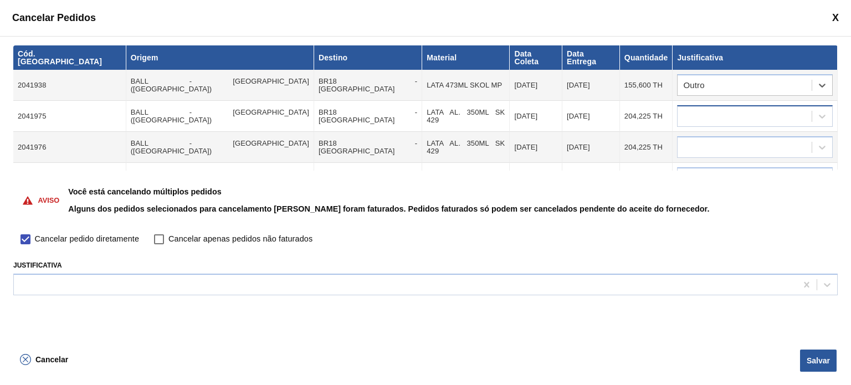
click at [723, 109] on div at bounding box center [745, 117] width 134 height 16
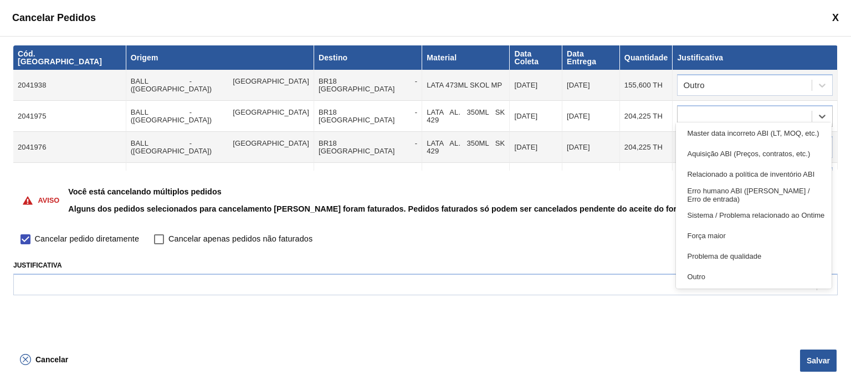
drag, startPoint x: 712, startPoint y: 275, endPoint x: 712, endPoint y: 263, distance: 12.2
click at [712, 272] on div "Outro" at bounding box center [753, 277] width 155 height 21
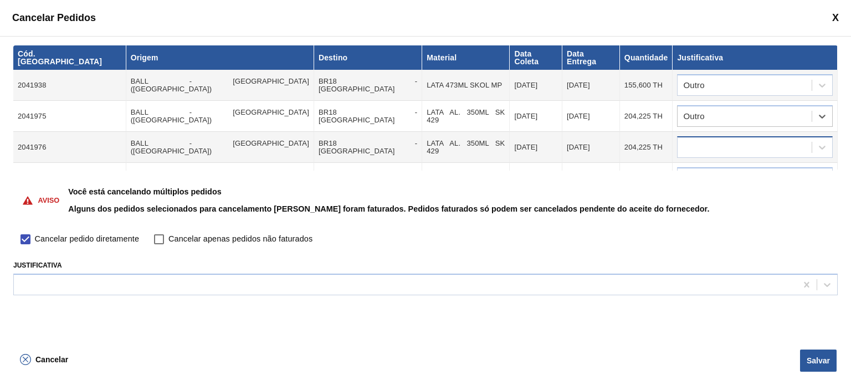
click at [717, 140] on div at bounding box center [745, 148] width 134 height 16
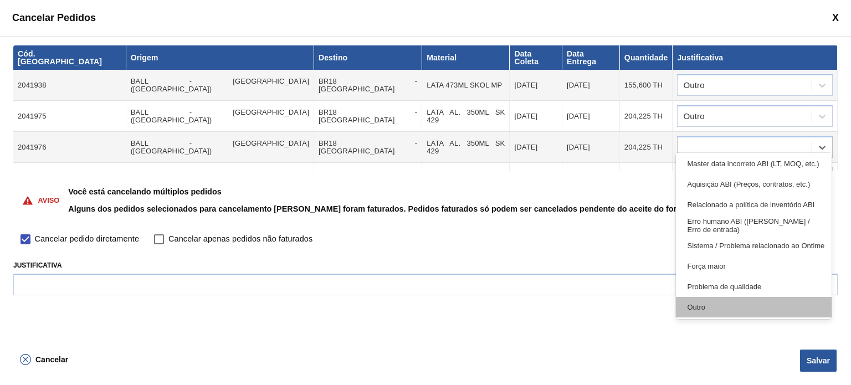
click at [711, 307] on div "Outro" at bounding box center [753, 307] width 155 height 21
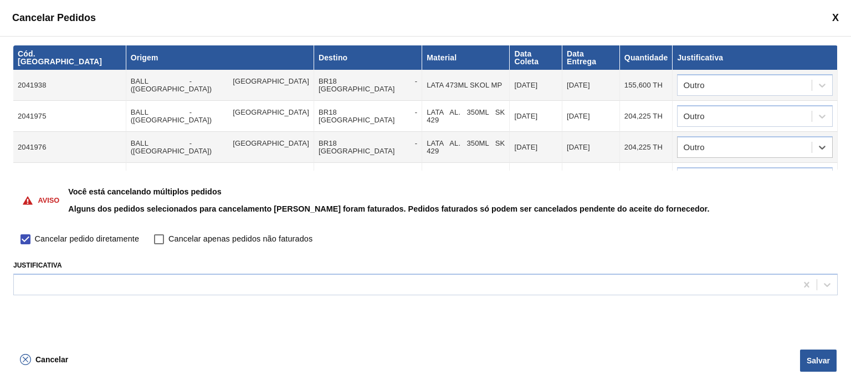
scroll to position [13, 0]
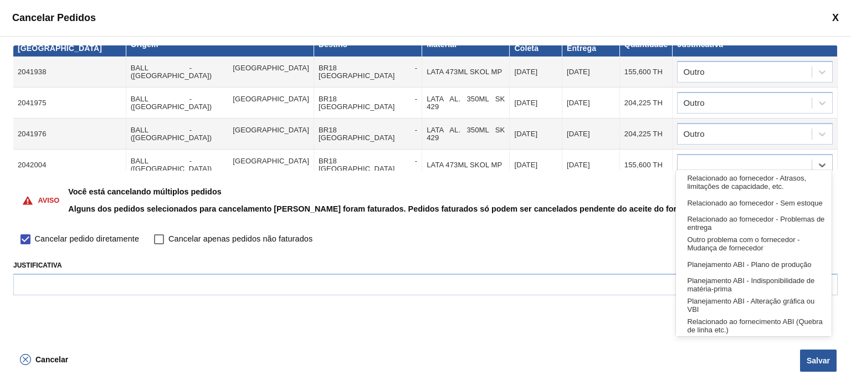
click at [717, 157] on div at bounding box center [745, 165] width 134 height 16
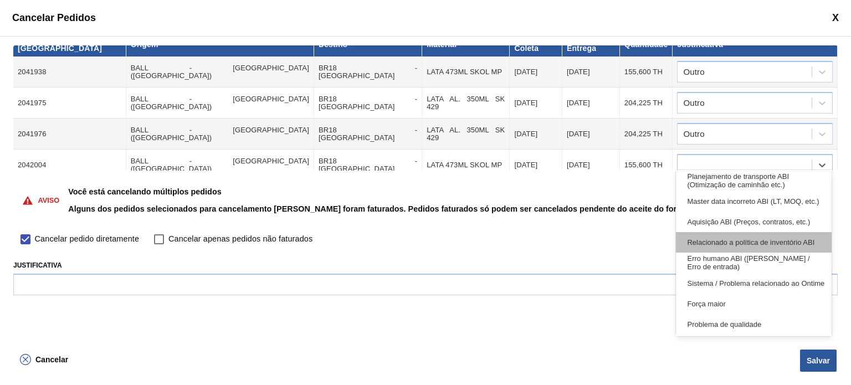
scroll to position [207, 0]
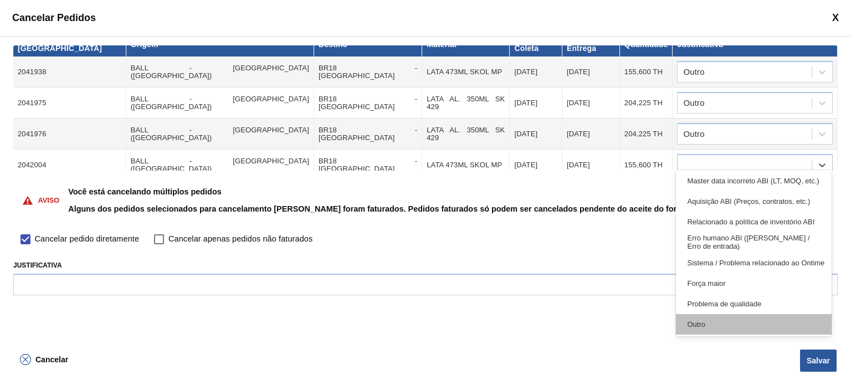
click at [715, 316] on div "Outro" at bounding box center [753, 324] width 155 height 21
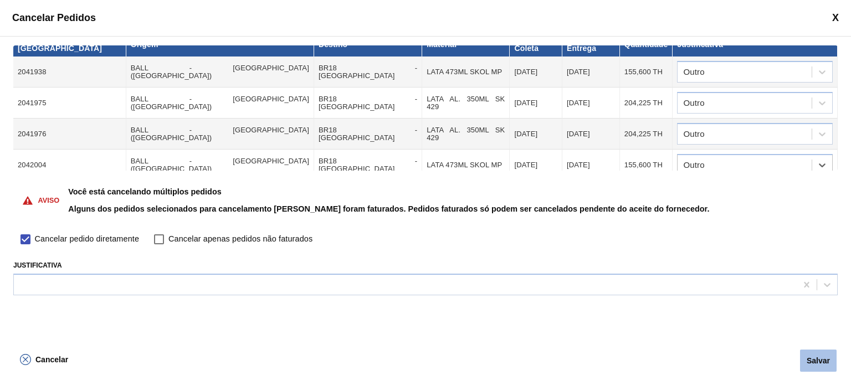
click at [820, 361] on button "Salvar" at bounding box center [818, 361] width 37 height 22
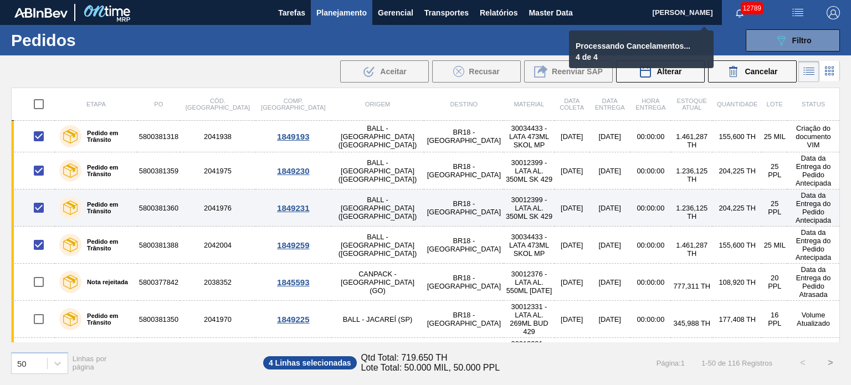
checkbox input "false"
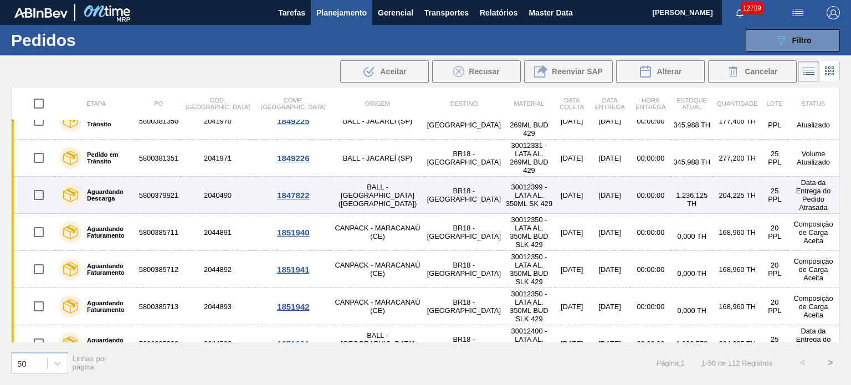
scroll to position [111, 0]
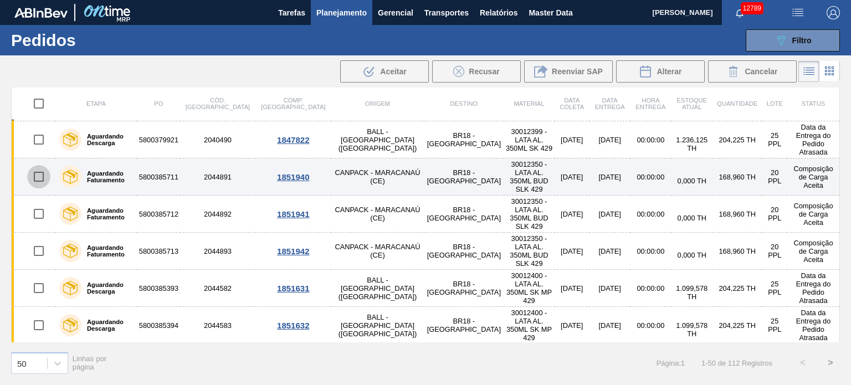
click at [32, 165] on input "checkbox" at bounding box center [38, 176] width 23 height 23
checkbox input "true"
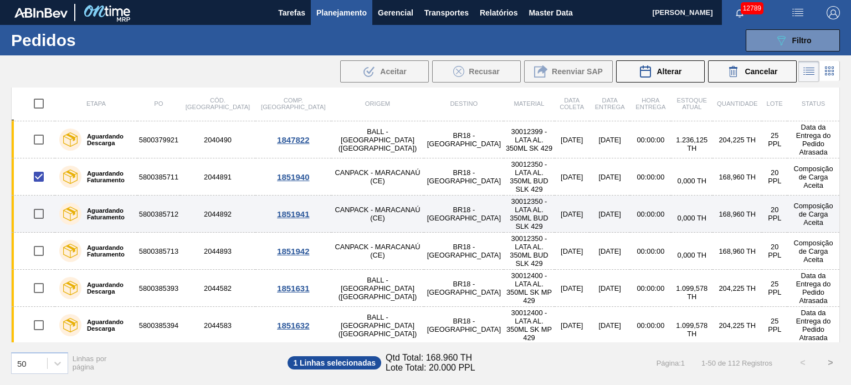
click at [38, 202] on input "checkbox" at bounding box center [38, 213] width 23 height 23
checkbox input "true"
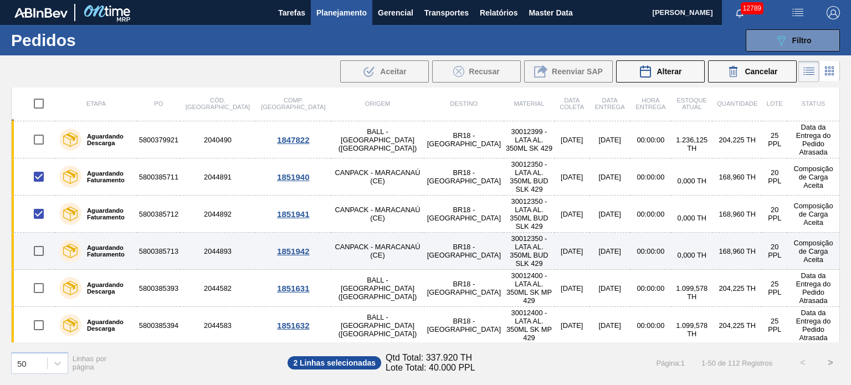
click at [39, 239] on input "checkbox" at bounding box center [38, 250] width 23 height 23
checkbox input "true"
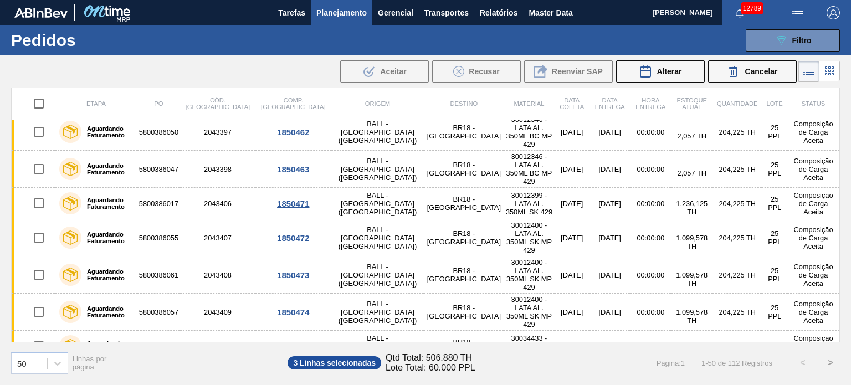
scroll to position [831, 0]
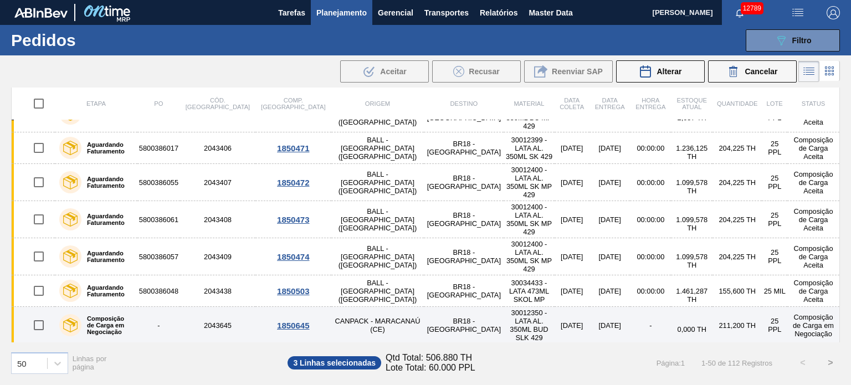
click at [40, 314] on input "checkbox" at bounding box center [38, 325] width 23 height 23
checkbox input "true"
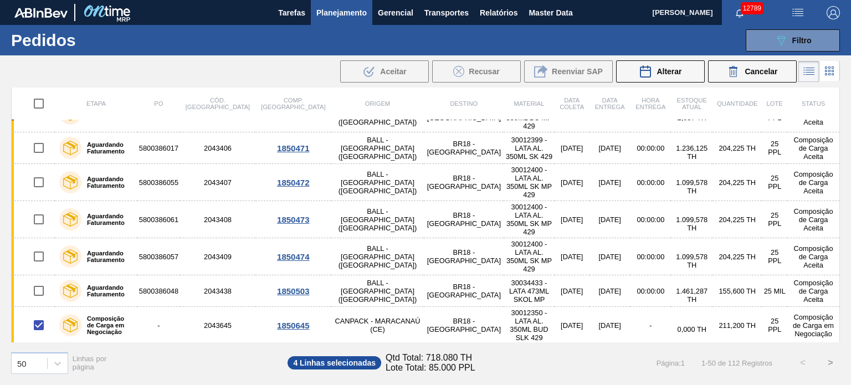
click at [41, 351] on input "checkbox" at bounding box center [38, 362] width 23 height 23
checkbox input "true"
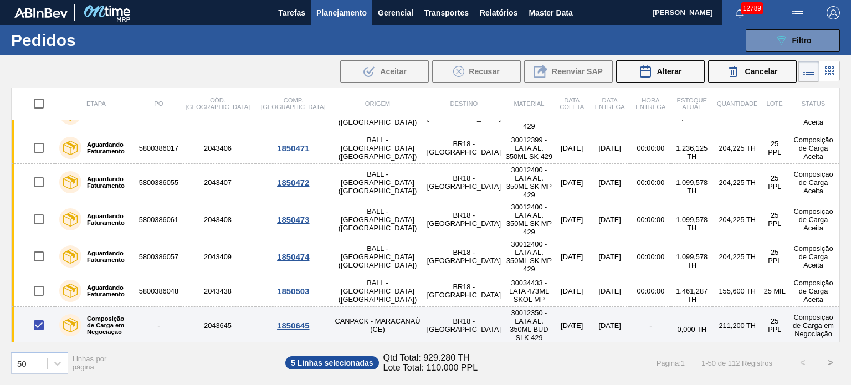
click at [36, 314] on input "checkbox" at bounding box center [38, 325] width 23 height 23
checkbox input "false"
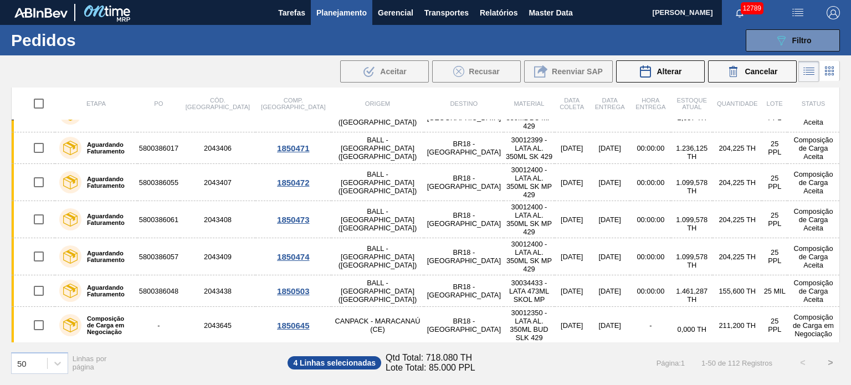
click at [35, 351] on input "checkbox" at bounding box center [38, 362] width 23 height 23
checkbox input "false"
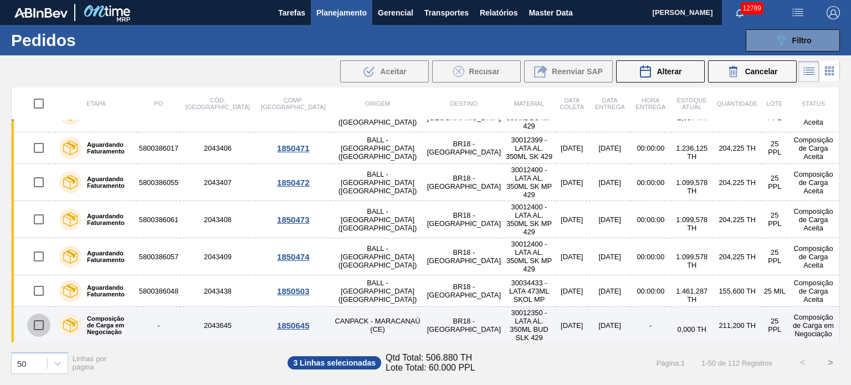
click at [35, 314] on input "checkbox" at bounding box center [38, 325] width 23 height 23
checkbox input "true"
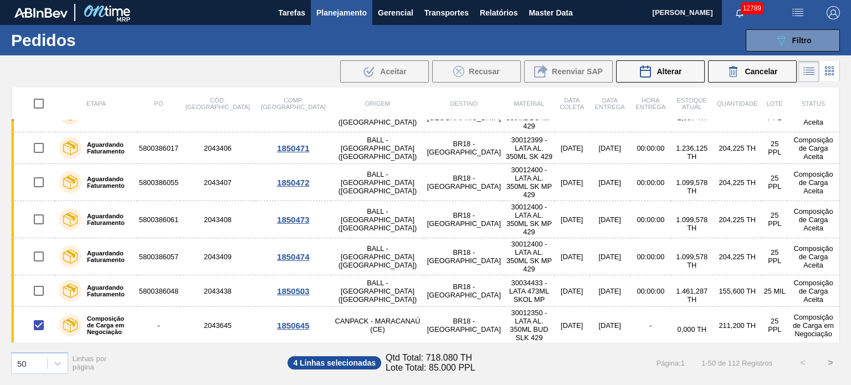
click at [44, 351] on input "checkbox" at bounding box center [38, 362] width 23 height 23
checkbox input "true"
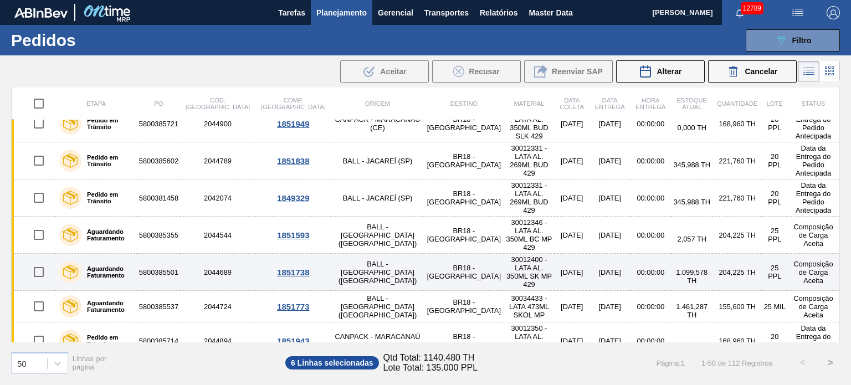
scroll to position [1352, 0]
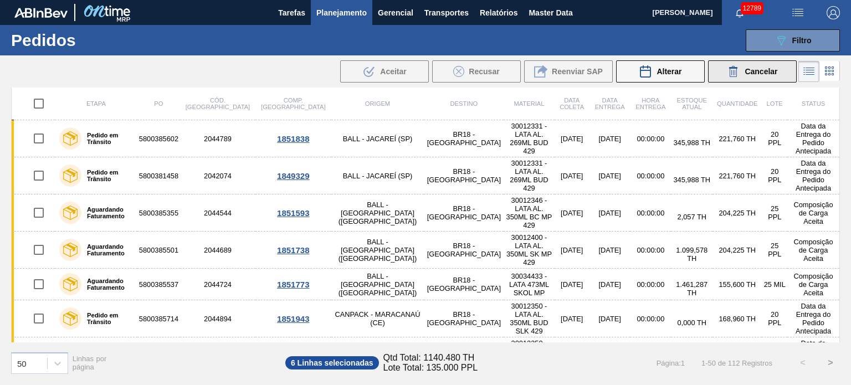
click at [741, 77] on div "Cancelar" at bounding box center [752, 71] width 50 height 13
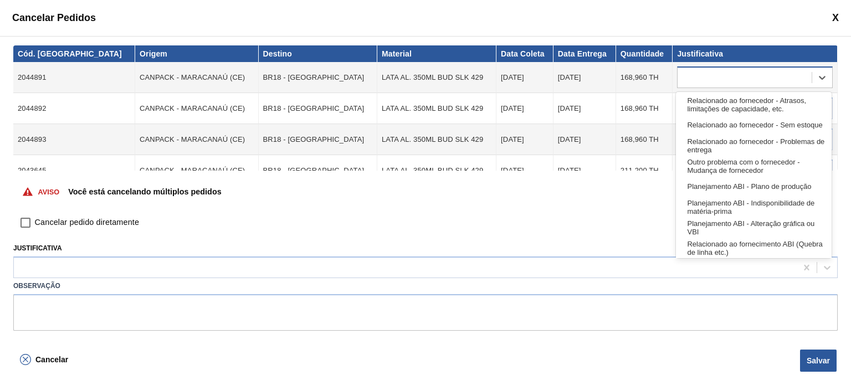
click at [710, 75] on div at bounding box center [745, 78] width 134 height 16
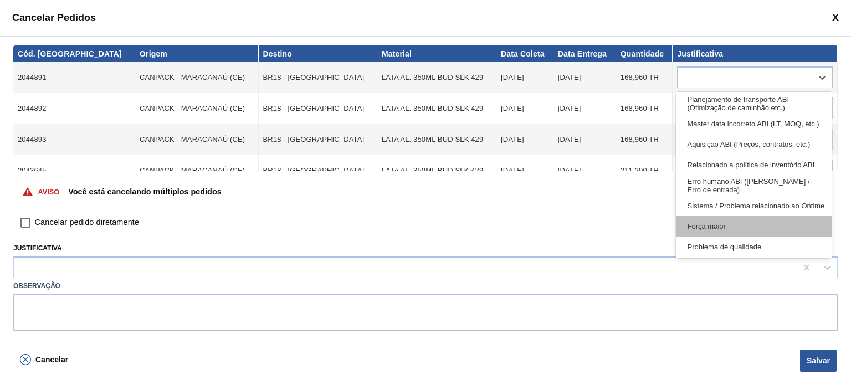
scroll to position [207, 0]
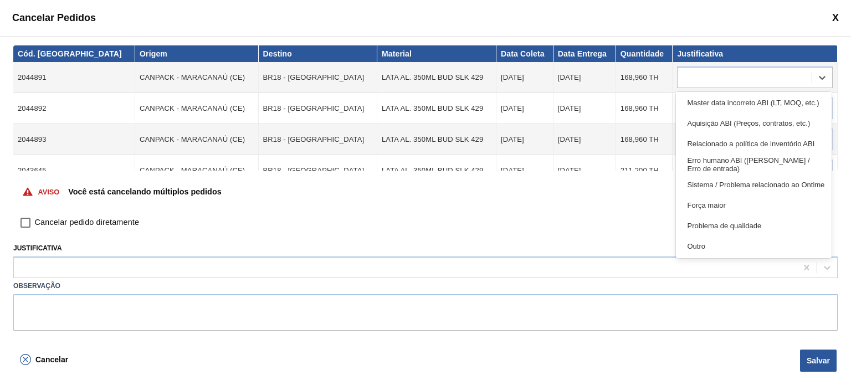
drag, startPoint x: 703, startPoint y: 248, endPoint x: 700, endPoint y: 218, distance: 30.0
click at [702, 248] on div "Outro" at bounding box center [753, 246] width 155 height 21
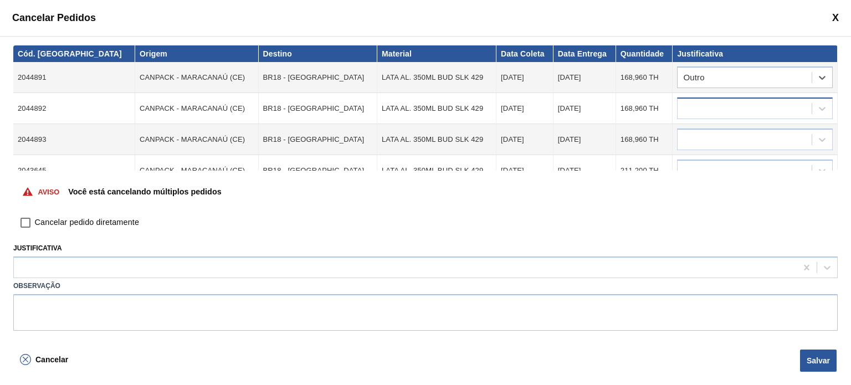
click at [713, 101] on div at bounding box center [745, 109] width 134 height 16
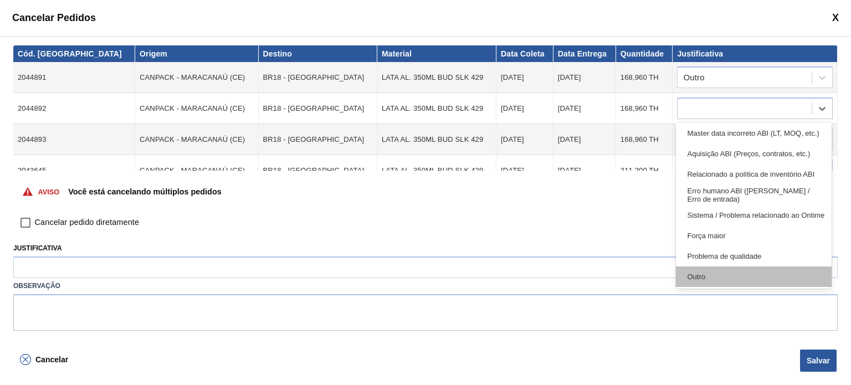
click at [705, 273] on div "Outro" at bounding box center [753, 277] width 155 height 21
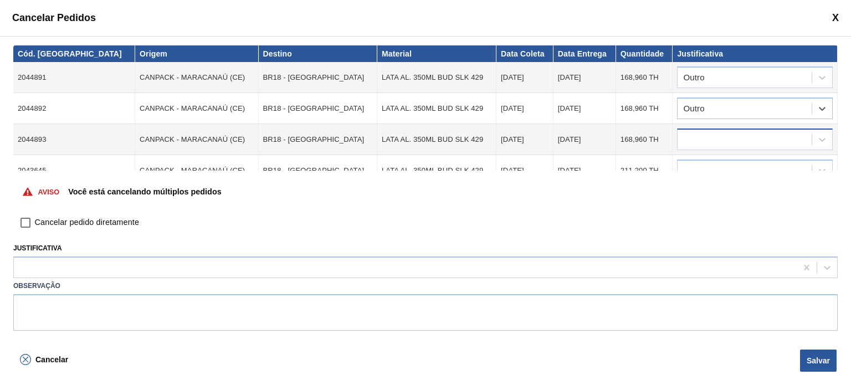
click at [703, 139] on div at bounding box center [745, 140] width 134 height 16
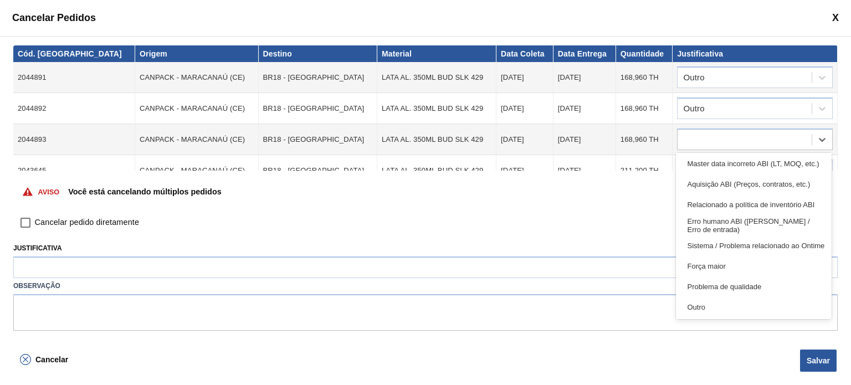
click at [699, 301] on div "Outro" at bounding box center [753, 307] width 155 height 21
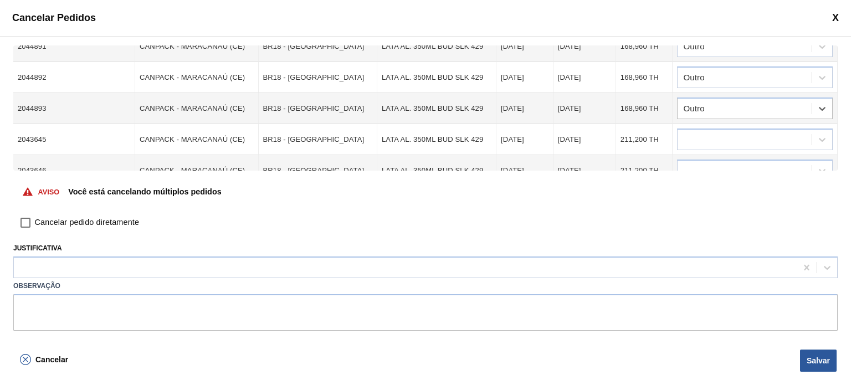
scroll to position [75, 0]
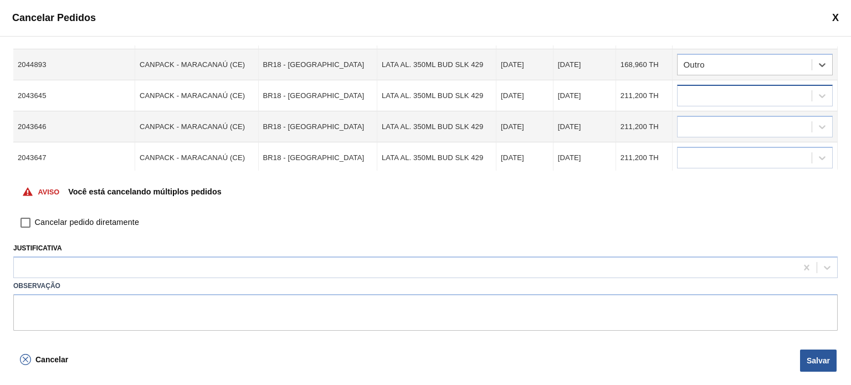
drag, startPoint x: 720, startPoint y: 97, endPoint x: 721, endPoint y: 103, distance: 5.6
click at [720, 95] on div at bounding box center [745, 96] width 134 height 16
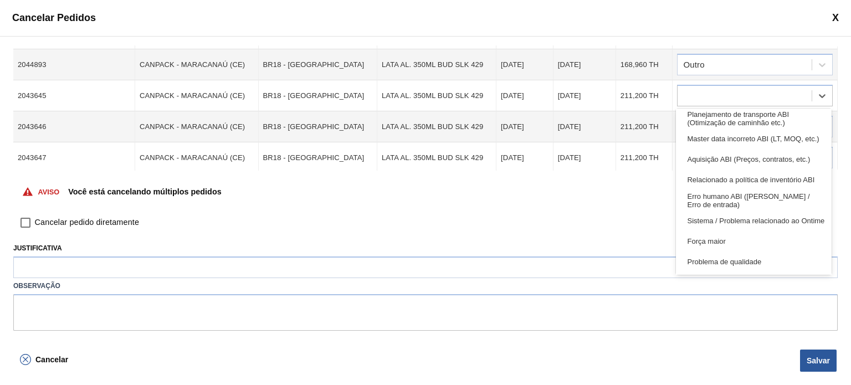
scroll to position [207, 0]
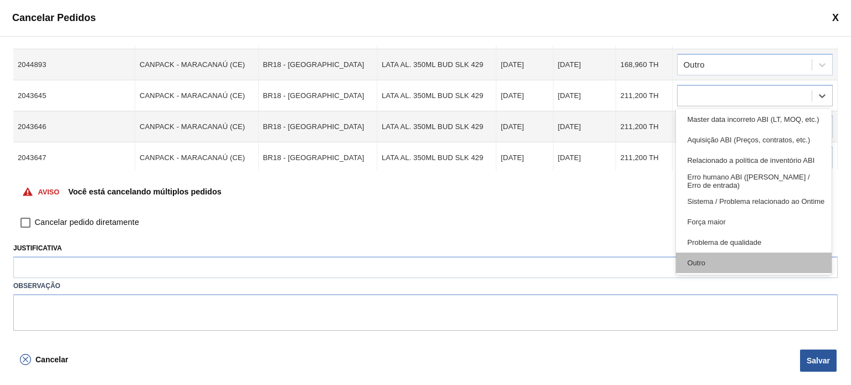
click at [716, 269] on div "Outro" at bounding box center [753, 263] width 155 height 21
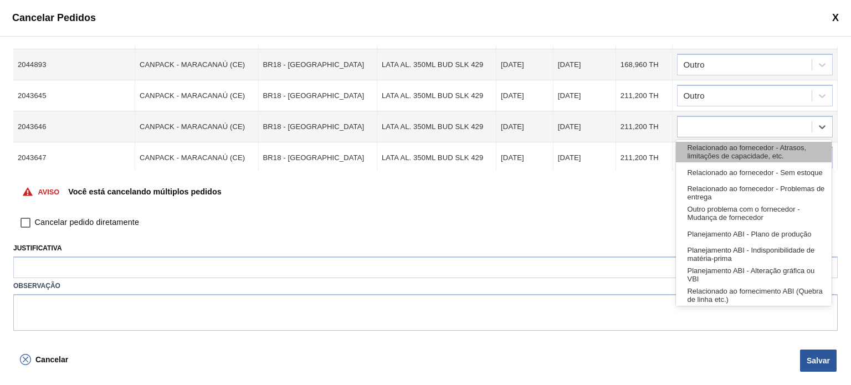
drag, startPoint x: 719, startPoint y: 128, endPoint x: 724, endPoint y: 144, distance: 16.3
click at [719, 126] on div at bounding box center [745, 127] width 134 height 16
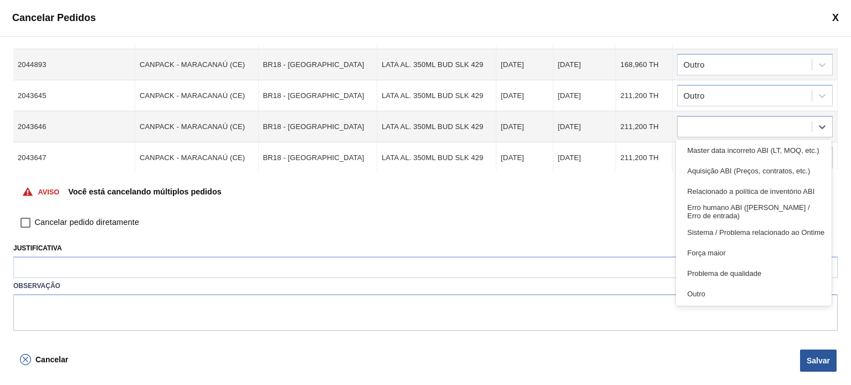
click at [729, 290] on div "Outro" at bounding box center [753, 294] width 155 height 21
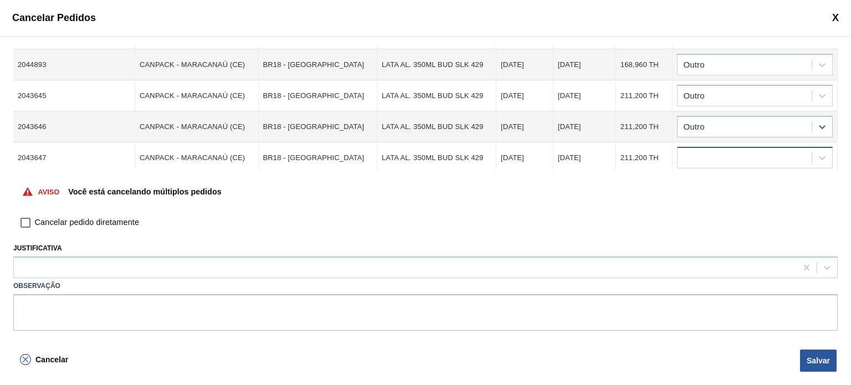
click at [736, 155] on div at bounding box center [745, 158] width 134 height 16
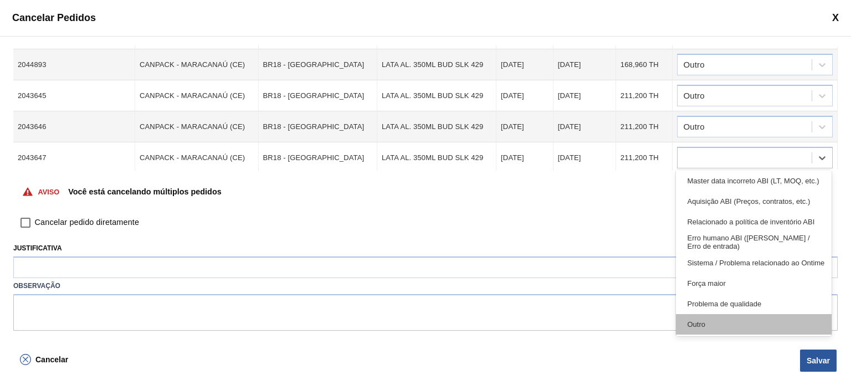
click at [723, 317] on div "Outro" at bounding box center [753, 324] width 155 height 21
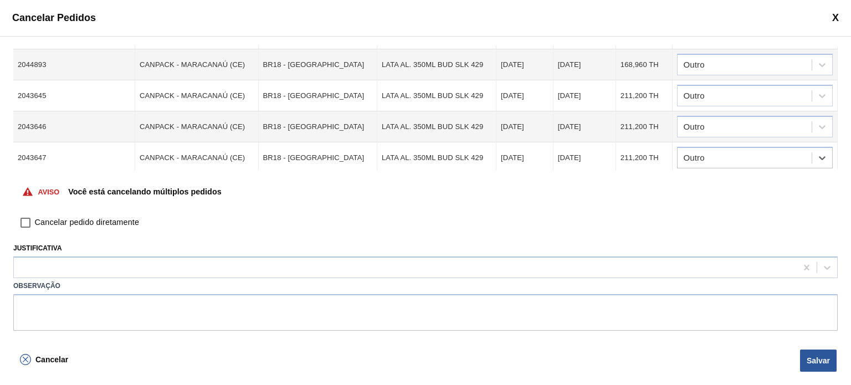
click at [27, 221] on input "Cancelar pedido diretamente" at bounding box center [25, 222] width 19 height 19
checkbox input "true"
click at [805, 368] on button "Salvar" at bounding box center [818, 361] width 37 height 22
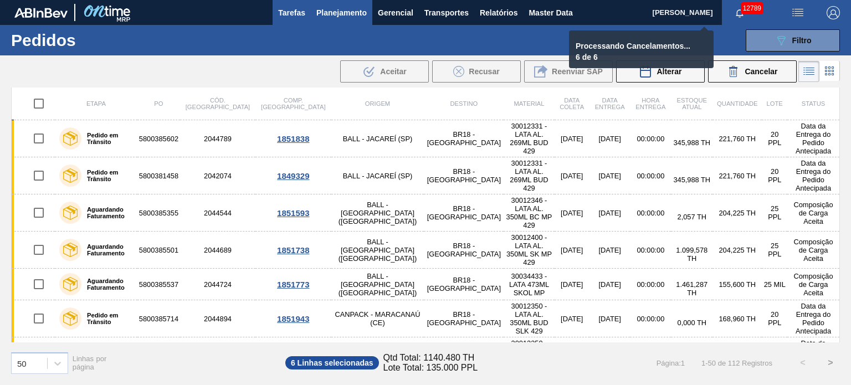
checkbox input "false"
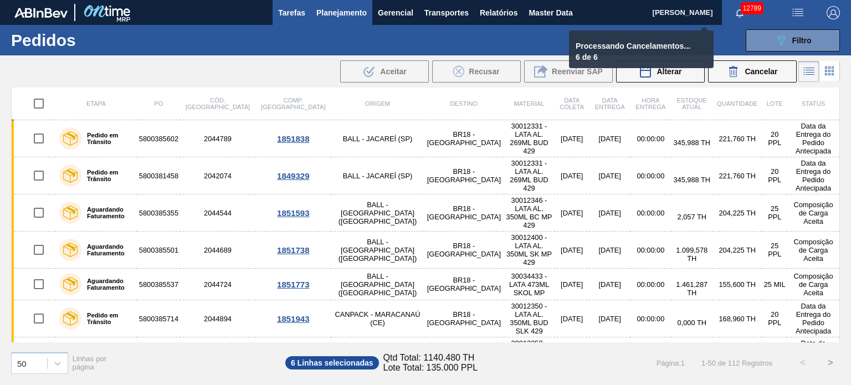
checkbox input "false"
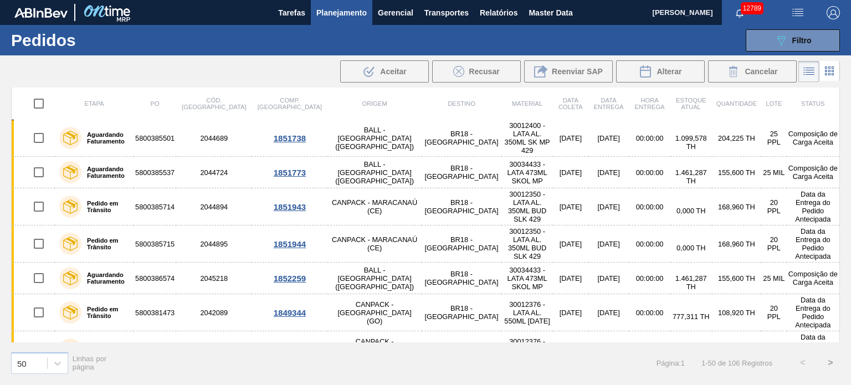
scroll to position [1297, 0]
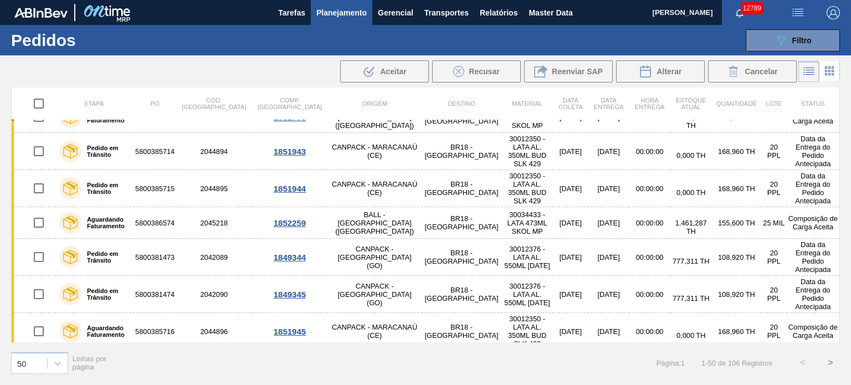
checkbox input "true"
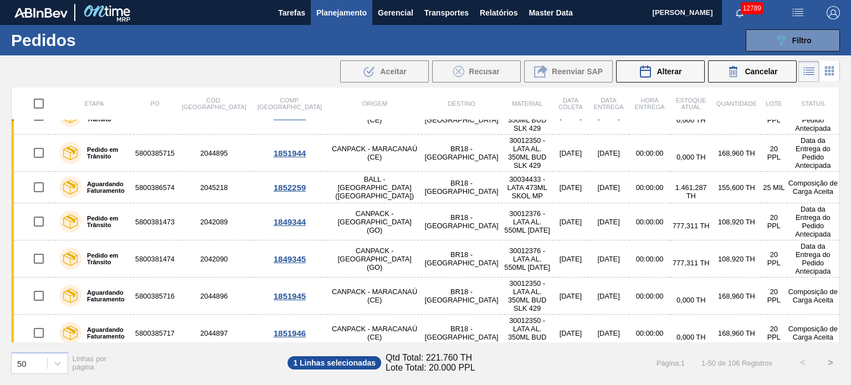
scroll to position [1352, 0]
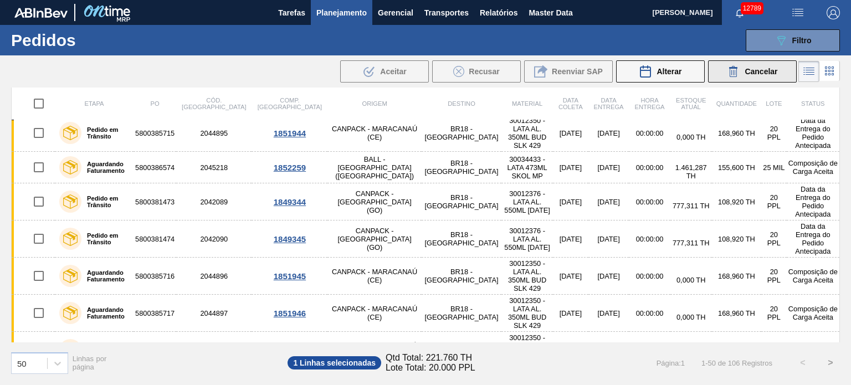
click at [736, 80] on button "Cancelar" at bounding box center [752, 71] width 89 height 22
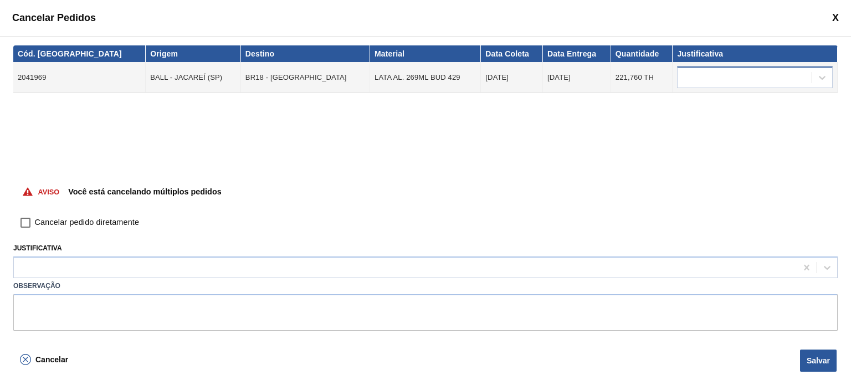
click at [720, 84] on div at bounding box center [745, 78] width 134 height 16
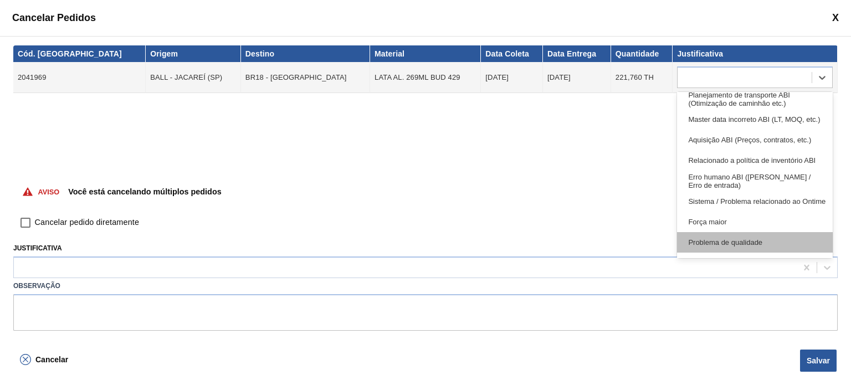
scroll to position [207, 0]
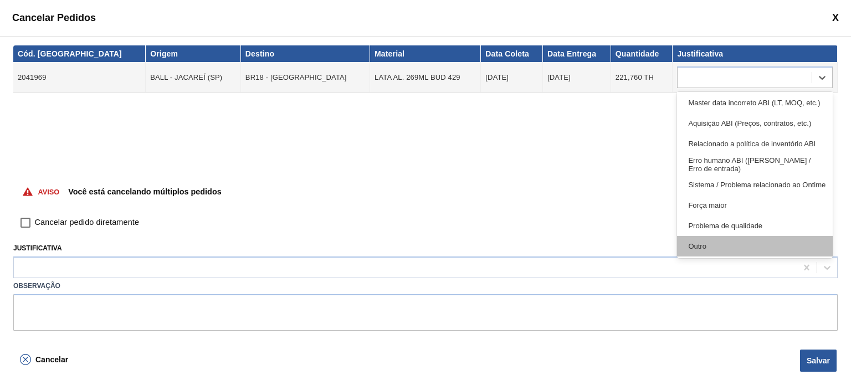
click at [705, 243] on div "Outro" at bounding box center [755, 246] width 156 height 21
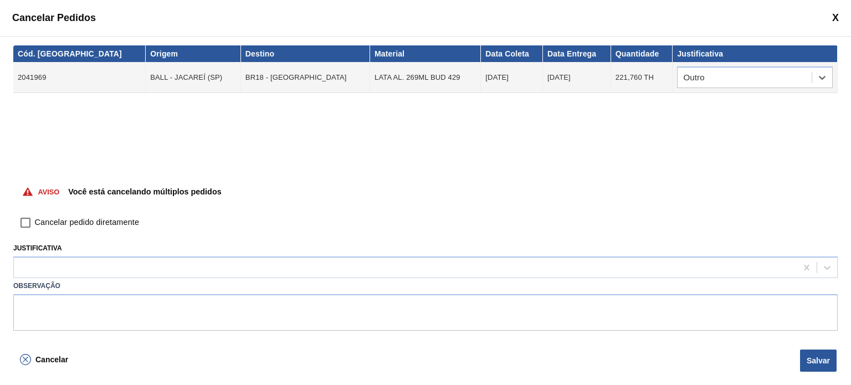
drag, startPoint x: 27, startPoint y: 220, endPoint x: 29, endPoint y: 230, distance: 10.2
click at [27, 220] on input "Cancelar pedido diretamente" at bounding box center [25, 222] width 19 height 19
checkbox input "true"
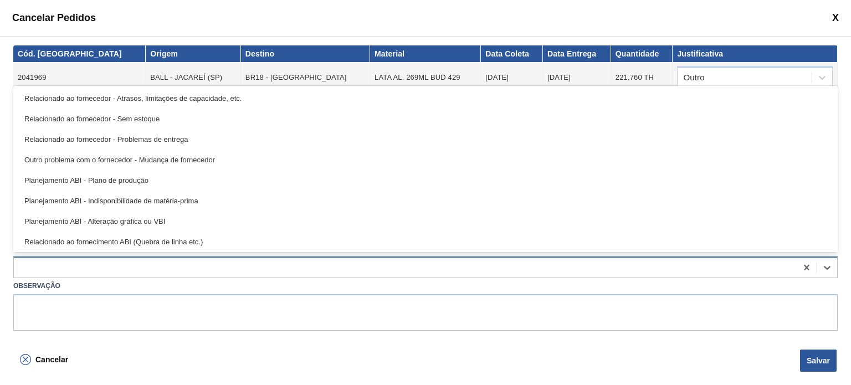
click at [91, 274] on div at bounding box center [405, 268] width 783 height 16
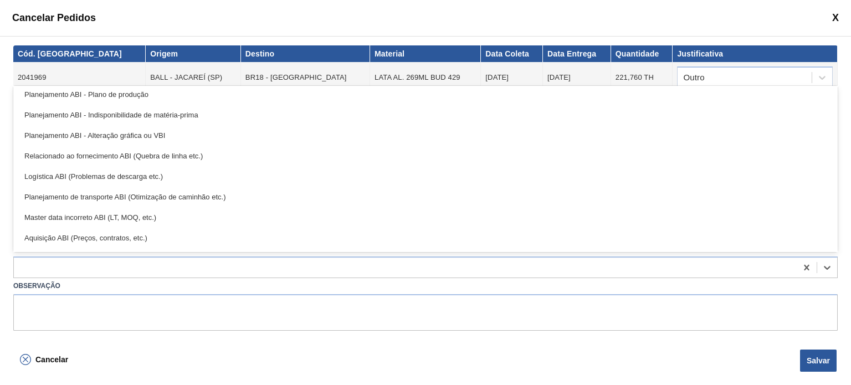
scroll to position [207, 0]
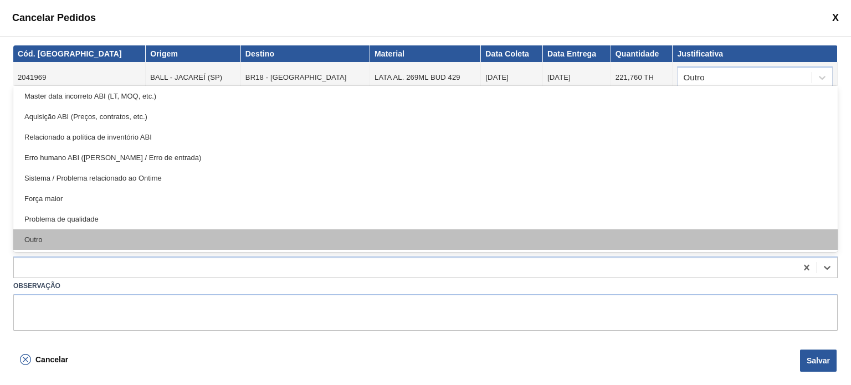
click at [142, 234] on div "Outro" at bounding box center [425, 239] width 824 height 21
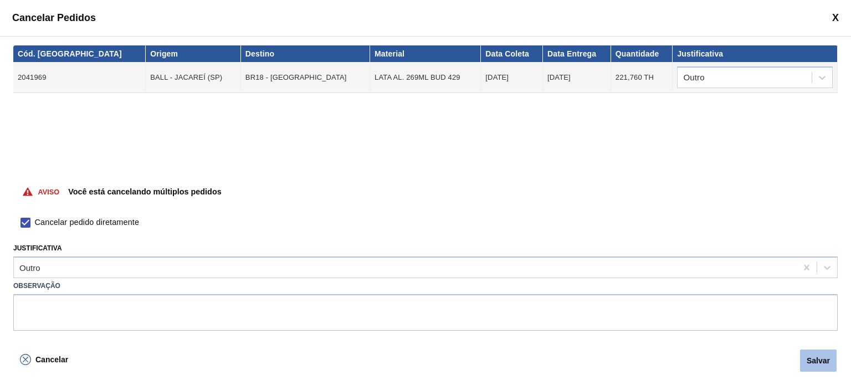
click at [833, 353] on button "Salvar" at bounding box center [818, 361] width 37 height 22
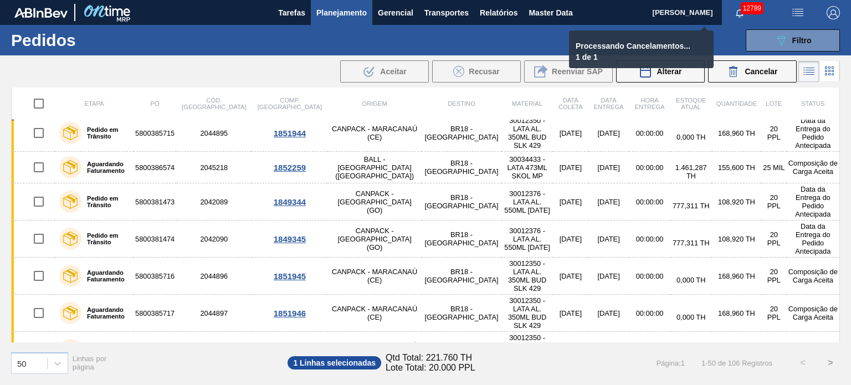
checkbox input "false"
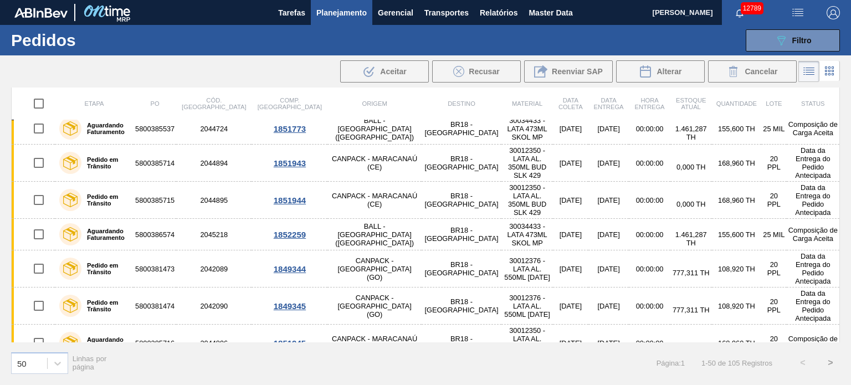
scroll to position [1352, 0]
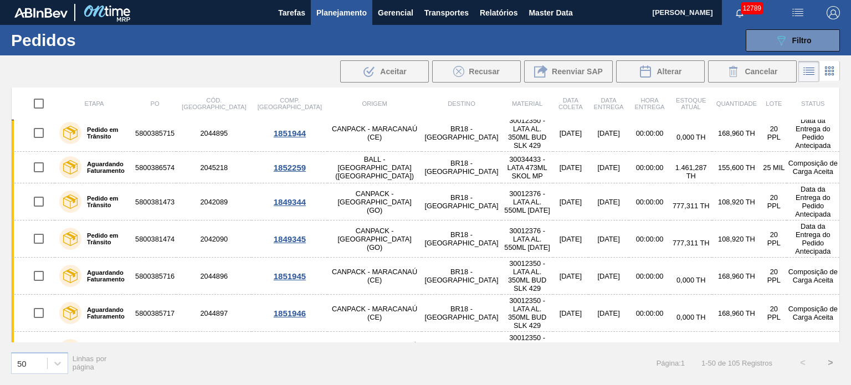
click at [824, 361] on button ">" at bounding box center [831, 363] width 28 height 28
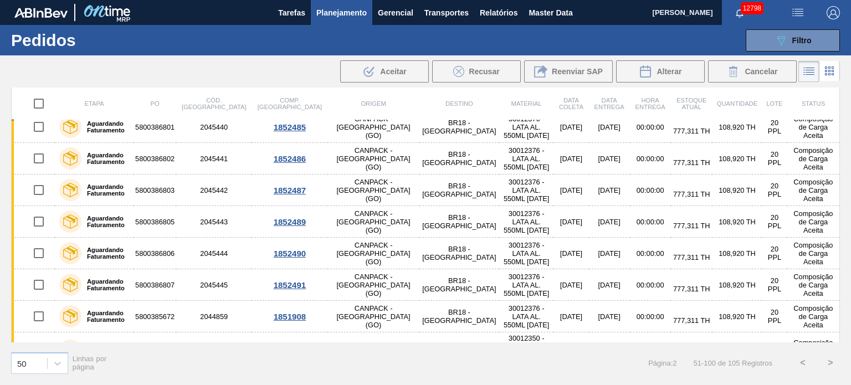
click at [829, 361] on button ">" at bounding box center [831, 363] width 28 height 28
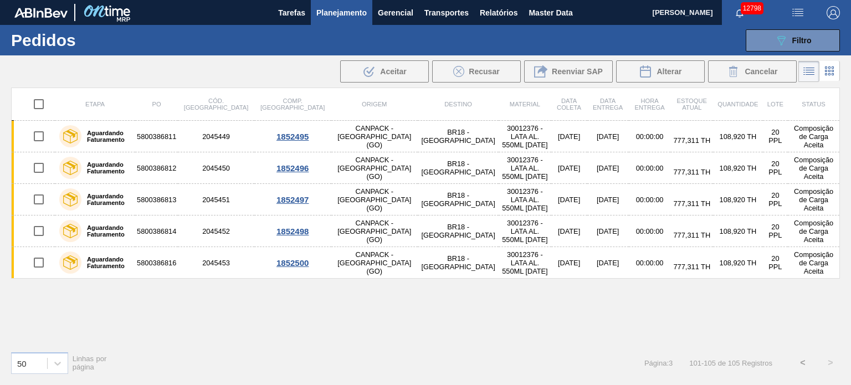
scroll to position [0, 0]
click at [808, 40] on span "Filtro" at bounding box center [801, 40] width 19 height 9
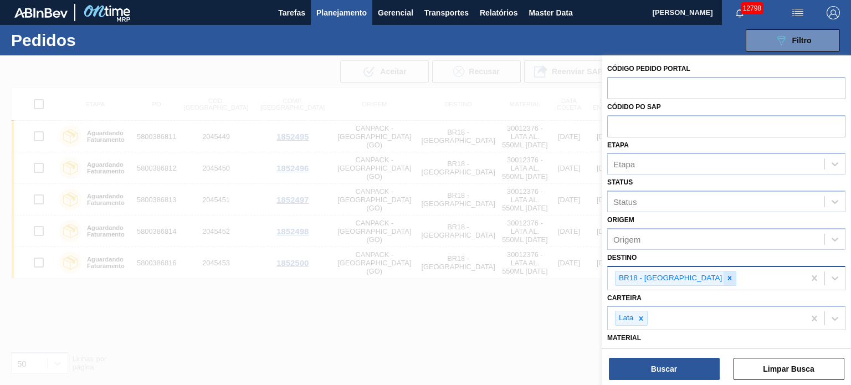
click at [726, 276] on icon at bounding box center [730, 278] width 8 height 8
type input "lu"
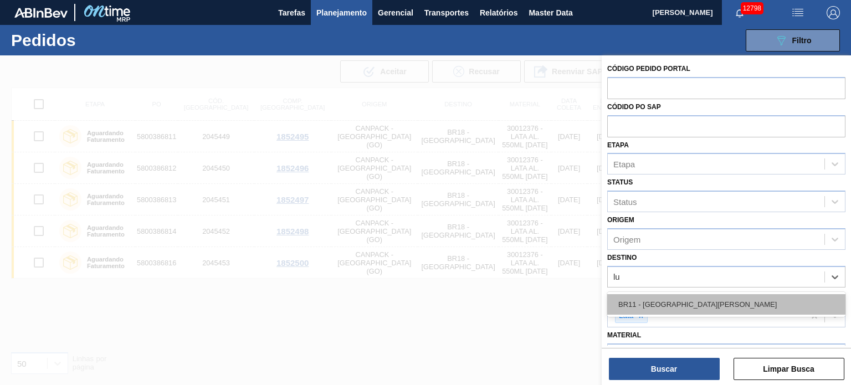
click at [673, 305] on div "BR11 - [GEOGRAPHIC_DATA]" at bounding box center [726, 304] width 238 height 21
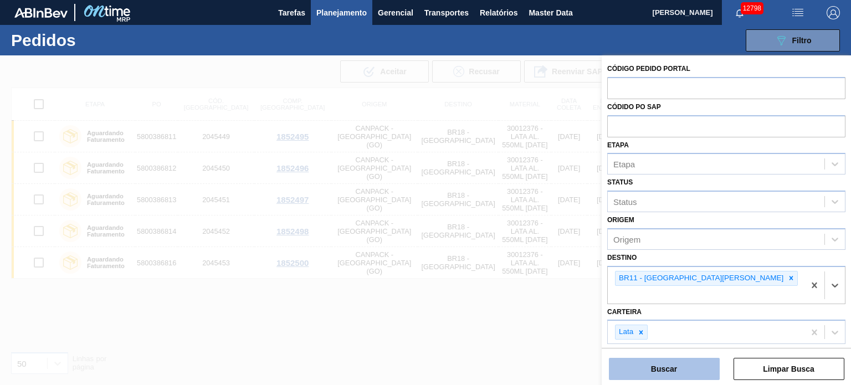
click at [673, 376] on button "Buscar" at bounding box center [664, 369] width 111 height 22
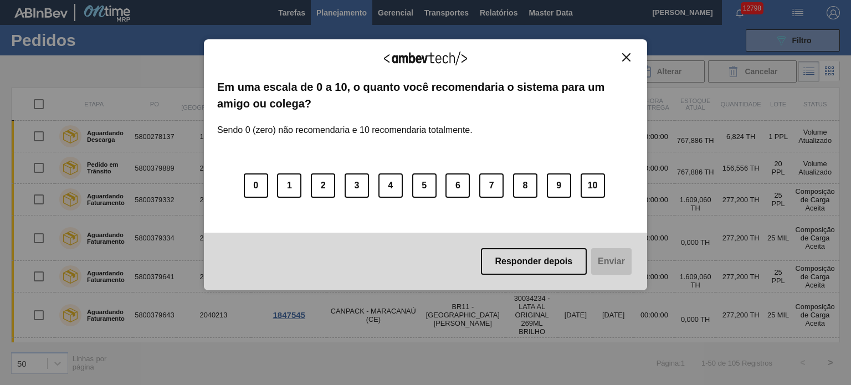
click at [627, 61] on img "Close" at bounding box center [626, 57] width 8 height 8
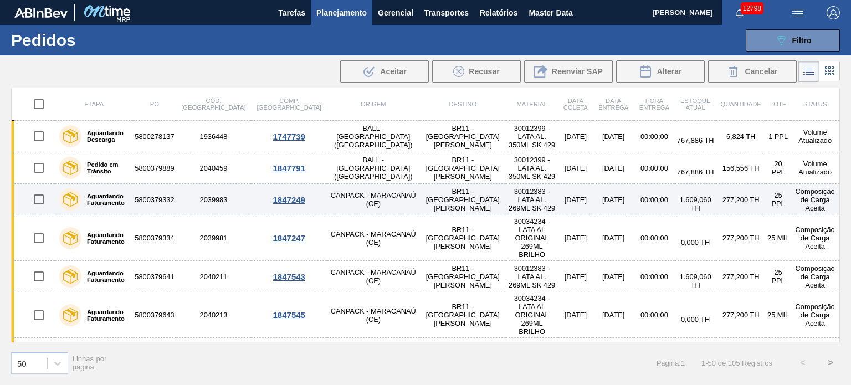
click at [39, 199] on input "checkbox" at bounding box center [38, 199] width 23 height 23
checkbox input "true"
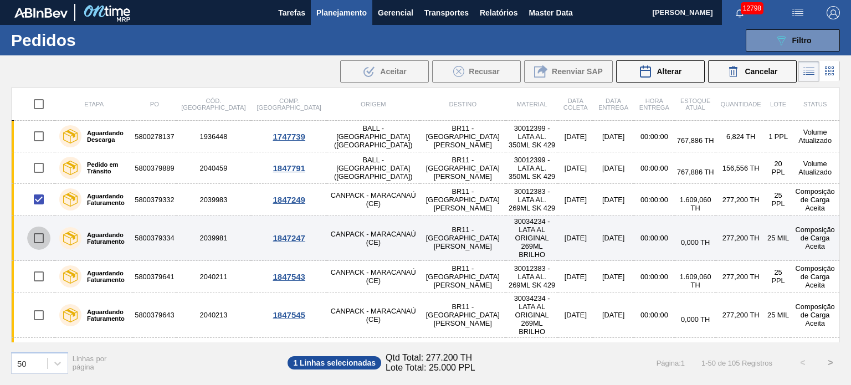
click at [40, 232] on input "checkbox" at bounding box center [38, 238] width 23 height 23
checkbox input "true"
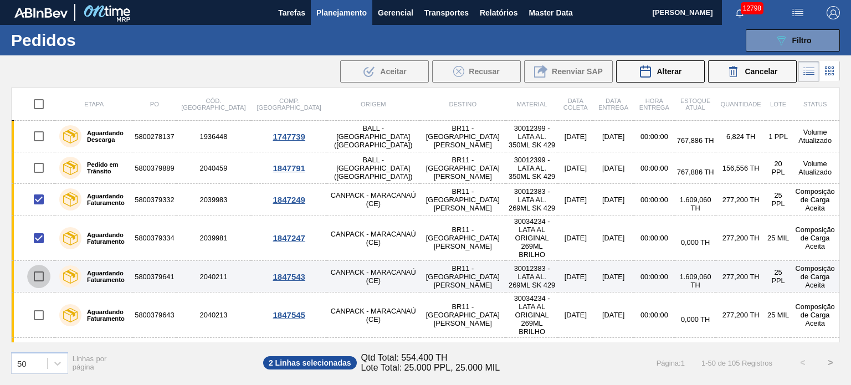
click at [40, 265] on input "checkbox" at bounding box center [38, 276] width 23 height 23
checkbox input "true"
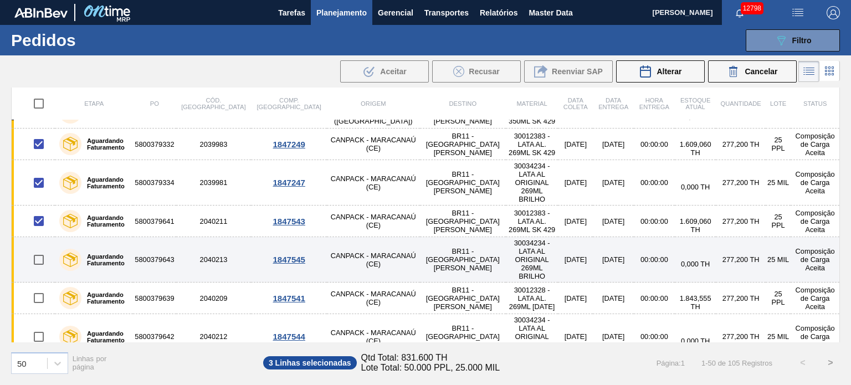
click at [42, 248] on input "checkbox" at bounding box center [38, 259] width 23 height 23
checkbox input "true"
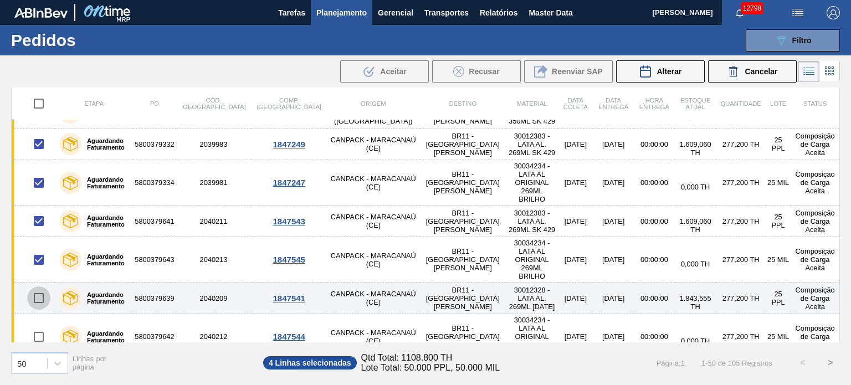
click at [37, 286] on input "checkbox" at bounding box center [38, 297] width 23 height 23
checkbox input "true"
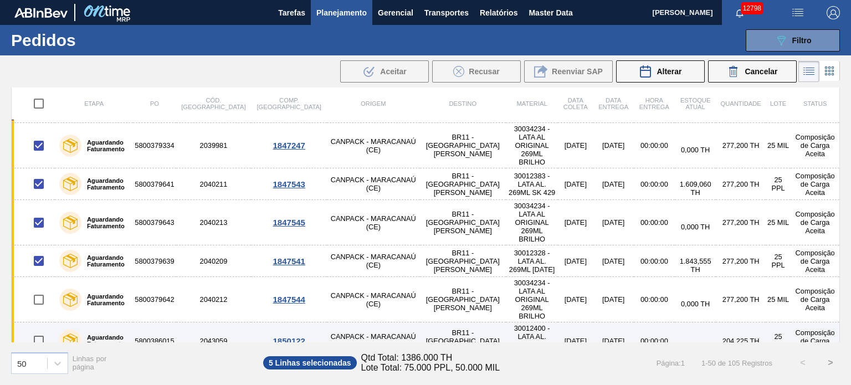
scroll to position [111, 0]
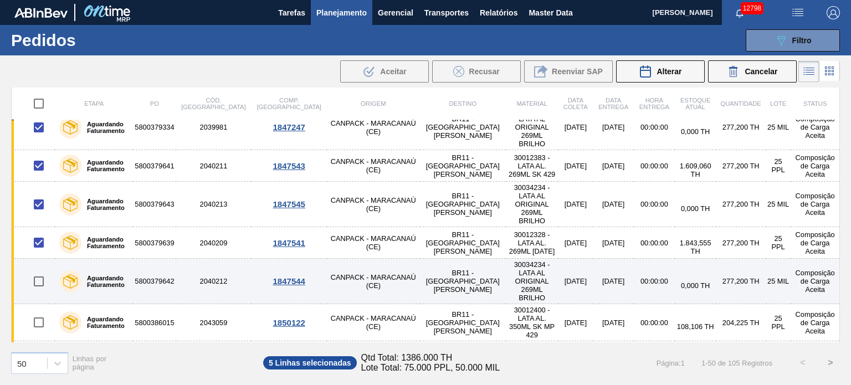
click at [42, 270] on input "checkbox" at bounding box center [38, 281] width 23 height 23
checkbox input "true"
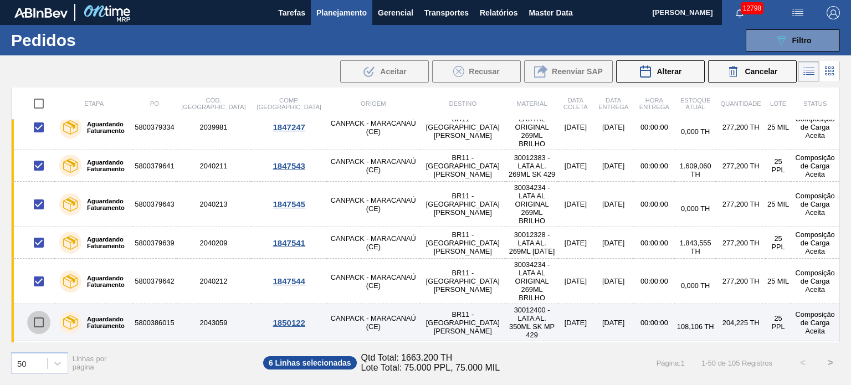
click at [40, 311] on input "checkbox" at bounding box center [38, 322] width 23 height 23
checkbox input "true"
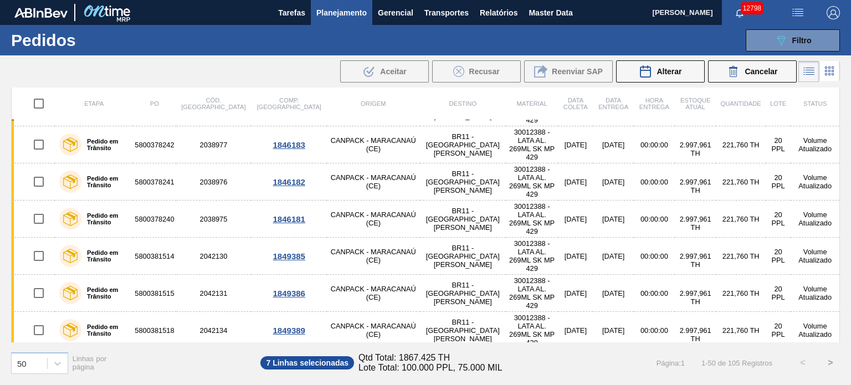
scroll to position [499, 0]
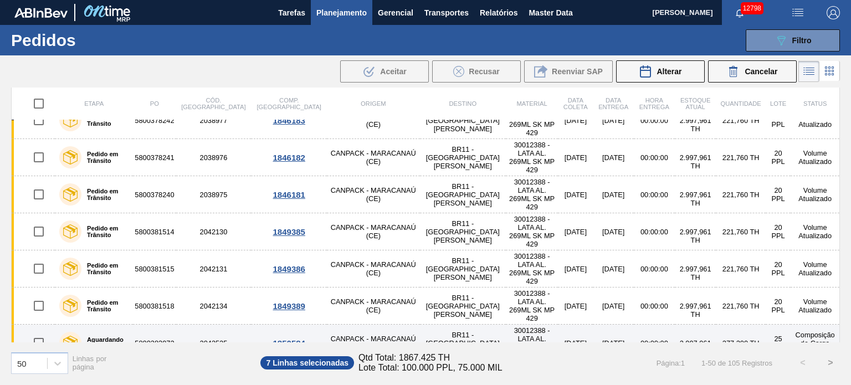
drag, startPoint x: 37, startPoint y: 234, endPoint x: 37, endPoint y: 240, distance: 5.6
click at [37, 331] on input "checkbox" at bounding box center [38, 342] width 23 height 23
checkbox input "true"
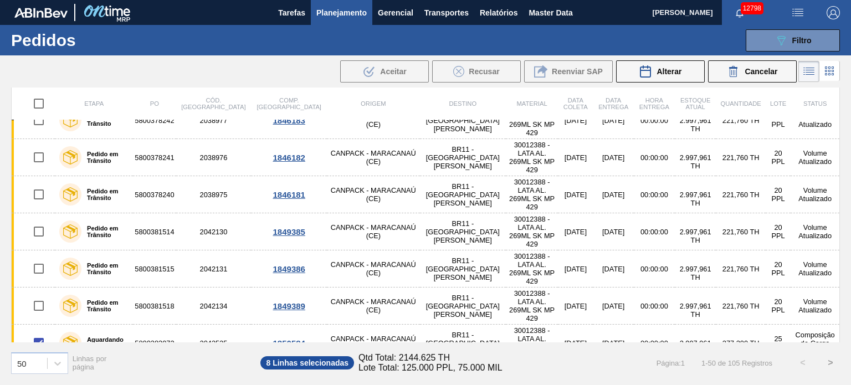
click at [37, 368] on input "checkbox" at bounding box center [38, 379] width 23 height 23
checkbox input "true"
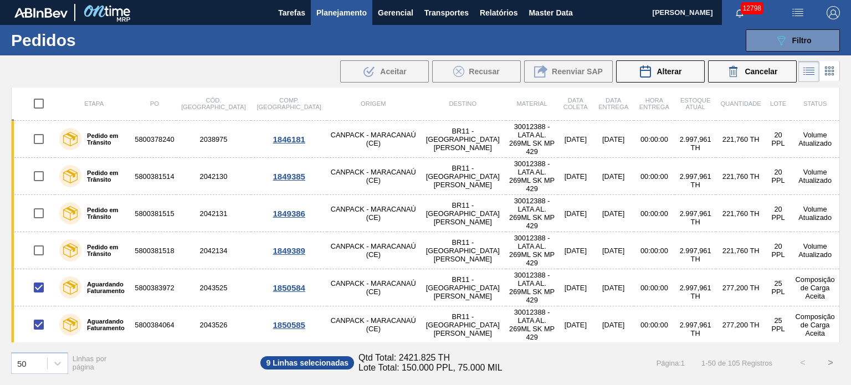
click at [42, 350] on input "checkbox" at bounding box center [38, 361] width 23 height 23
checkbox input "true"
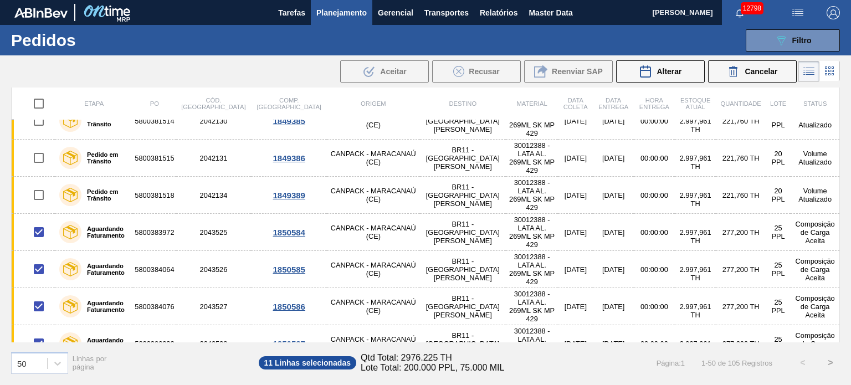
click at [41, 369] on input "checkbox" at bounding box center [38, 380] width 23 height 23
checkbox input "true"
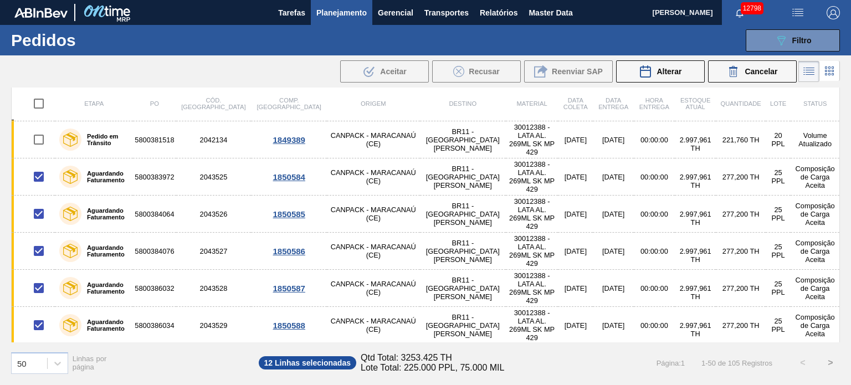
click at [38, 351] on input "checkbox" at bounding box center [38, 362] width 23 height 23
checkbox input "true"
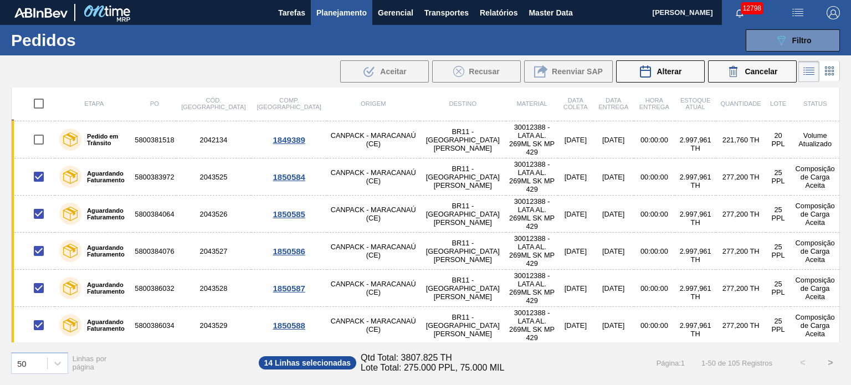
checkbox input "true"
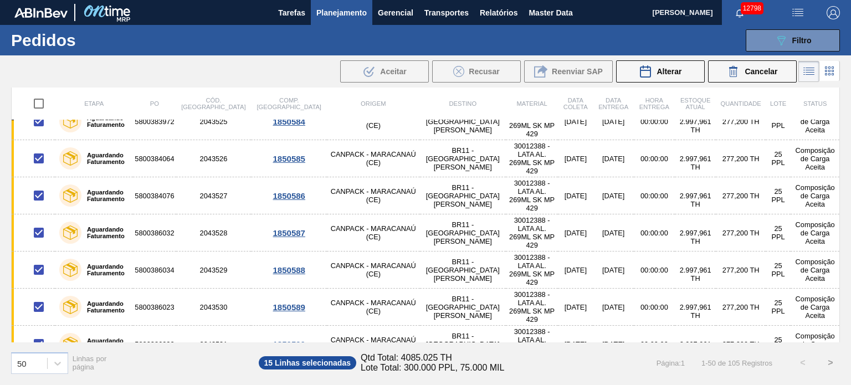
scroll to position [776, 0]
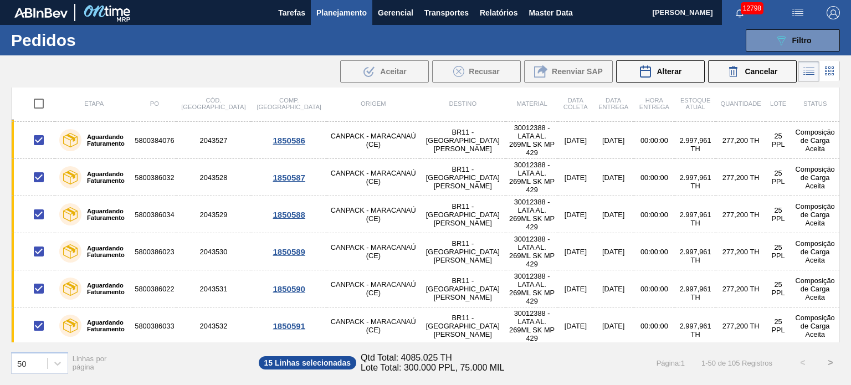
click at [40, 351] on input "checkbox" at bounding box center [38, 362] width 23 height 23
checkbox input "true"
drag, startPoint x: 36, startPoint y: 271, endPoint x: 38, endPoint y: 276, distance: 5.8
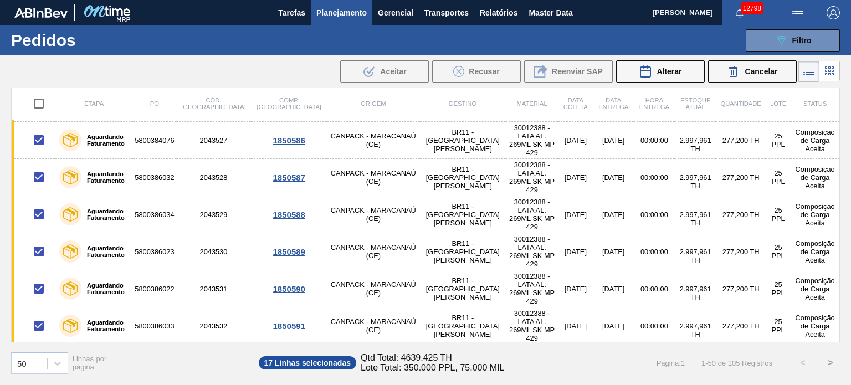
checkbox input "true"
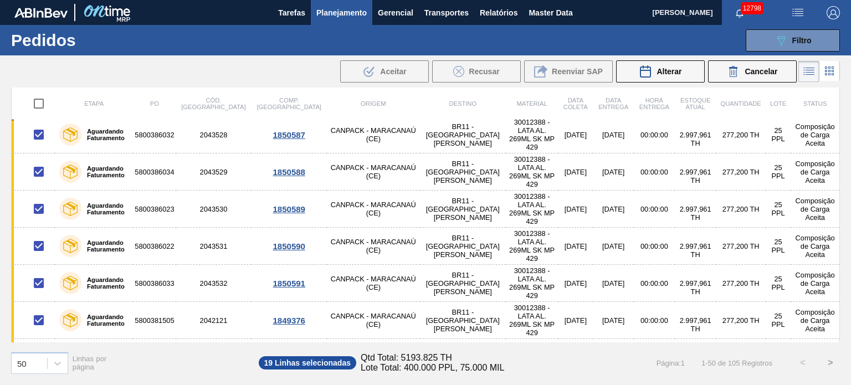
scroll to position [887, 0]
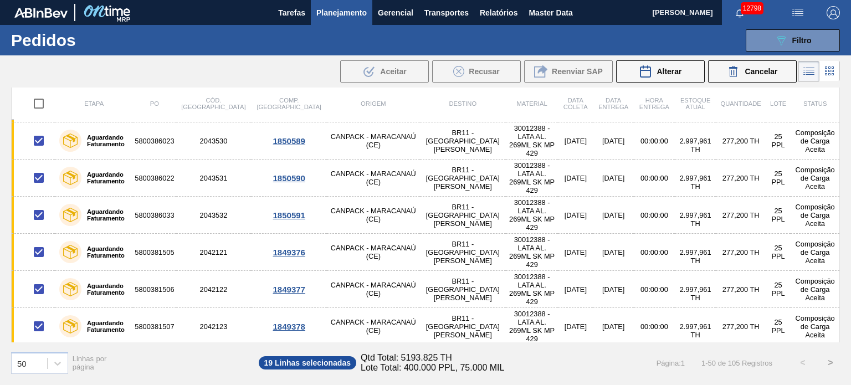
checkbox input "true"
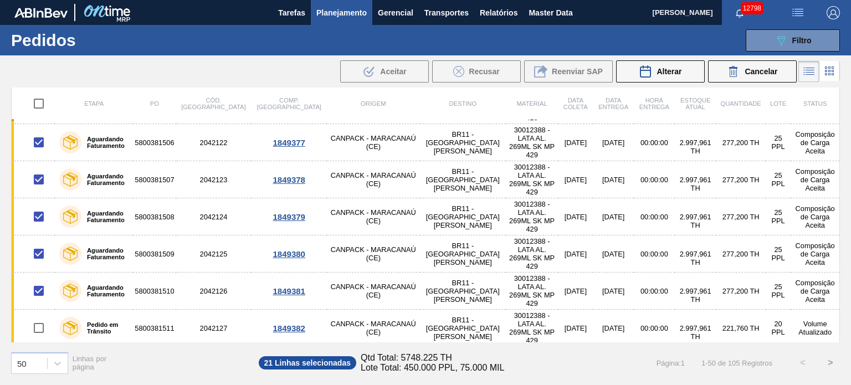
scroll to position [1053, 0]
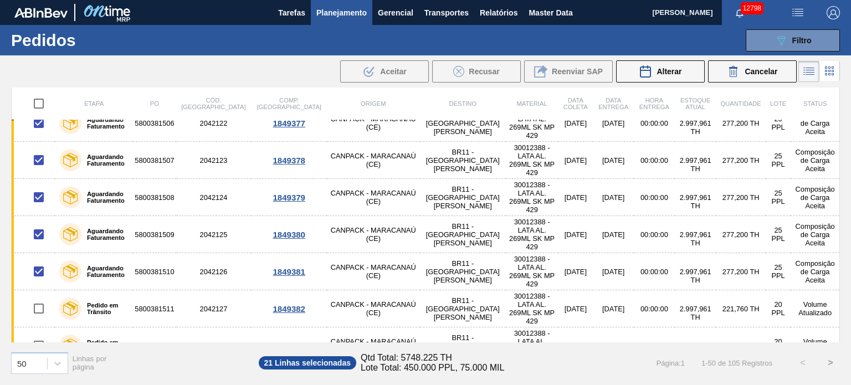
checkbox input "true"
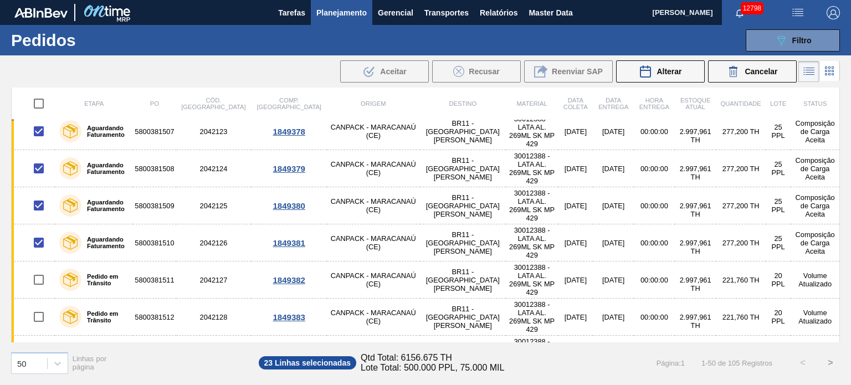
scroll to position [1108, 0]
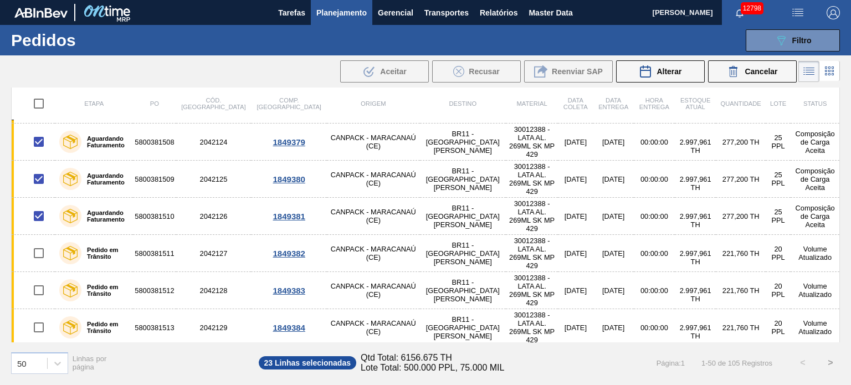
checkbox input "true"
drag, startPoint x: 41, startPoint y: 285, endPoint x: 40, endPoint y: 305, distance: 20.5
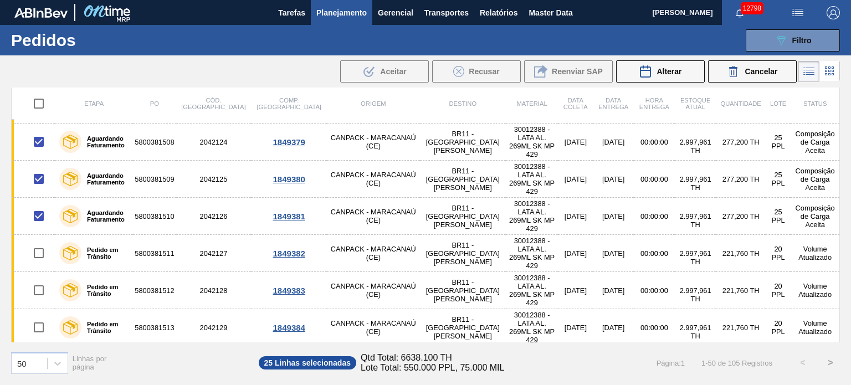
checkbox input "true"
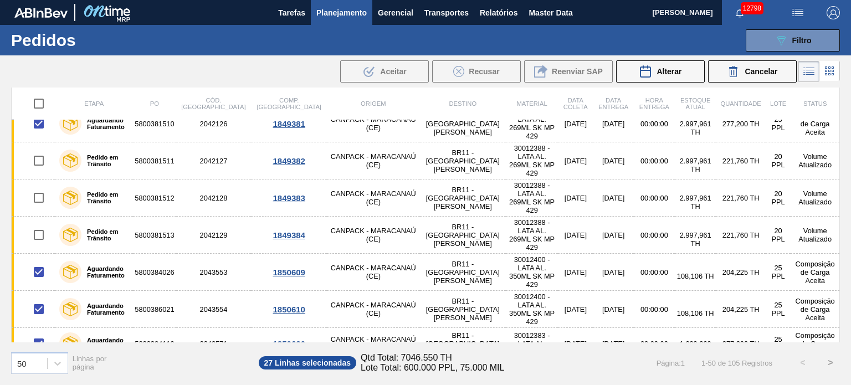
scroll to position [1219, 0]
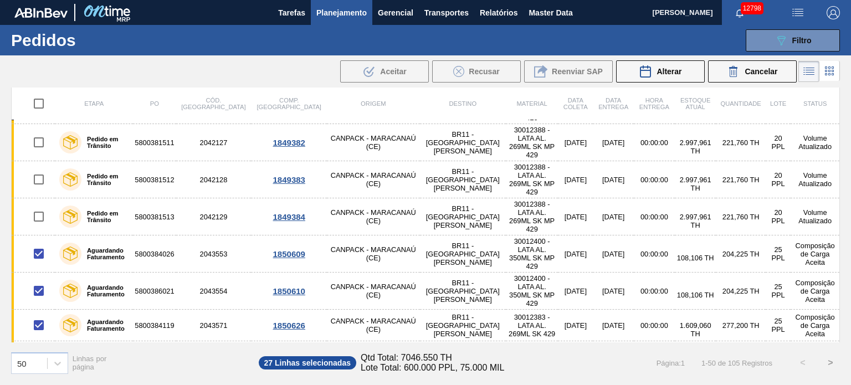
checkbox input "true"
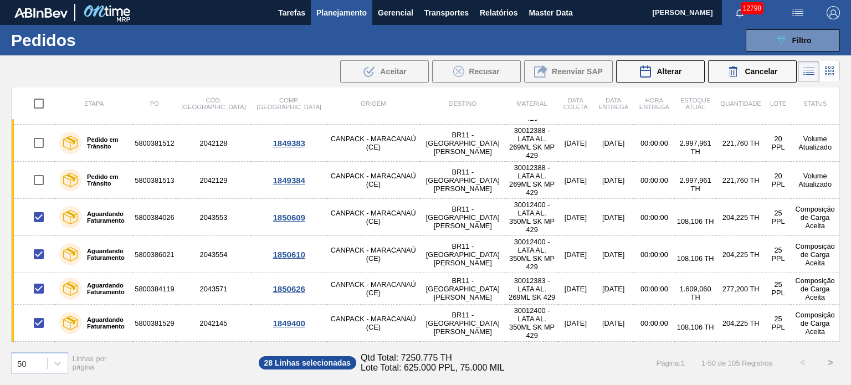
scroll to position [1274, 0]
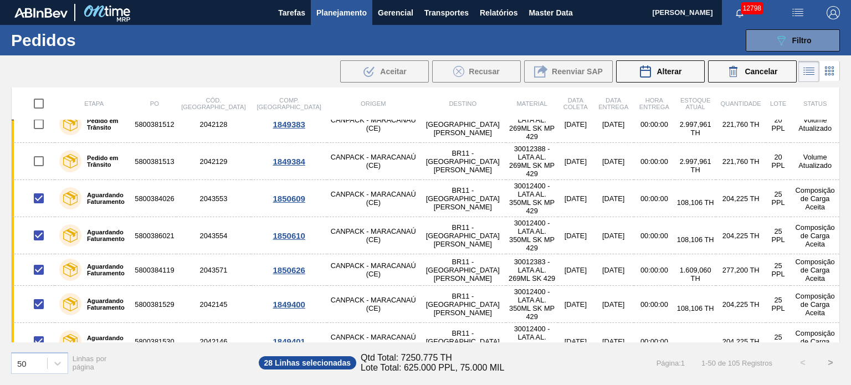
checkbox input "true"
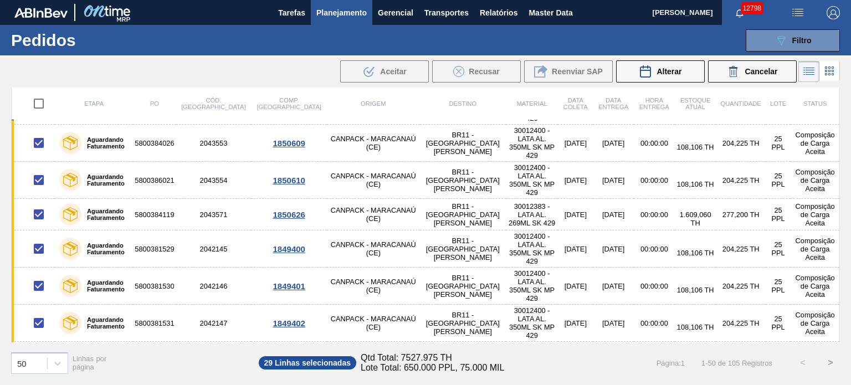
scroll to position [1352, 0]
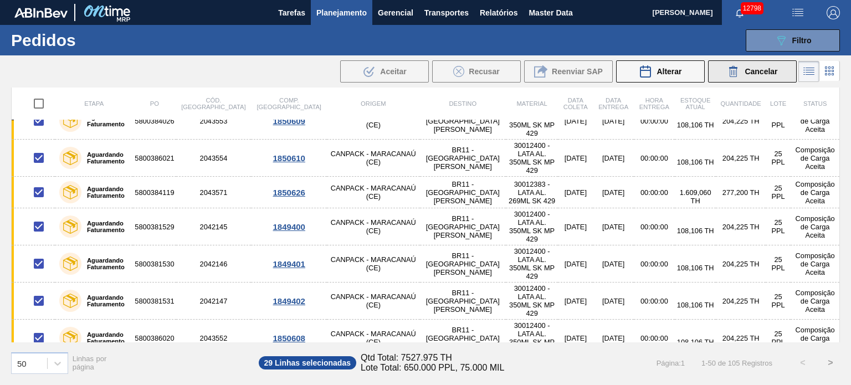
click at [744, 67] on div "Cancelar" at bounding box center [752, 71] width 50 height 13
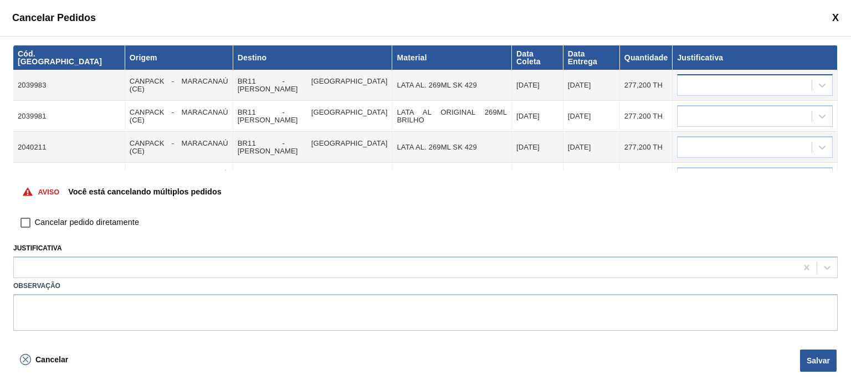
click at [705, 82] on div at bounding box center [745, 86] width 134 height 16
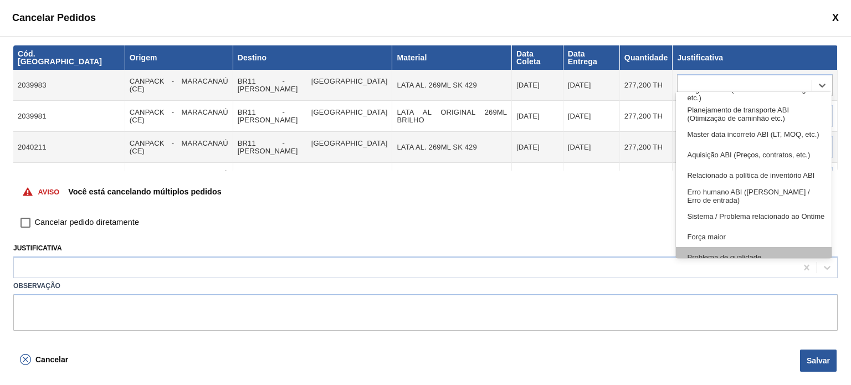
scroll to position [207, 0]
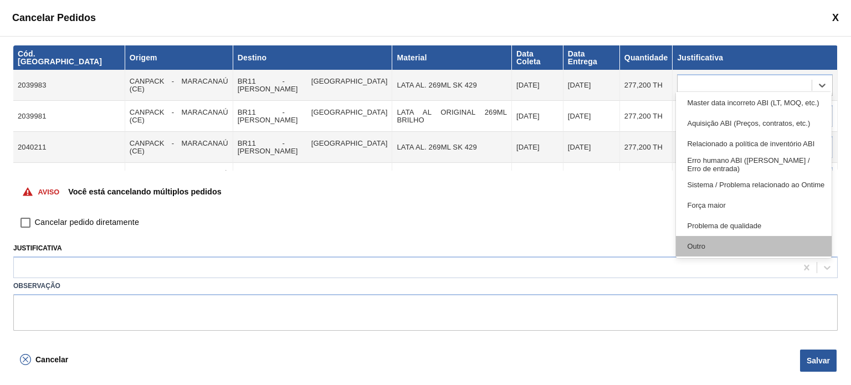
click at [720, 245] on div "Outro" at bounding box center [753, 246] width 155 height 21
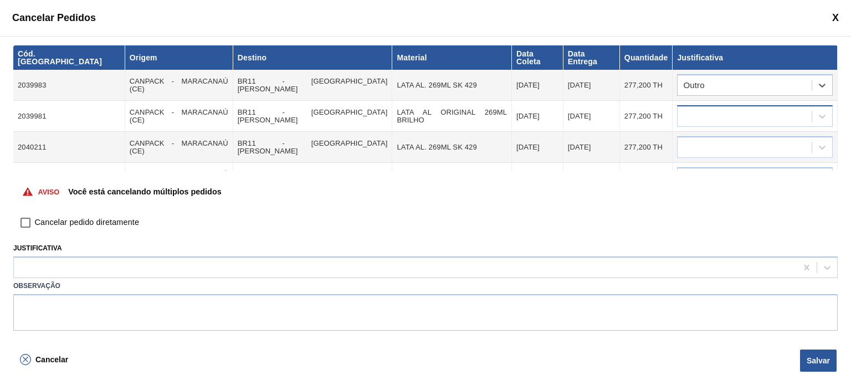
click at [738, 110] on div at bounding box center [745, 117] width 134 height 16
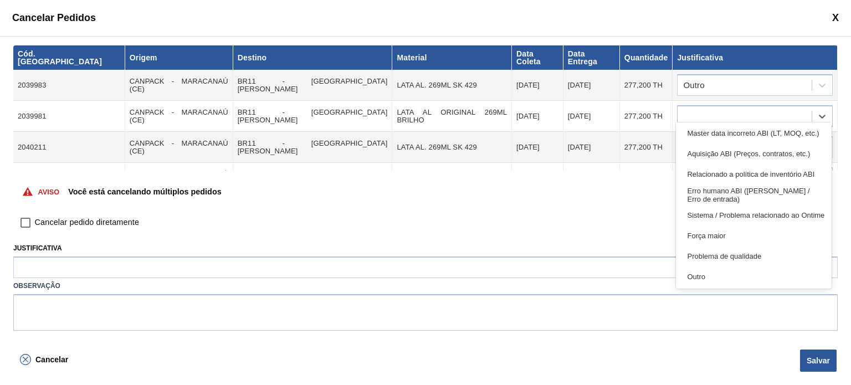
drag, startPoint x: 749, startPoint y: 270, endPoint x: 745, endPoint y: 177, distance: 93.1
click at [748, 268] on div "Outro" at bounding box center [753, 277] width 155 height 21
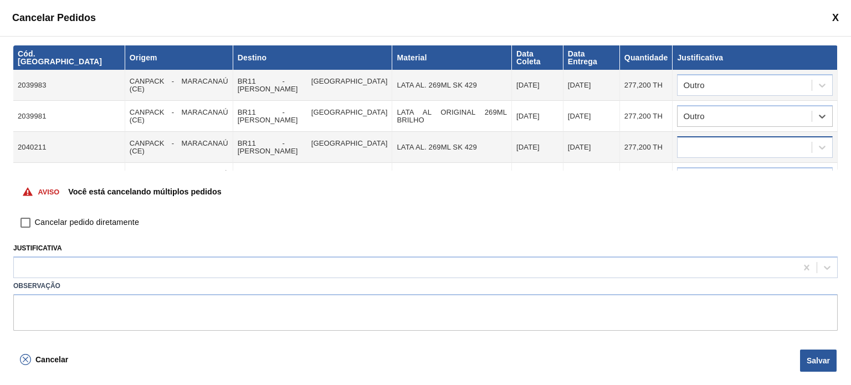
click at [735, 140] on div at bounding box center [745, 148] width 134 height 16
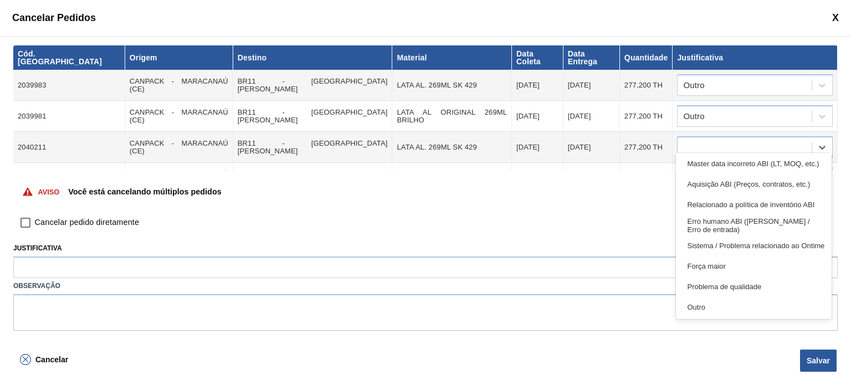
click at [730, 301] on div "Outro" at bounding box center [753, 307] width 155 height 21
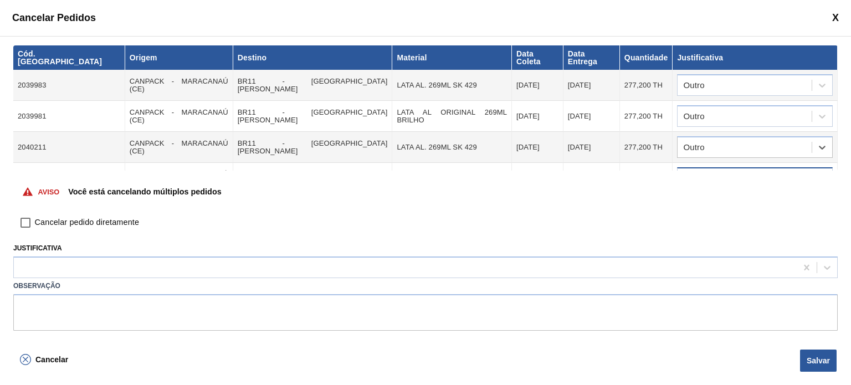
click at [734, 171] on div at bounding box center [745, 179] width 134 height 16
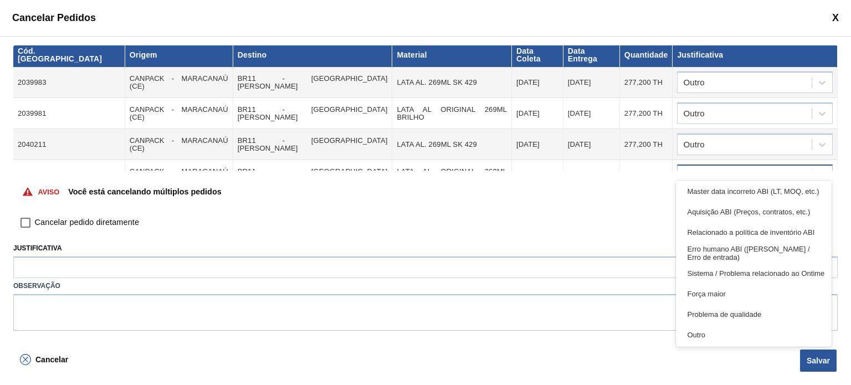
drag, startPoint x: 719, startPoint y: 330, endPoint x: 747, endPoint y: 167, distance: 165.3
click at [718, 330] on div "Outro" at bounding box center [753, 335] width 155 height 21
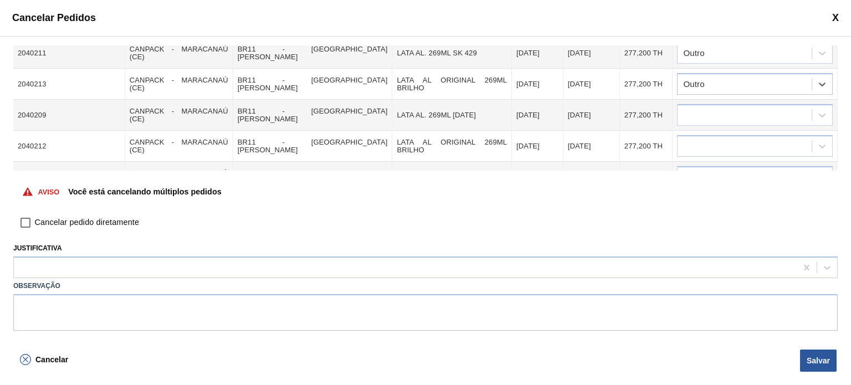
scroll to position [114, 0]
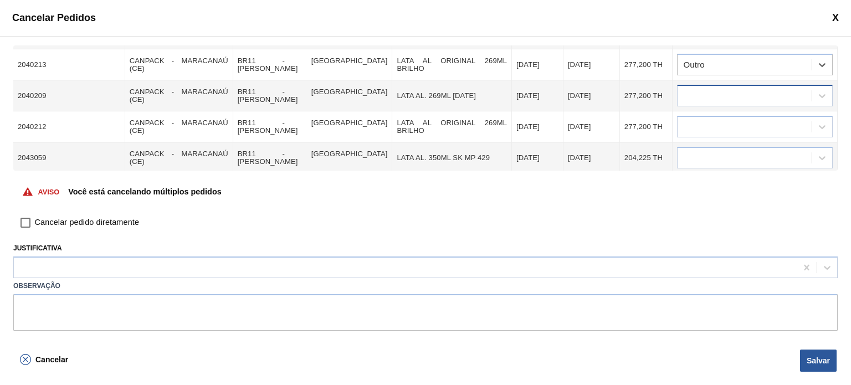
click at [745, 88] on div at bounding box center [745, 96] width 134 height 16
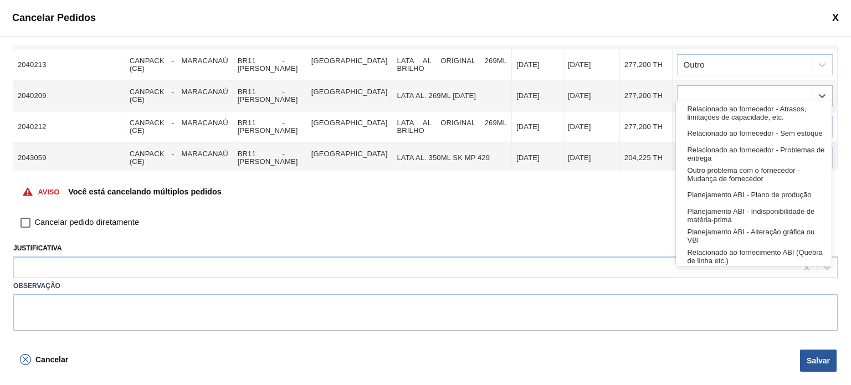
scroll to position [207, 0]
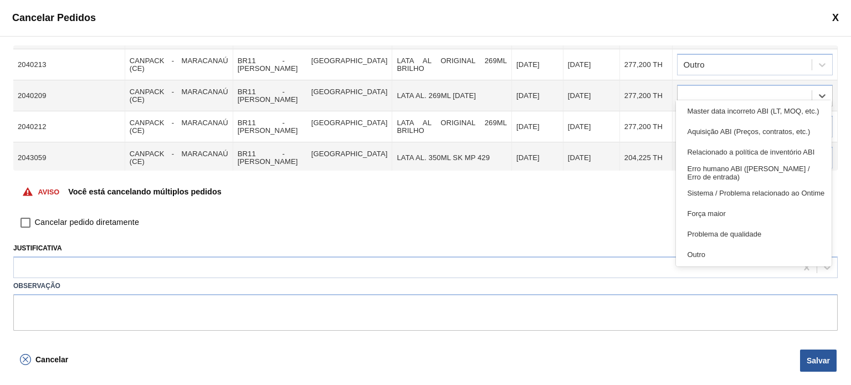
click at [727, 251] on div "Outro" at bounding box center [753, 254] width 155 height 21
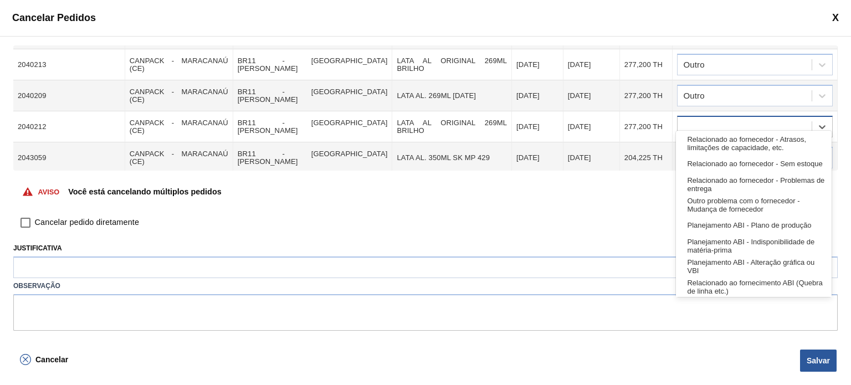
click at [723, 120] on div at bounding box center [745, 127] width 134 height 16
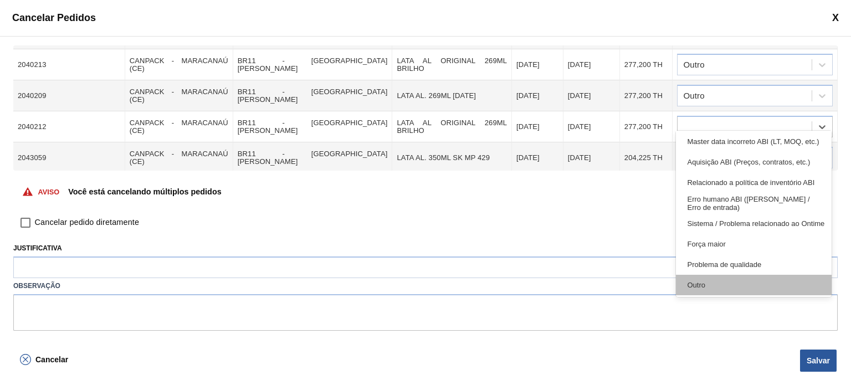
click at [720, 283] on div "Outro" at bounding box center [753, 285] width 155 height 21
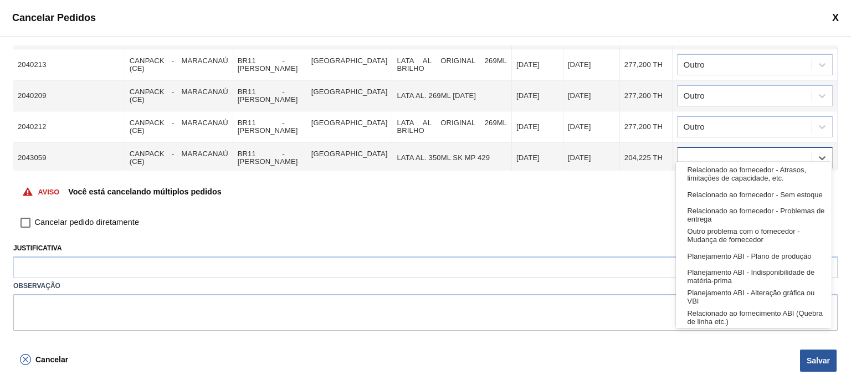
click at [731, 150] on div at bounding box center [745, 158] width 134 height 16
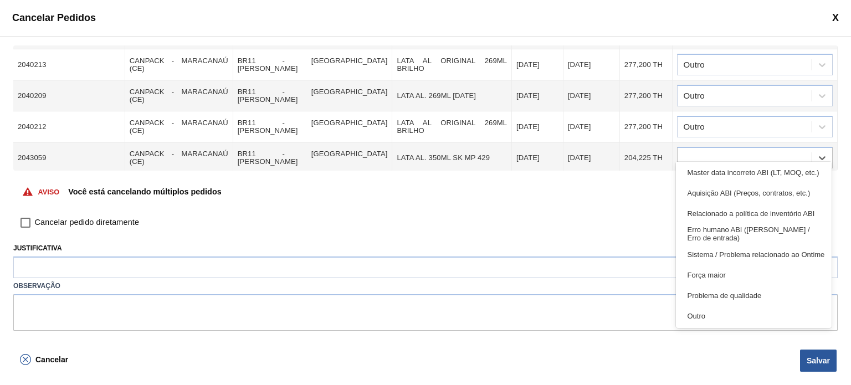
drag, startPoint x: 714, startPoint y: 311, endPoint x: 718, endPoint y: 244, distance: 67.7
click at [714, 312] on div "Outro" at bounding box center [753, 316] width 155 height 21
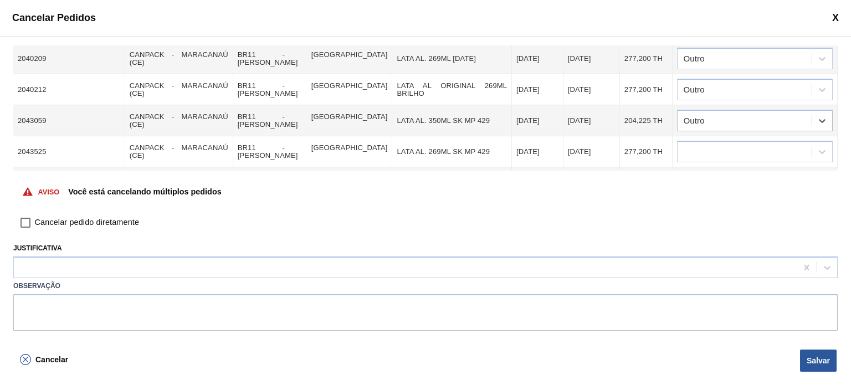
scroll to position [169, 0]
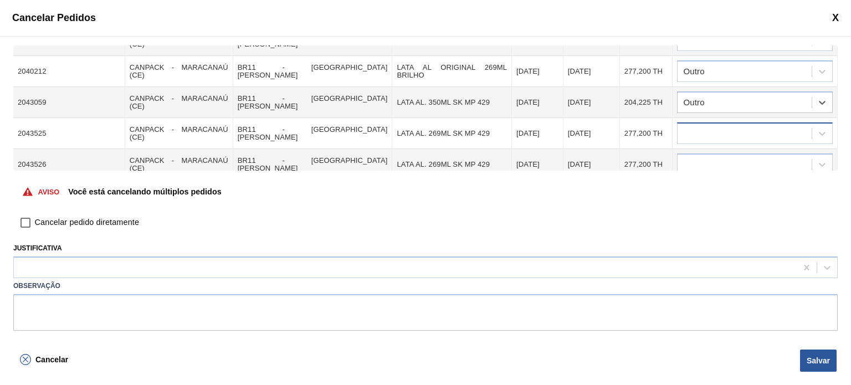
click at [740, 126] on div at bounding box center [745, 134] width 134 height 16
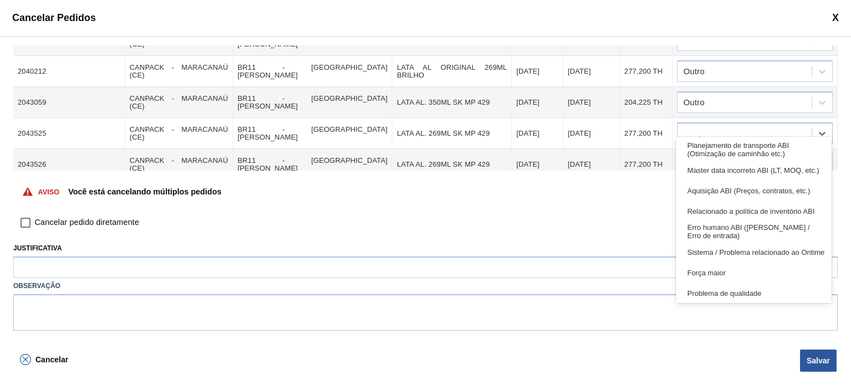
scroll to position [207, 0]
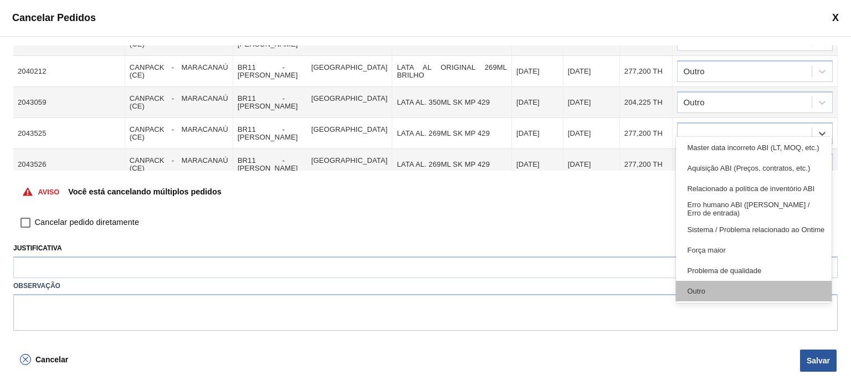
click at [719, 291] on div "Outro" at bounding box center [753, 291] width 155 height 21
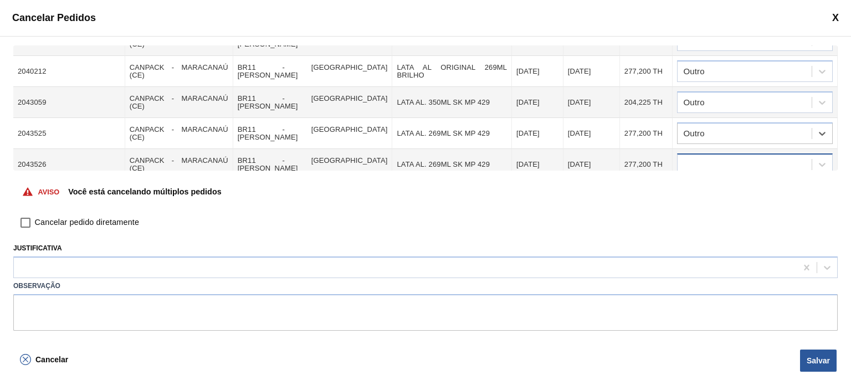
click at [723, 157] on div at bounding box center [745, 165] width 134 height 16
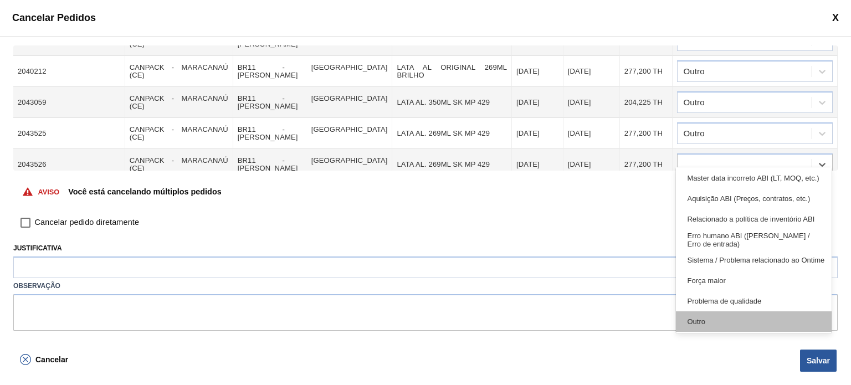
click at [722, 323] on div "Outro" at bounding box center [753, 321] width 155 height 21
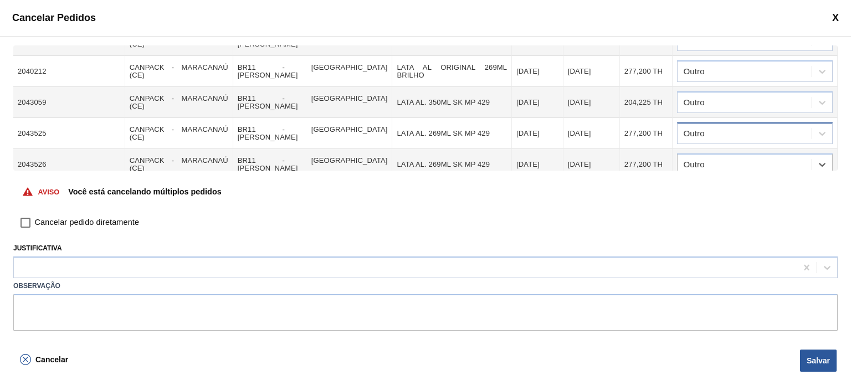
scroll to position [224, 0]
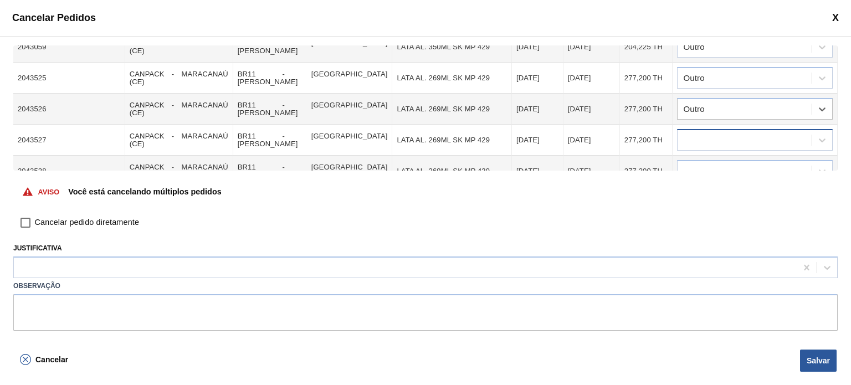
click at [736, 132] on div at bounding box center [745, 140] width 134 height 16
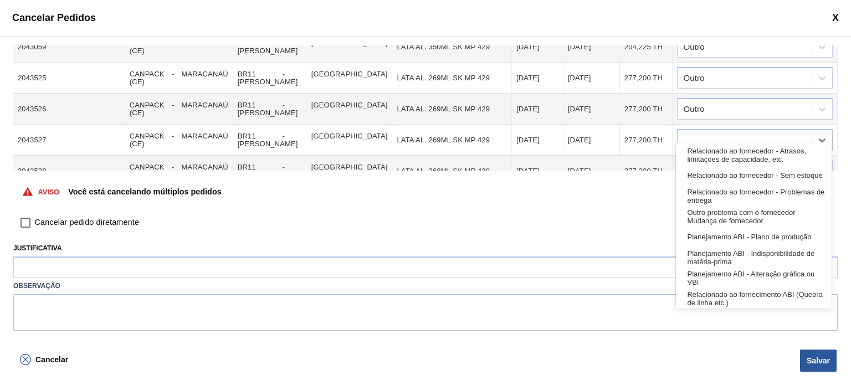
scroll to position [207, 0]
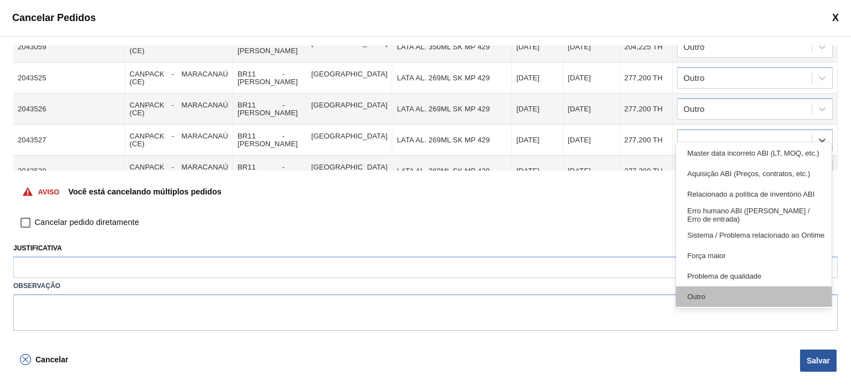
click at [723, 295] on div "Outro" at bounding box center [753, 296] width 155 height 21
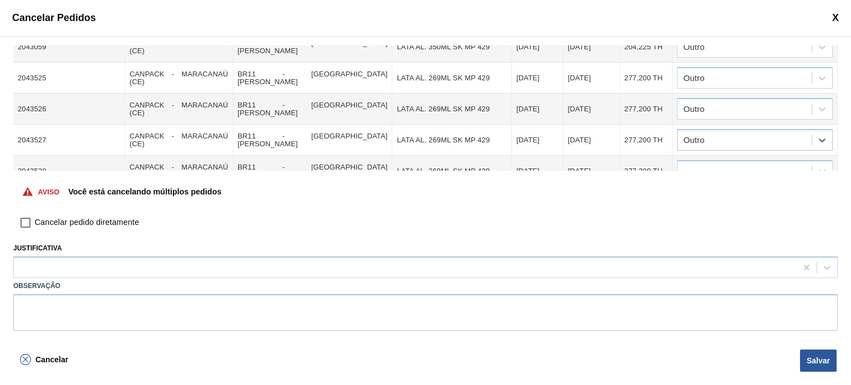
scroll to position [280, 0]
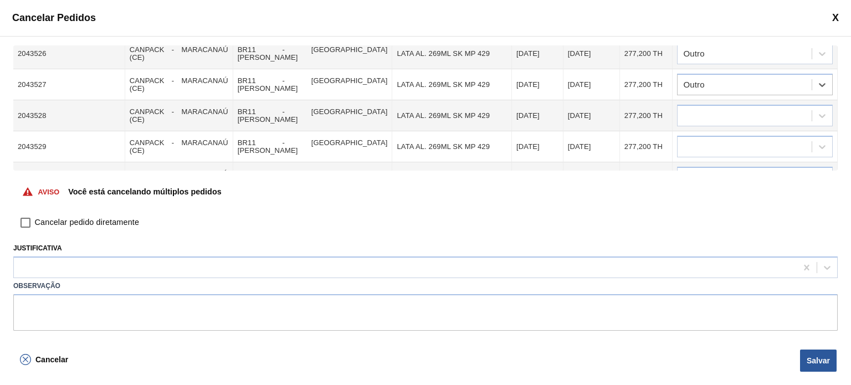
click at [731, 108] on div at bounding box center [745, 116] width 134 height 16
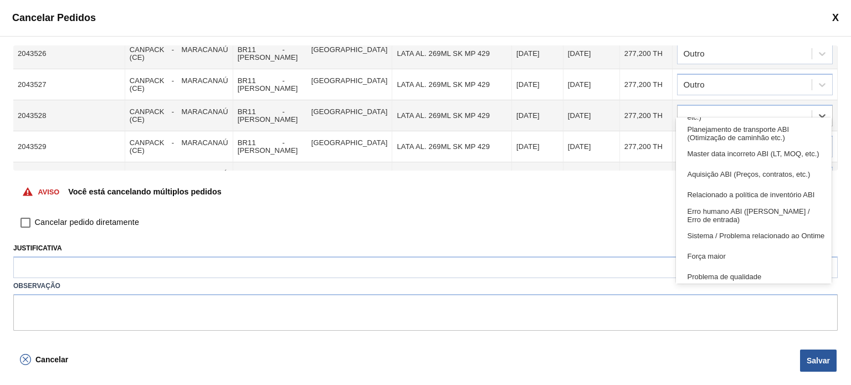
scroll to position [207, 0]
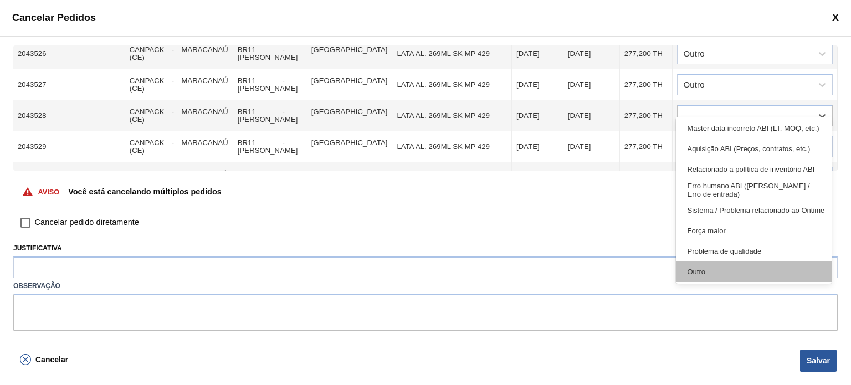
drag, startPoint x: 717, startPoint y: 282, endPoint x: 716, endPoint y: 272, distance: 10.6
click at [716, 280] on div "Relacionado ao fornecedor - Atrasos, limitações de capacidade, etc. Relacionado…" at bounding box center [753, 200] width 155 height 166
click at [716, 272] on div "Outro" at bounding box center [753, 272] width 155 height 21
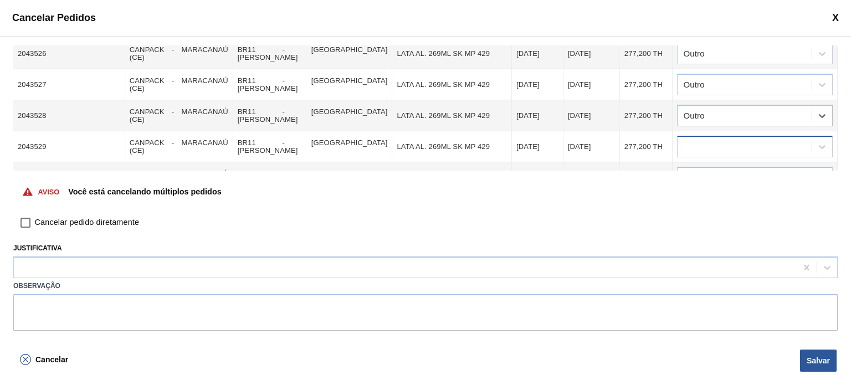
click at [729, 139] on div at bounding box center [745, 147] width 134 height 16
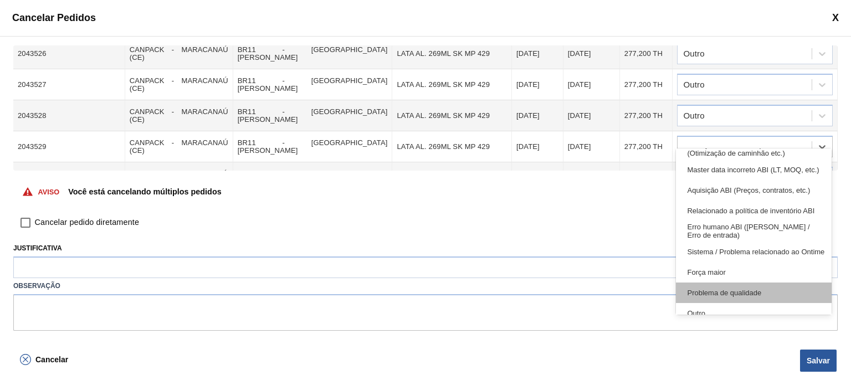
scroll to position [0, 0]
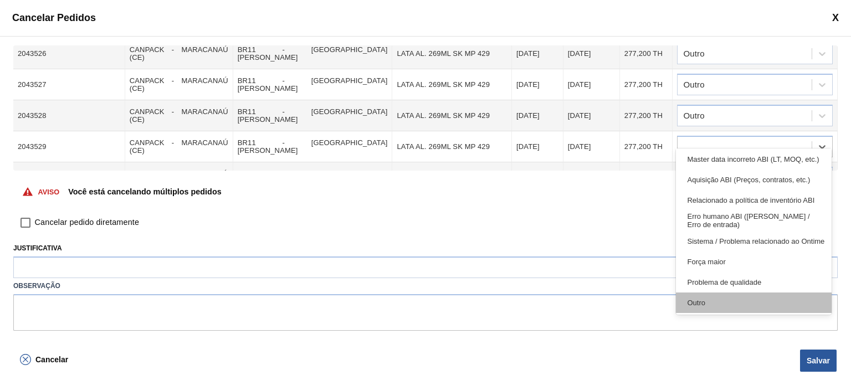
click at [710, 298] on div "Outro" at bounding box center [753, 303] width 155 height 21
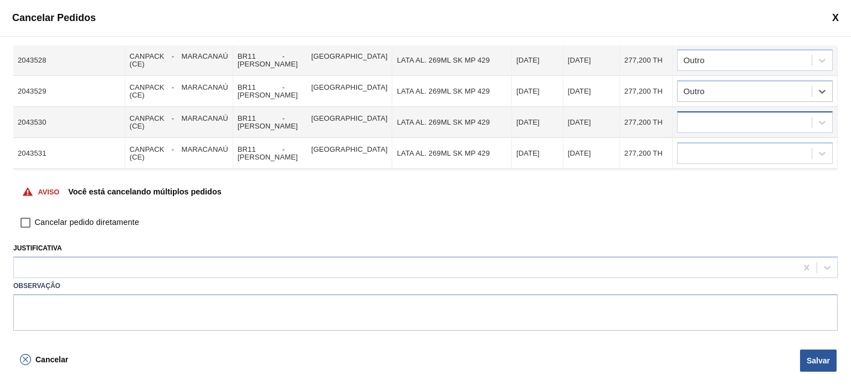
click at [711, 115] on div at bounding box center [745, 123] width 134 height 16
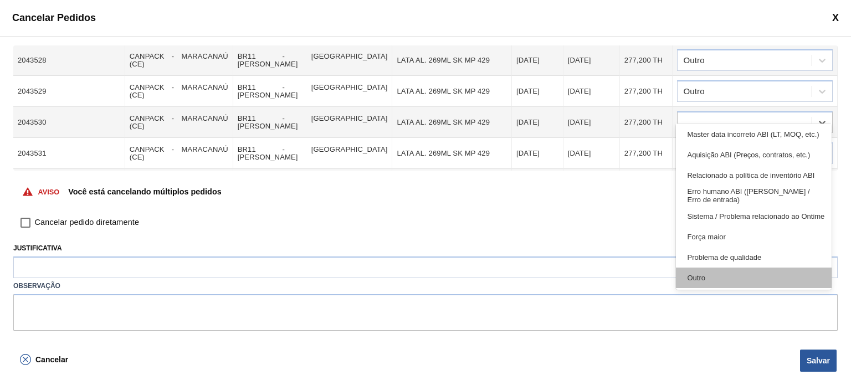
click at [715, 281] on div "Outro" at bounding box center [753, 278] width 155 height 21
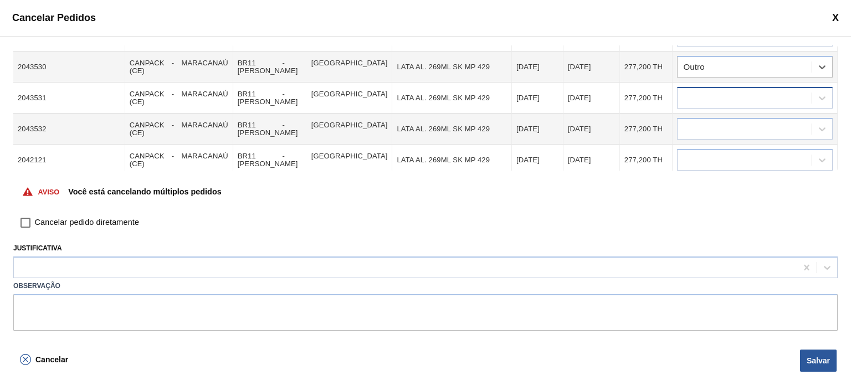
click at [720, 90] on div at bounding box center [745, 98] width 134 height 16
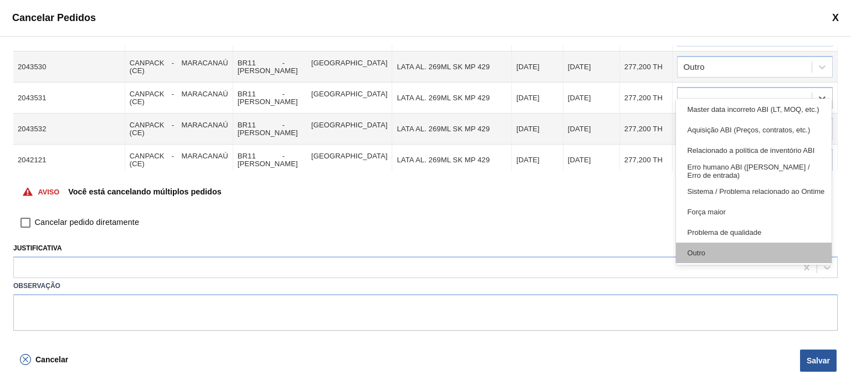
click at [725, 254] on div "Outro" at bounding box center [753, 253] width 155 height 21
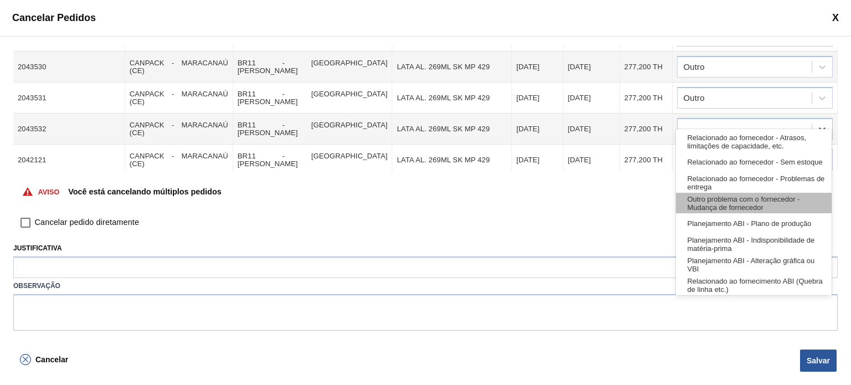
drag, startPoint x: 726, startPoint y: 116, endPoint x: 751, endPoint y: 196, distance: 83.2
click at [727, 121] on div at bounding box center [745, 129] width 134 height 16
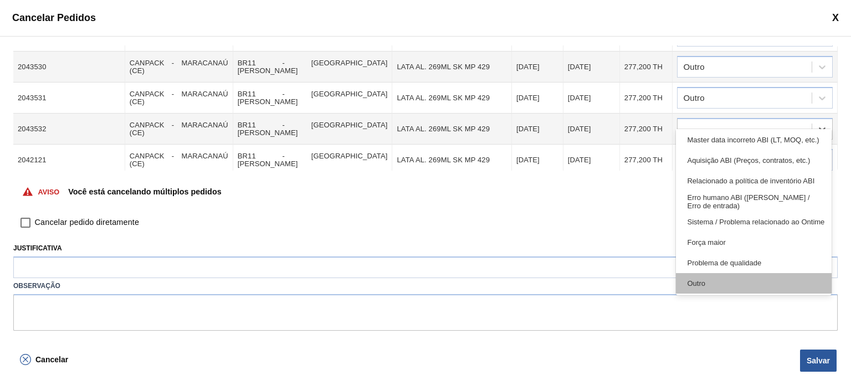
click at [718, 289] on div "Outro" at bounding box center [753, 283] width 155 height 21
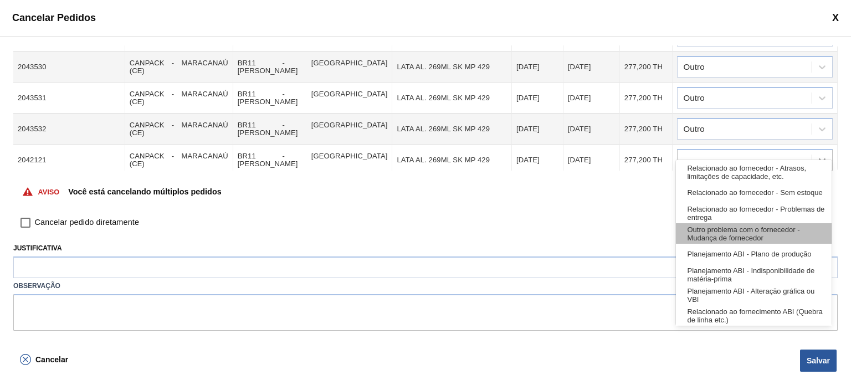
drag, startPoint x: 734, startPoint y: 146, endPoint x: 751, endPoint y: 230, distance: 86.1
click at [734, 152] on div at bounding box center [745, 160] width 134 height 16
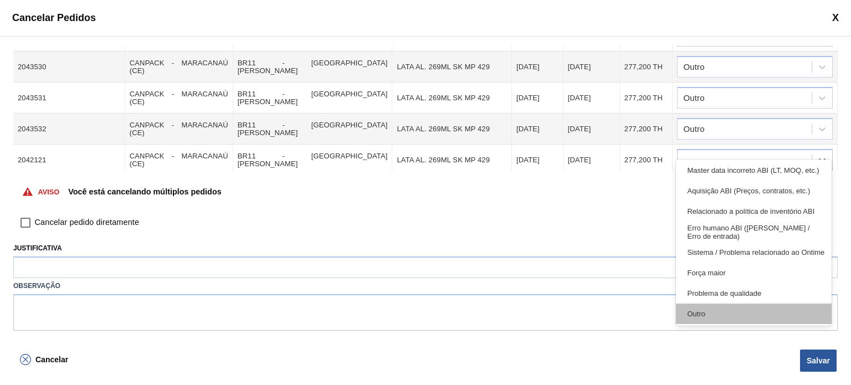
click at [740, 314] on div "Outro" at bounding box center [753, 314] width 155 height 21
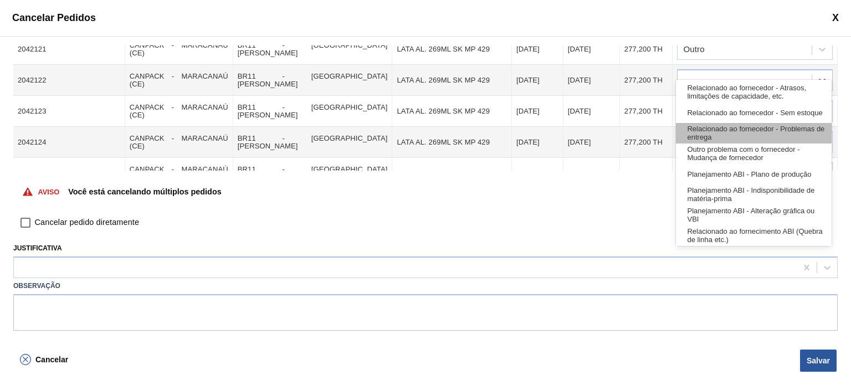
drag, startPoint x: 729, startPoint y: 64, endPoint x: 736, endPoint y: 126, distance: 61.9
click at [729, 73] on div at bounding box center [745, 81] width 134 height 16
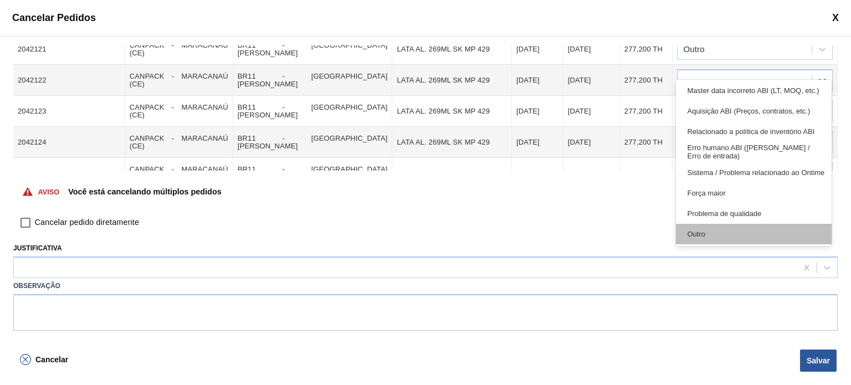
click at [735, 235] on div "Outro" at bounding box center [753, 234] width 155 height 21
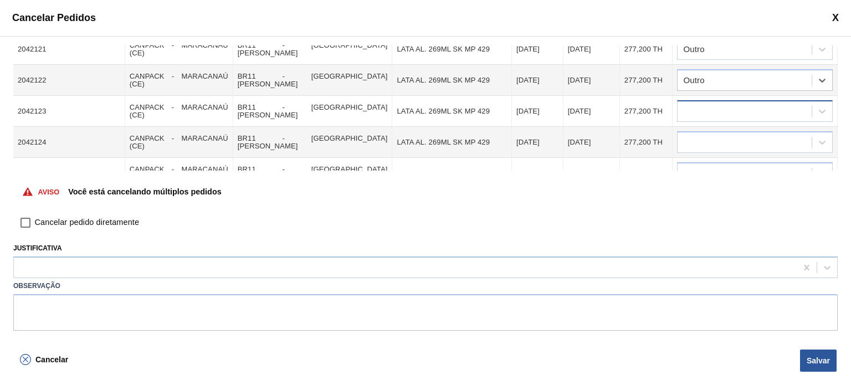
click at [720, 104] on div at bounding box center [745, 112] width 134 height 16
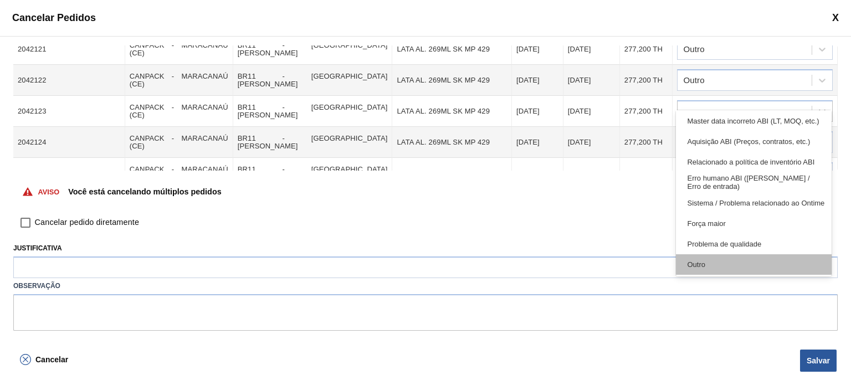
click at [718, 270] on div "Outro" at bounding box center [753, 264] width 155 height 21
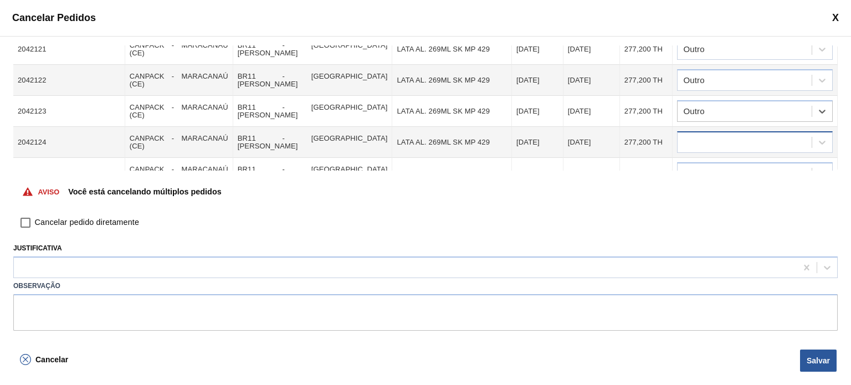
drag, startPoint x: 723, startPoint y: 124, endPoint x: 730, endPoint y: 129, distance: 8.9
click at [724, 135] on div at bounding box center [745, 143] width 134 height 16
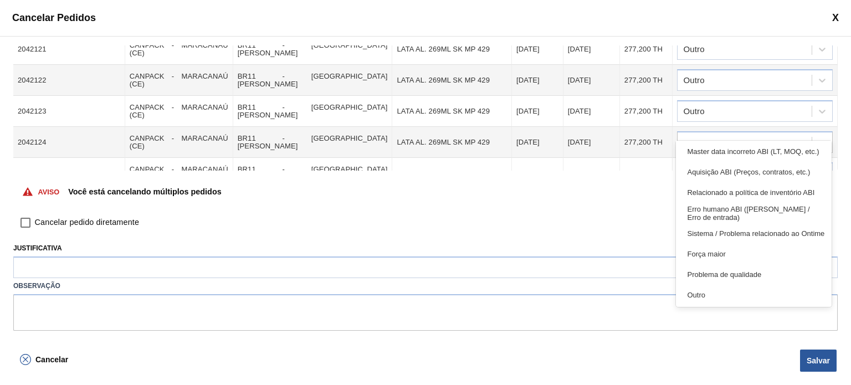
click at [727, 305] on div "Relacionado ao fornecedor - Atrasos, limitações de capacidade, etc. Relacionado…" at bounding box center [753, 224] width 155 height 166
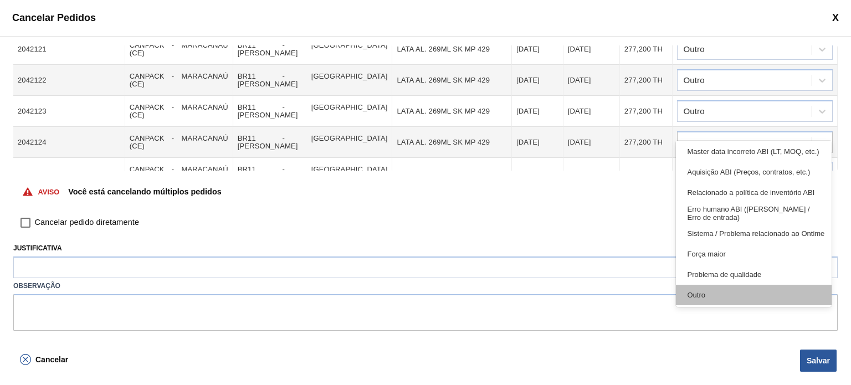
click at [727, 298] on div "Outro" at bounding box center [753, 295] width 155 height 21
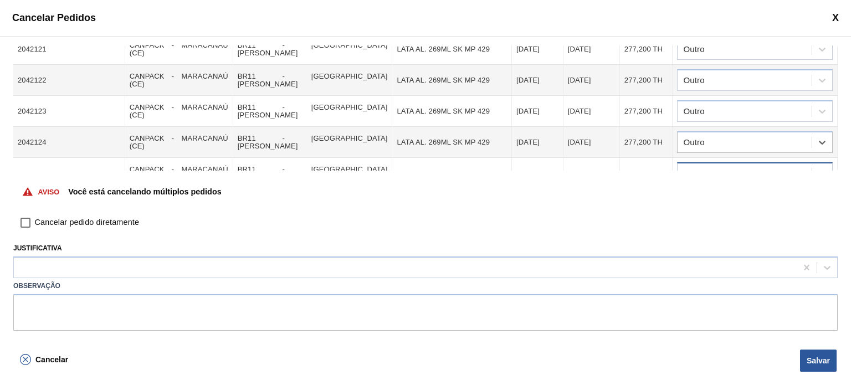
click at [736, 166] on div at bounding box center [745, 174] width 134 height 16
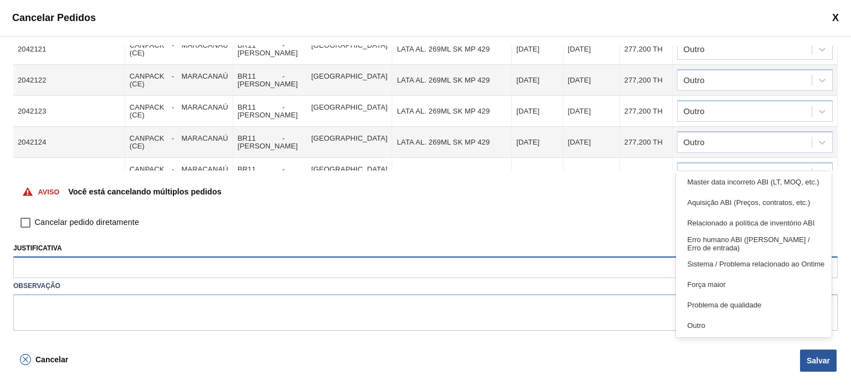
drag, startPoint x: 741, startPoint y: 322, endPoint x: 742, endPoint y: 265, distance: 57.1
click at [741, 320] on div "Outro" at bounding box center [753, 325] width 155 height 21
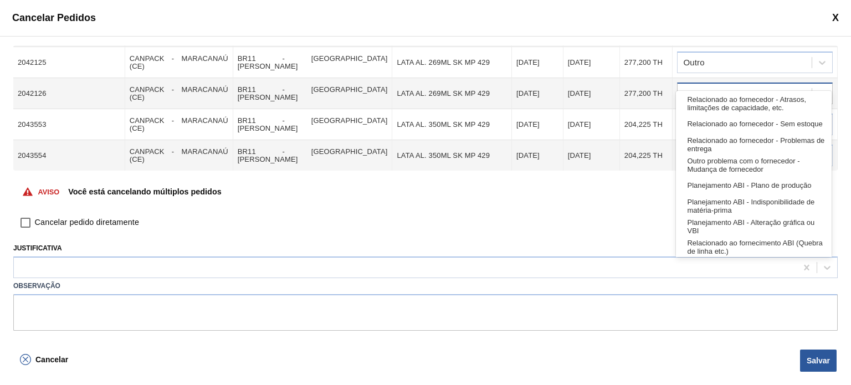
click at [751, 86] on div at bounding box center [745, 94] width 134 height 16
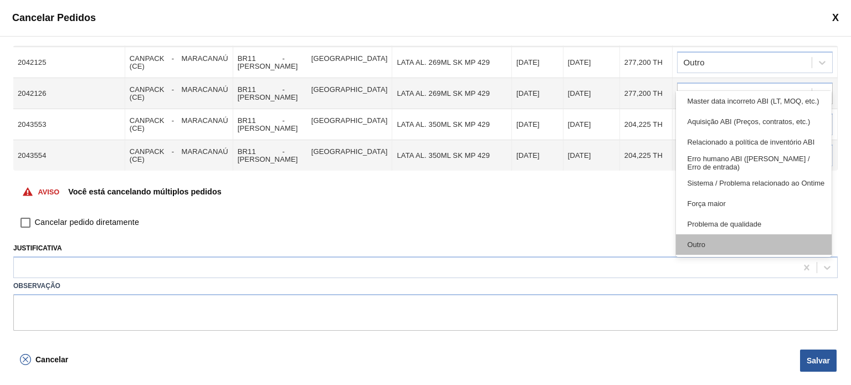
click at [734, 244] on div "Outro" at bounding box center [753, 244] width 155 height 21
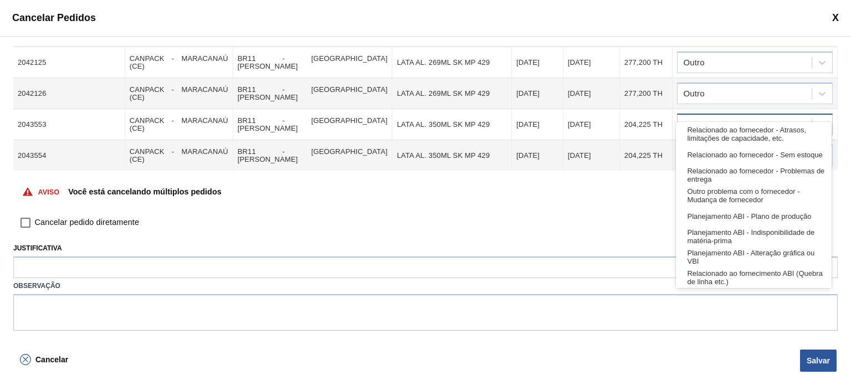
click at [727, 117] on div at bounding box center [745, 125] width 134 height 16
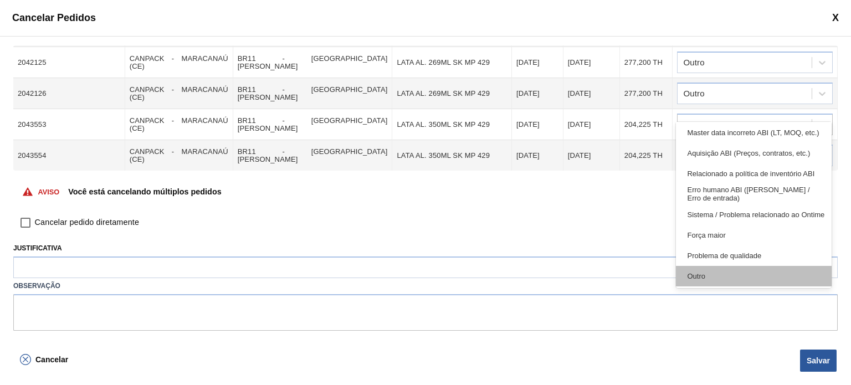
click at [716, 272] on div "Outro" at bounding box center [753, 276] width 155 height 21
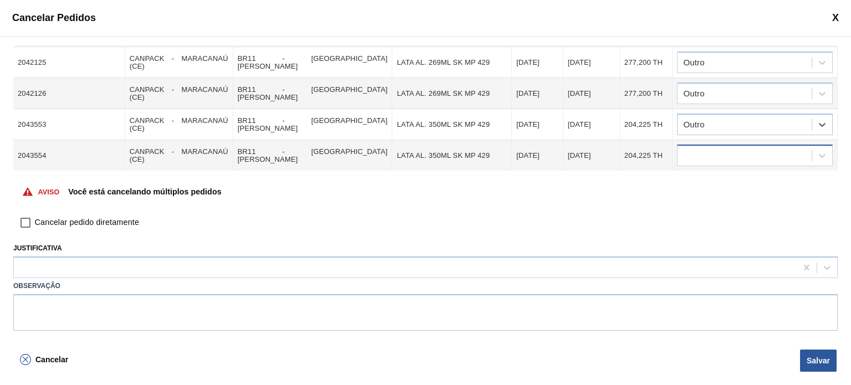
click at [720, 148] on div at bounding box center [745, 156] width 134 height 16
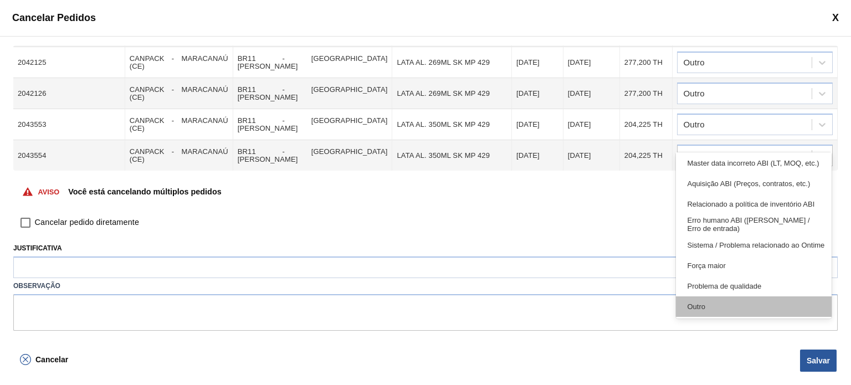
click at [736, 314] on div "Outro" at bounding box center [753, 306] width 155 height 21
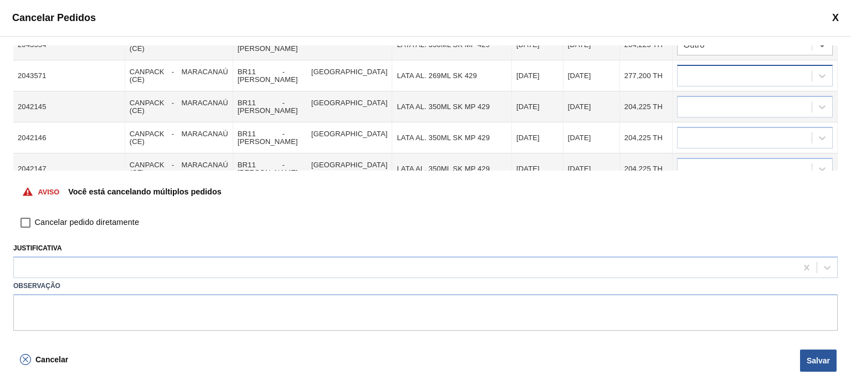
click at [737, 68] on div at bounding box center [745, 76] width 134 height 16
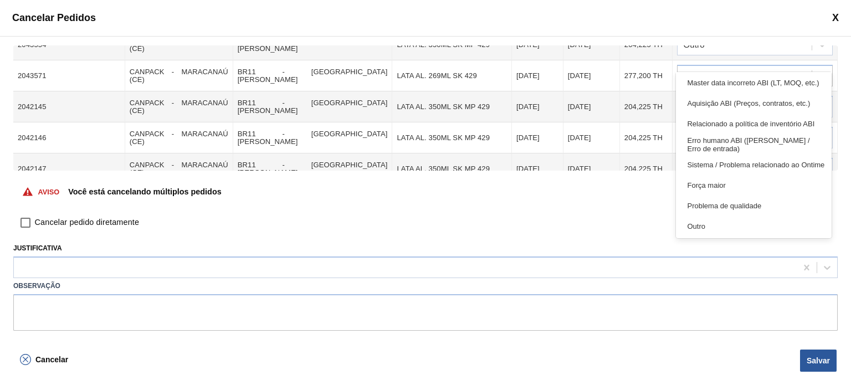
drag, startPoint x: 729, startPoint y: 226, endPoint x: 719, endPoint y: 167, distance: 59.5
click at [728, 226] on div "Outro" at bounding box center [753, 226] width 155 height 21
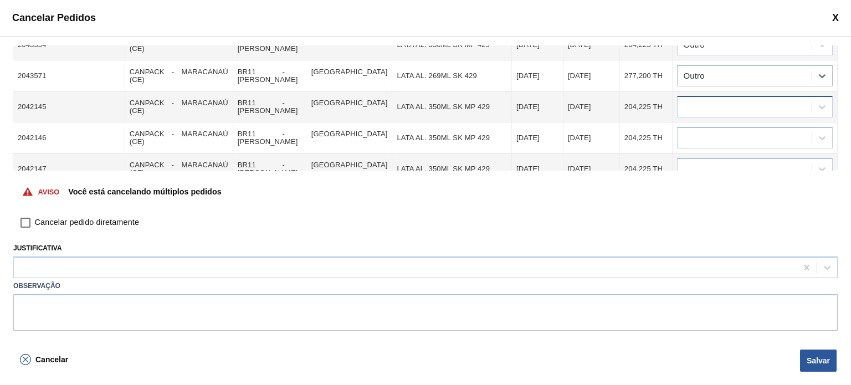
click at [721, 99] on div at bounding box center [745, 107] width 134 height 16
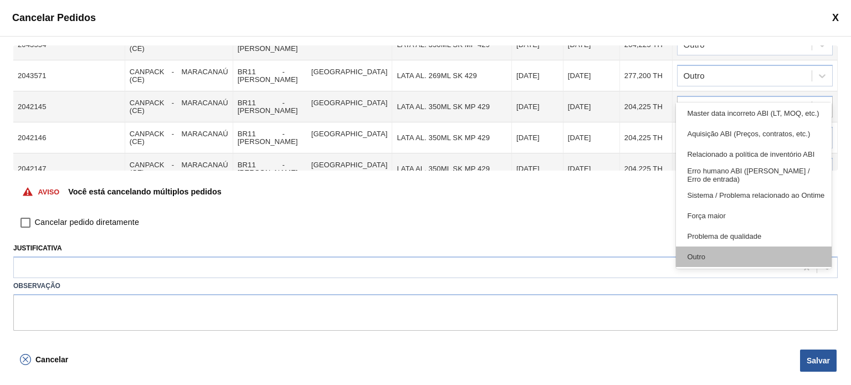
click at [720, 256] on div "Outro" at bounding box center [753, 257] width 155 height 21
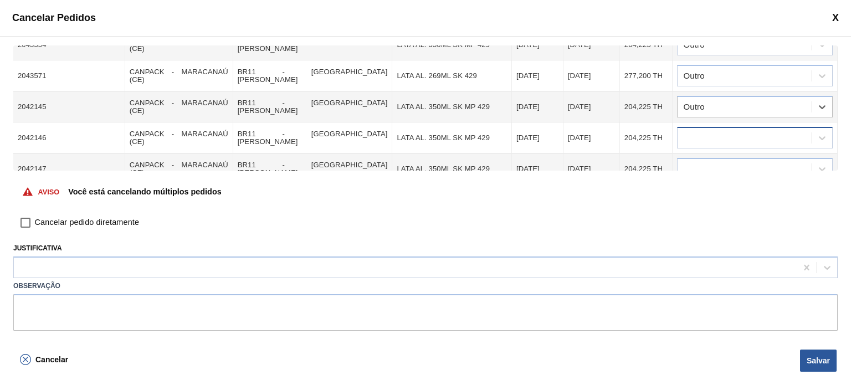
click at [713, 130] on div at bounding box center [745, 138] width 134 height 16
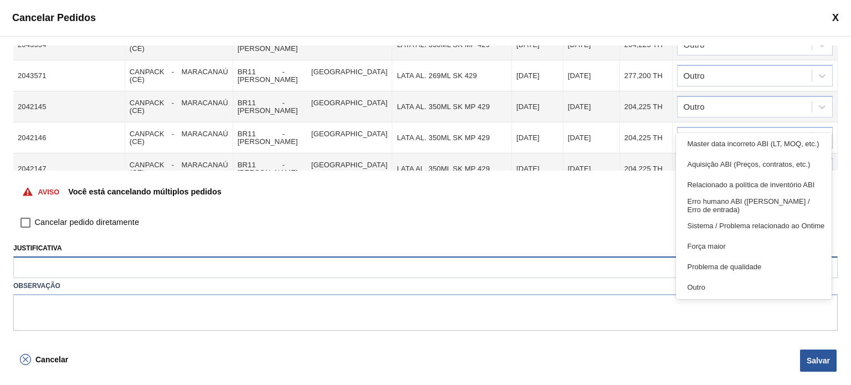
click at [714, 281] on div "Outro" at bounding box center [753, 287] width 155 height 21
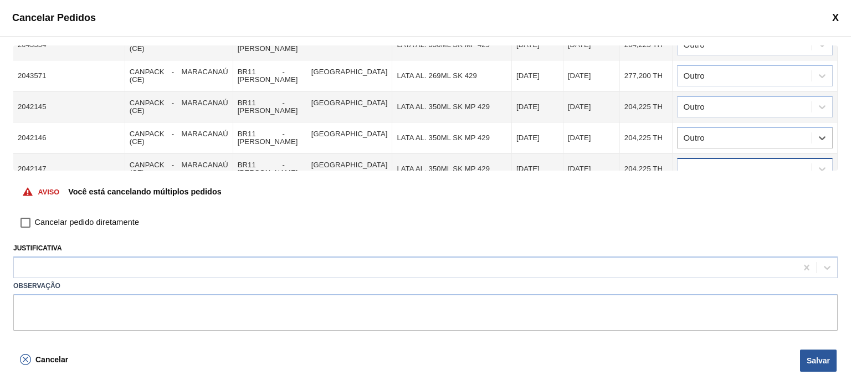
click at [730, 158] on div at bounding box center [755, 169] width 156 height 22
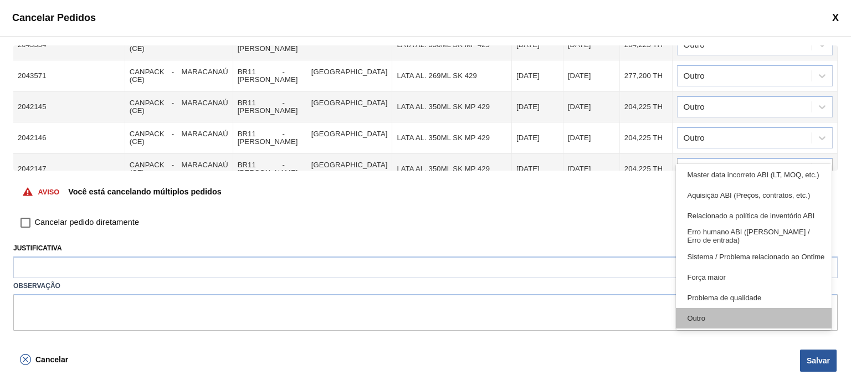
click at [724, 321] on div "Outro" at bounding box center [753, 318] width 155 height 21
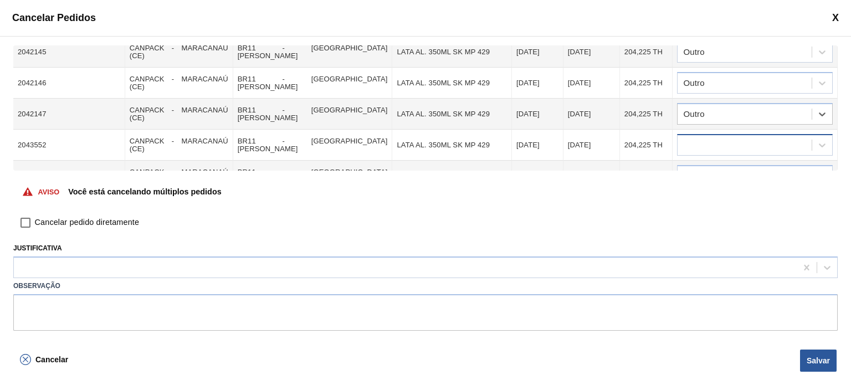
click at [716, 137] on div at bounding box center [745, 145] width 134 height 16
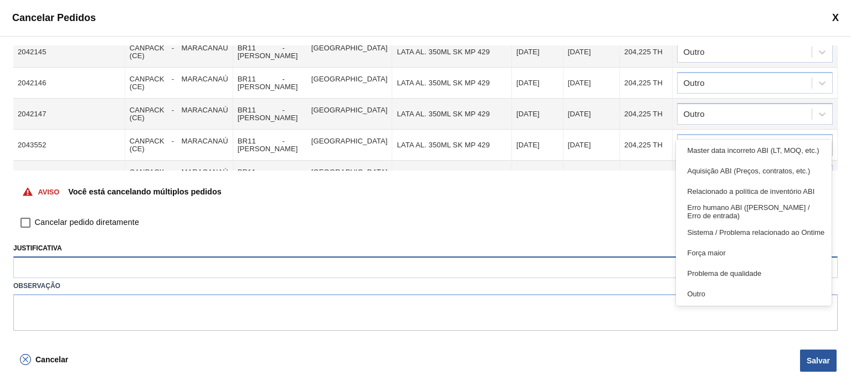
drag, startPoint x: 724, startPoint y: 297, endPoint x: 724, endPoint y: 268, distance: 29.4
click at [723, 298] on div "Outro" at bounding box center [753, 294] width 155 height 21
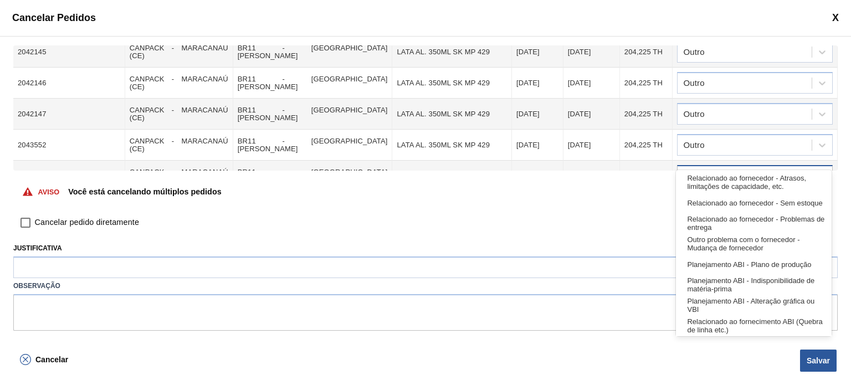
click at [739, 168] on div at bounding box center [745, 176] width 134 height 16
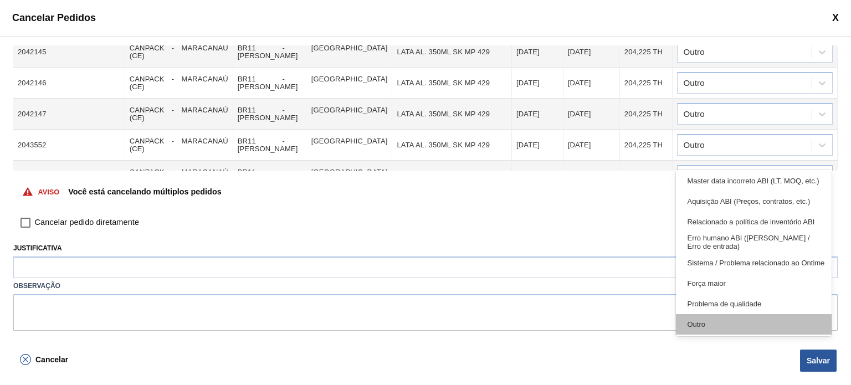
click at [729, 325] on div "Outro" at bounding box center [753, 324] width 155 height 21
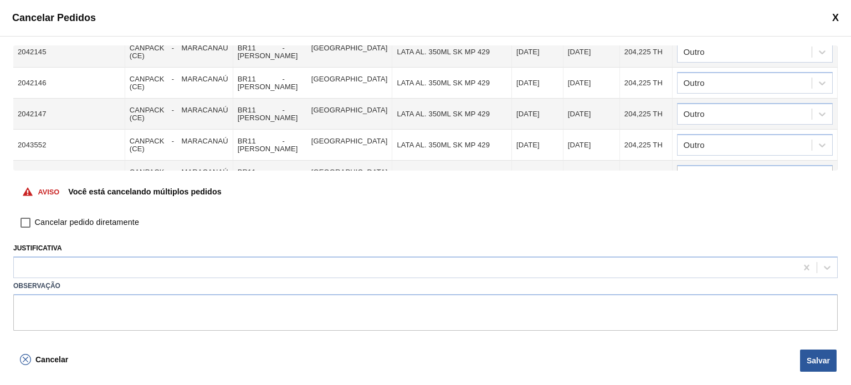
click at [30, 224] on input "Cancelar pedido diretamente" at bounding box center [25, 222] width 19 height 19
checkbox input "true"
click at [823, 373] on div "Cancelar Salvar" at bounding box center [425, 365] width 851 height 39
click at [823, 359] on button "Salvar" at bounding box center [818, 361] width 37 height 22
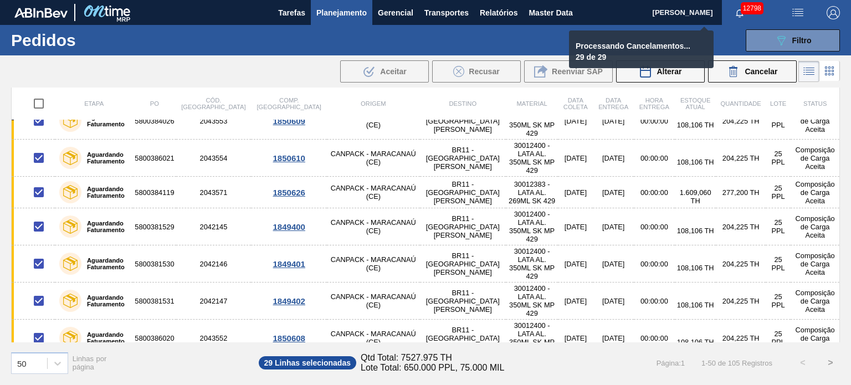
checkbox input "false"
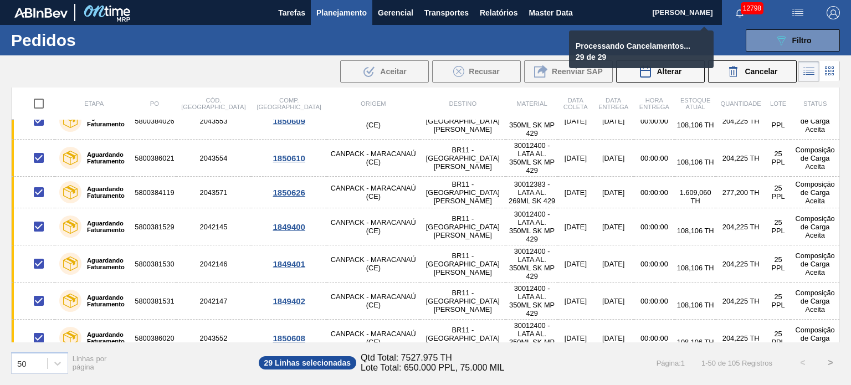
checkbox input "false"
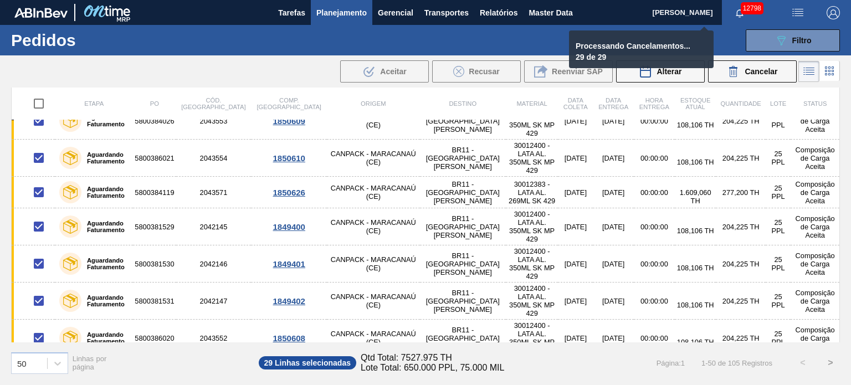
checkbox input "false"
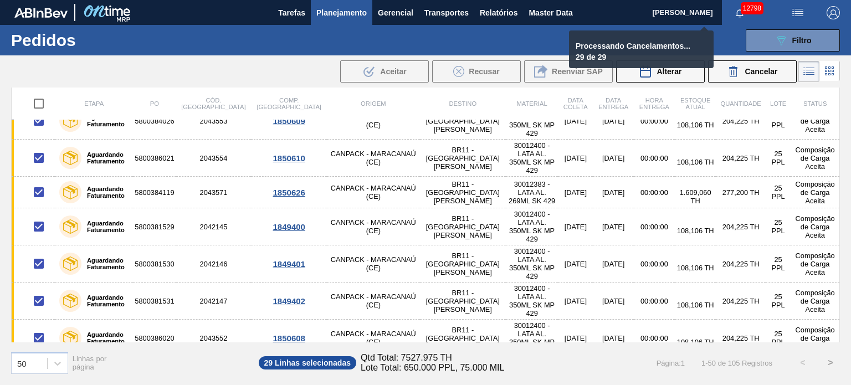
checkbox input "false"
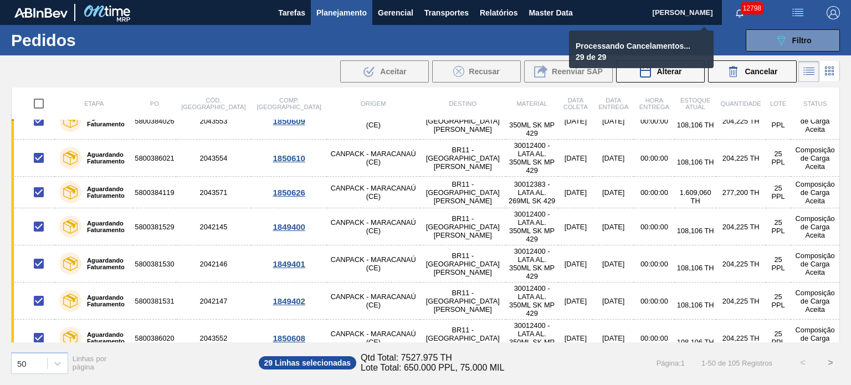
checkbox input "false"
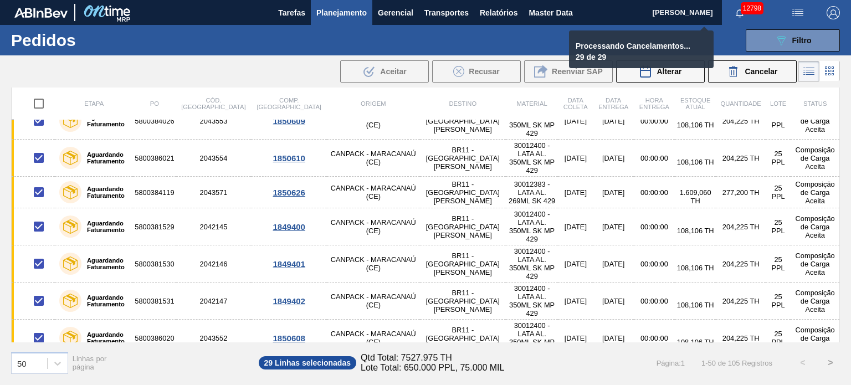
checkbox input "false"
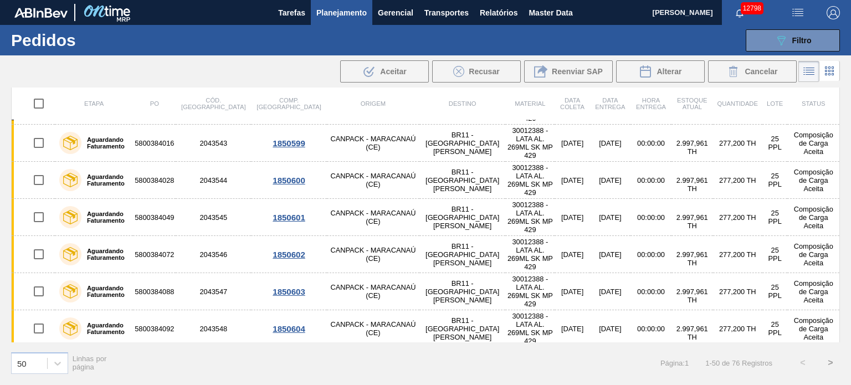
scroll to position [1352, 0]
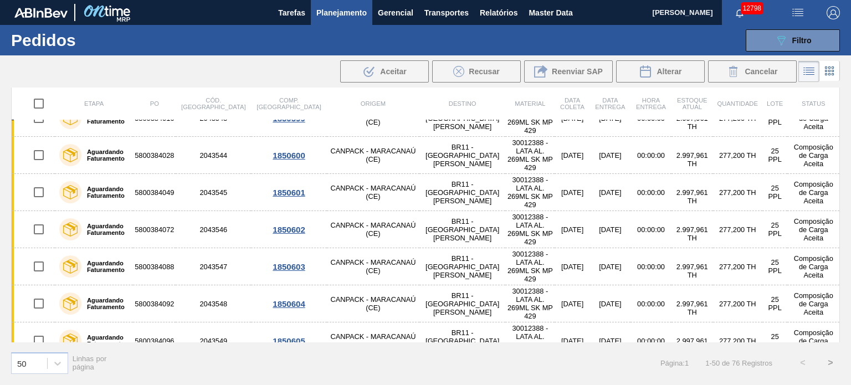
click at [829, 365] on button ">" at bounding box center [831, 363] width 28 height 28
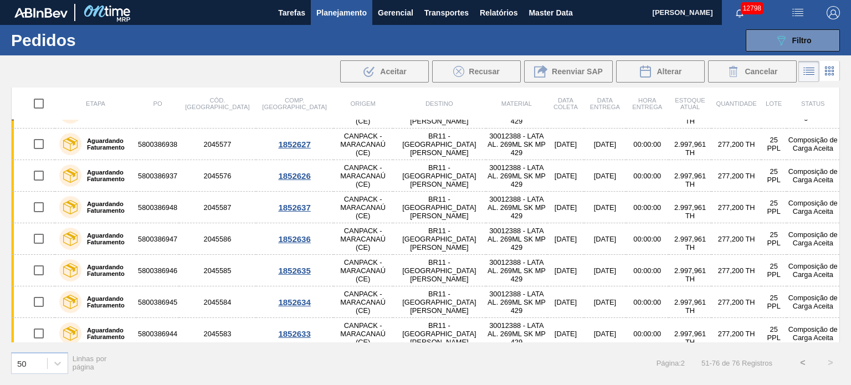
scroll to position [596, 0]
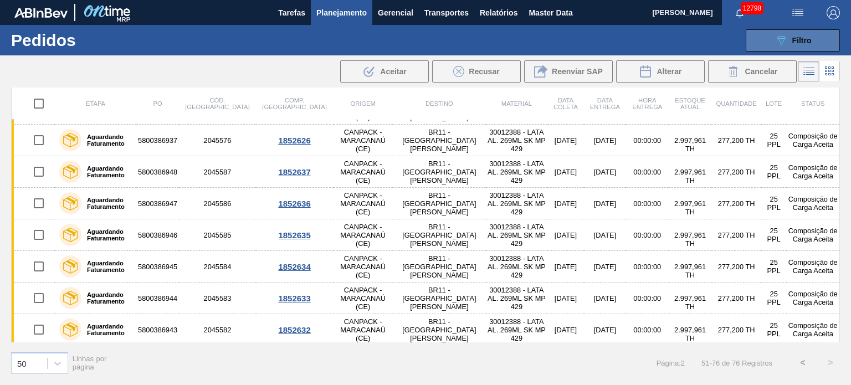
drag, startPoint x: 806, startPoint y: 42, endPoint x: 805, endPoint y: 49, distance: 7.4
click at [806, 40] on span "Filtro" at bounding box center [801, 40] width 19 height 9
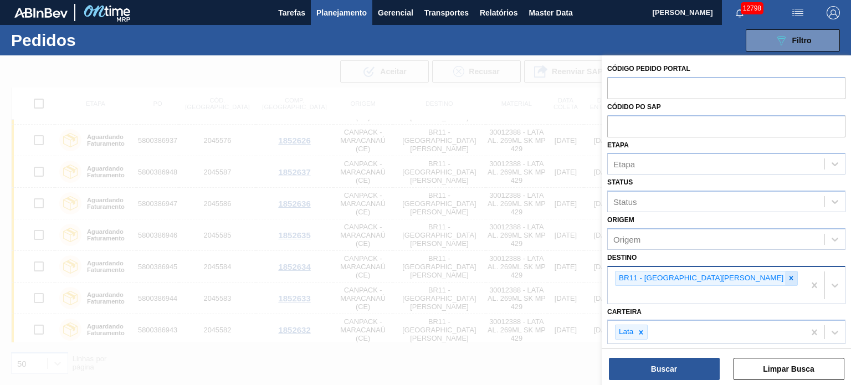
click at [785, 274] on div at bounding box center [791, 279] width 12 height 14
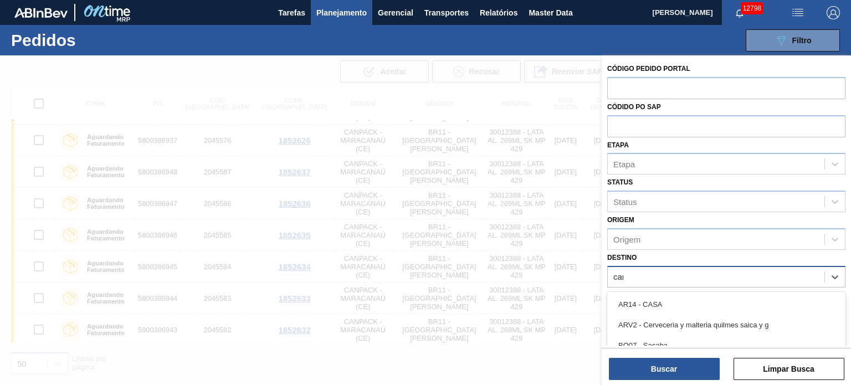
type input "cama"
click at [682, 292] on div "BR04 - Camaçari" at bounding box center [726, 304] width 238 height 25
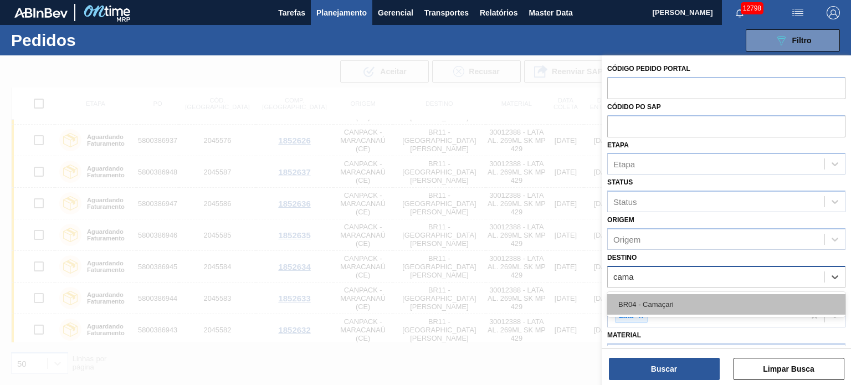
click at [680, 294] on div "BR04 - Camaçari" at bounding box center [726, 304] width 238 height 21
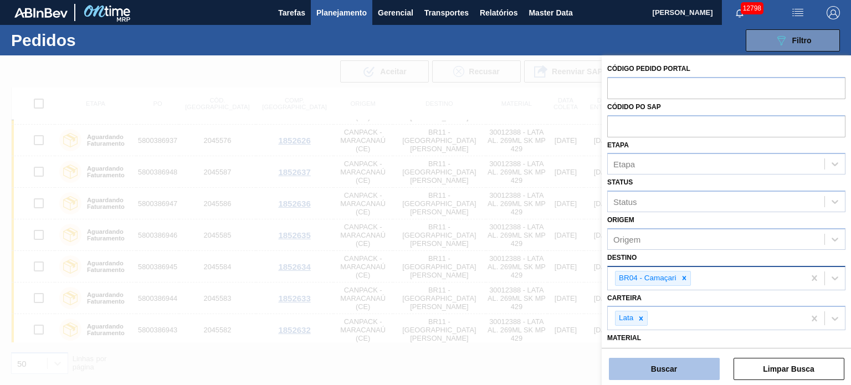
click at [652, 370] on button "Buscar" at bounding box center [664, 369] width 111 height 22
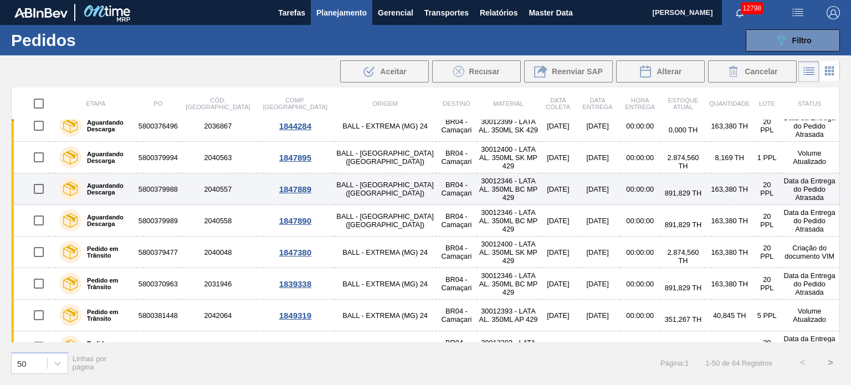
scroll to position [0, 0]
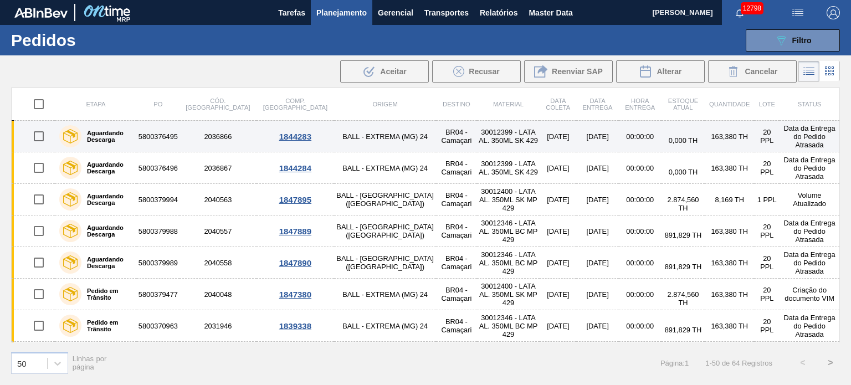
click at [34, 135] on input "checkbox" at bounding box center [38, 136] width 23 height 23
checkbox input "true"
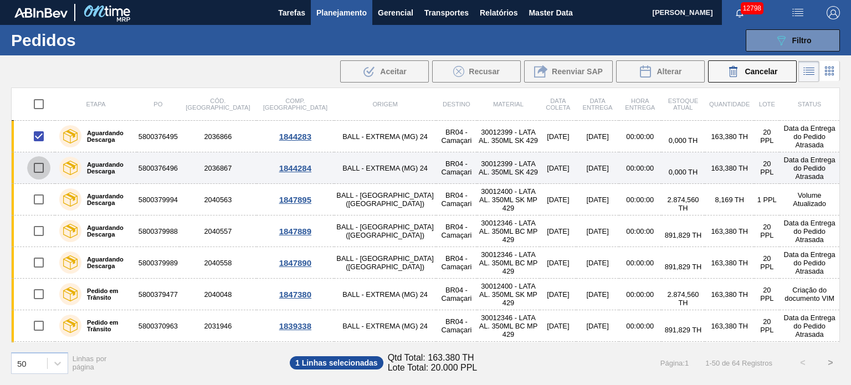
click at [38, 167] on input "checkbox" at bounding box center [38, 167] width 23 height 23
checkbox input "true"
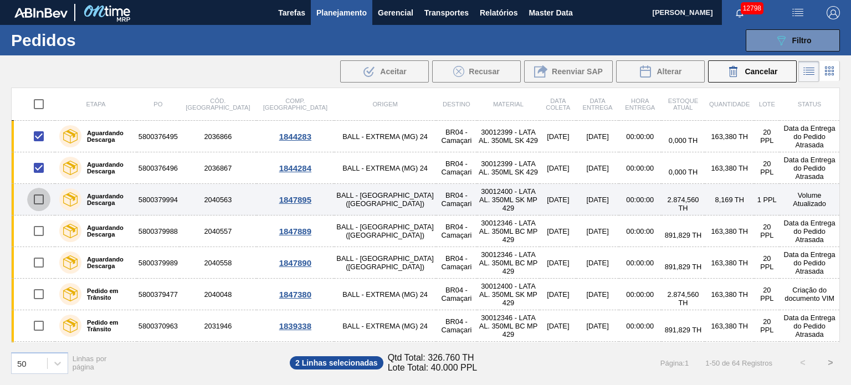
click at [38, 204] on input "checkbox" at bounding box center [38, 199] width 23 height 23
checkbox input "true"
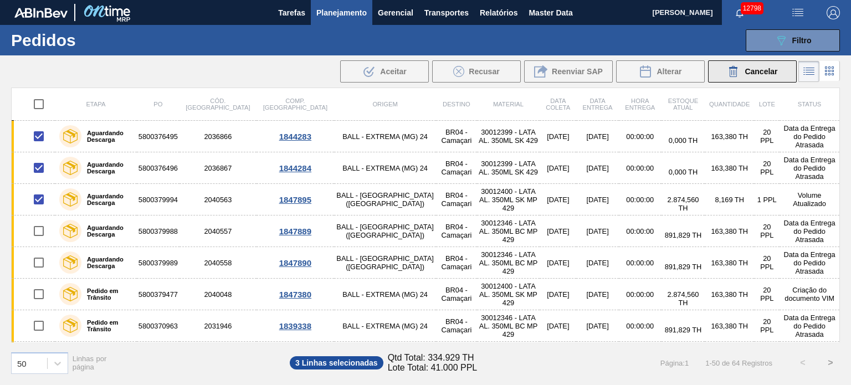
click at [772, 80] on button "Cancelar" at bounding box center [752, 71] width 89 height 22
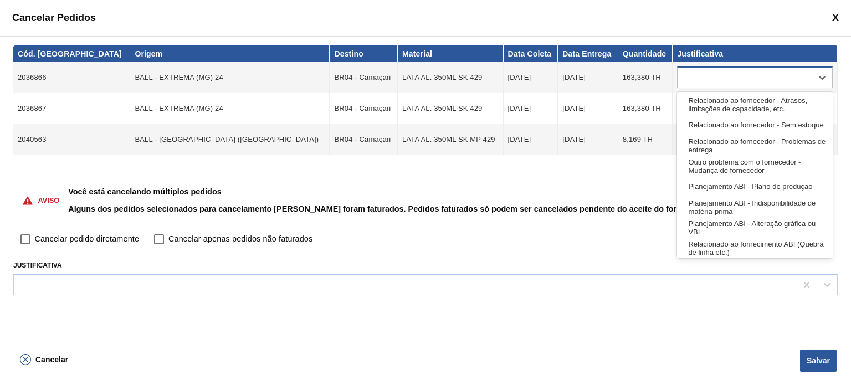
click at [696, 85] on div at bounding box center [755, 77] width 156 height 22
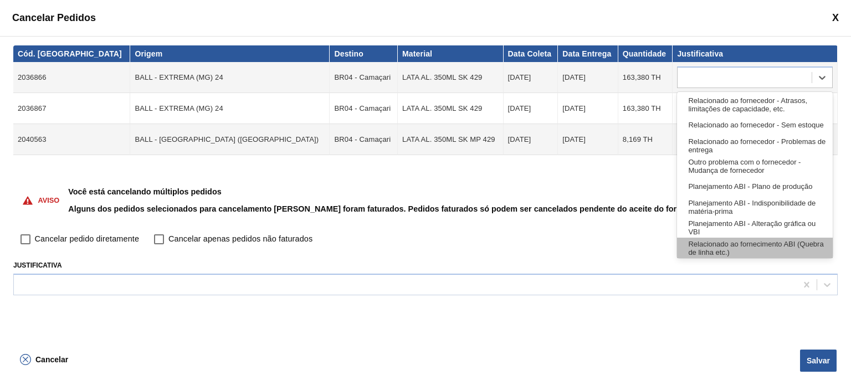
scroll to position [207, 0]
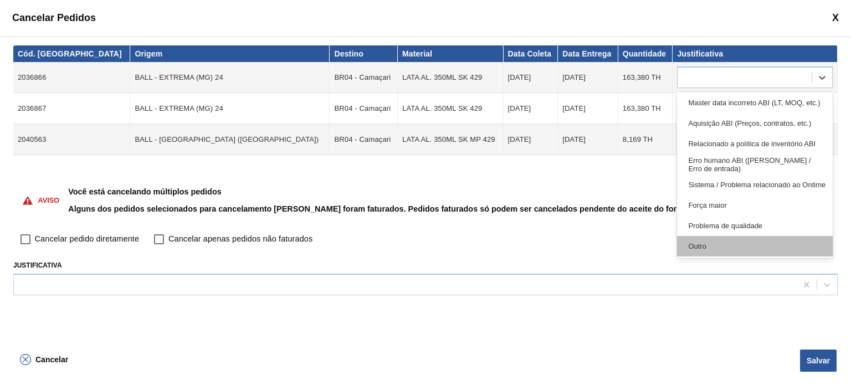
click at [695, 242] on div "Outro" at bounding box center [755, 246] width 156 height 21
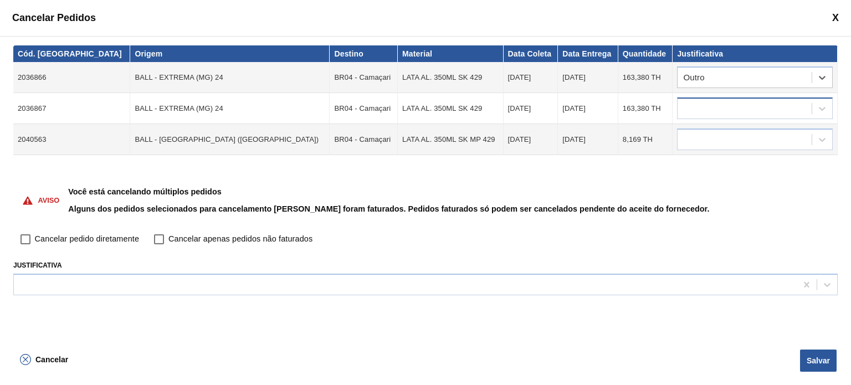
click at [714, 110] on div at bounding box center [745, 109] width 134 height 16
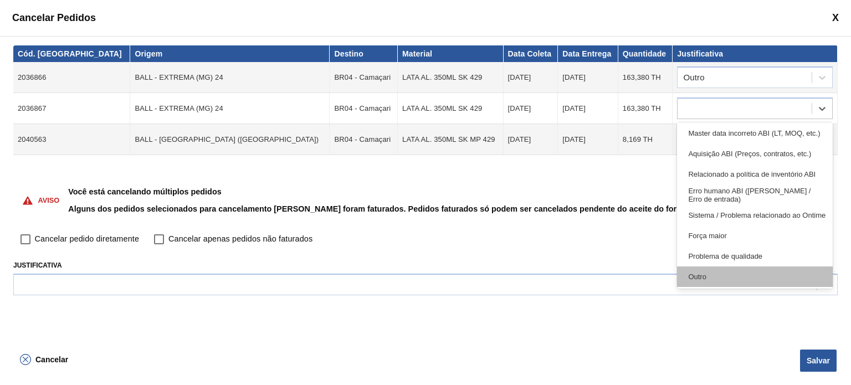
click at [702, 274] on div "Outro" at bounding box center [755, 277] width 156 height 21
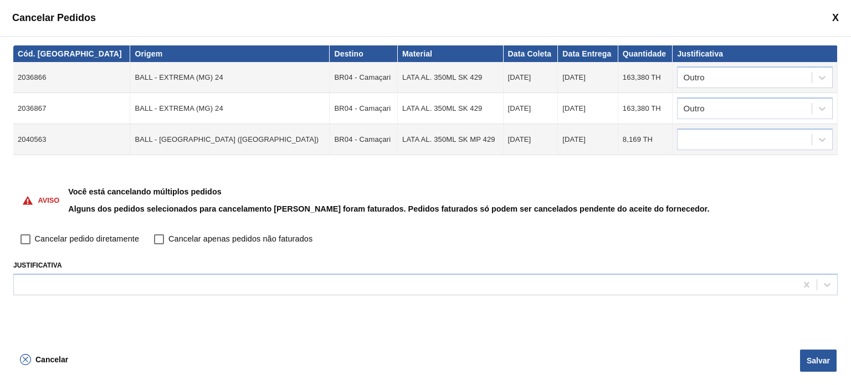
drag, startPoint x: 706, startPoint y: 126, endPoint x: 706, endPoint y: 153, distance: 27.2
click at [707, 124] on td at bounding box center [755, 139] width 165 height 31
click at [681, 145] on div at bounding box center [745, 140] width 134 height 16
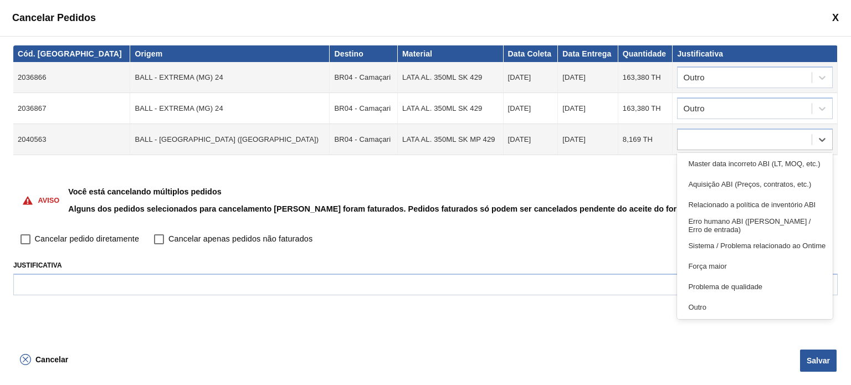
drag, startPoint x: 698, startPoint y: 300, endPoint x: 669, endPoint y: 303, distance: 29.6
click at [698, 301] on div "Outro" at bounding box center [755, 307] width 156 height 21
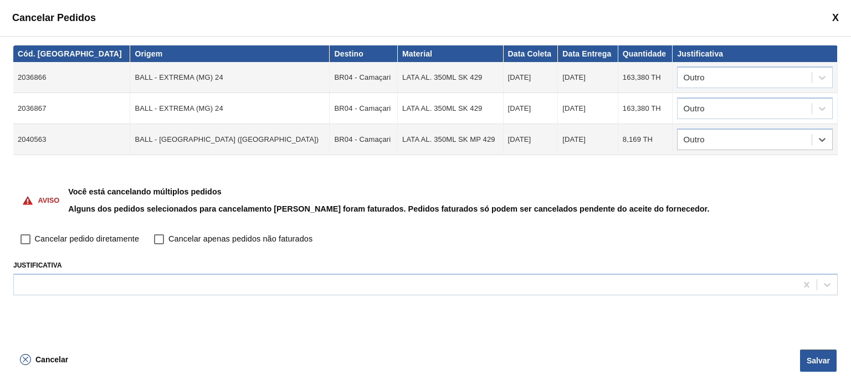
click at [32, 235] on input "Cancelar pedido diretamente" at bounding box center [25, 239] width 19 height 19
checkbox input "true"
click at [819, 352] on button "Salvar" at bounding box center [818, 361] width 37 height 22
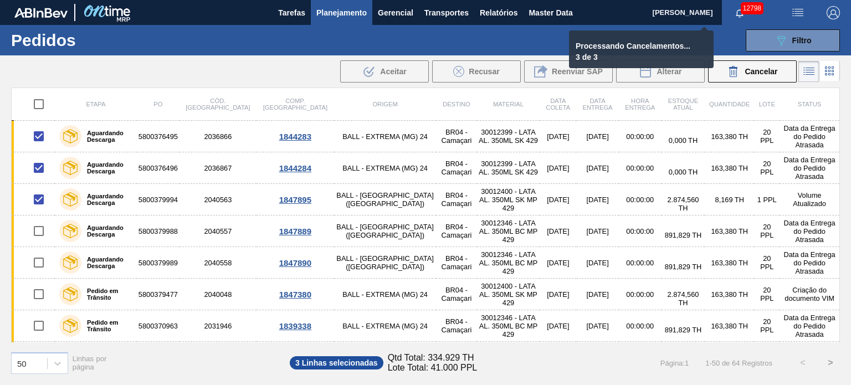
checkbox input "false"
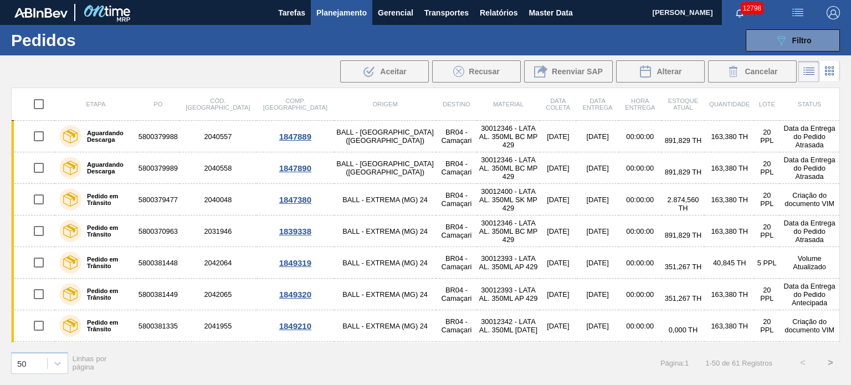
click at [339, 6] on span "Planejamento" at bounding box center [341, 12] width 50 height 13
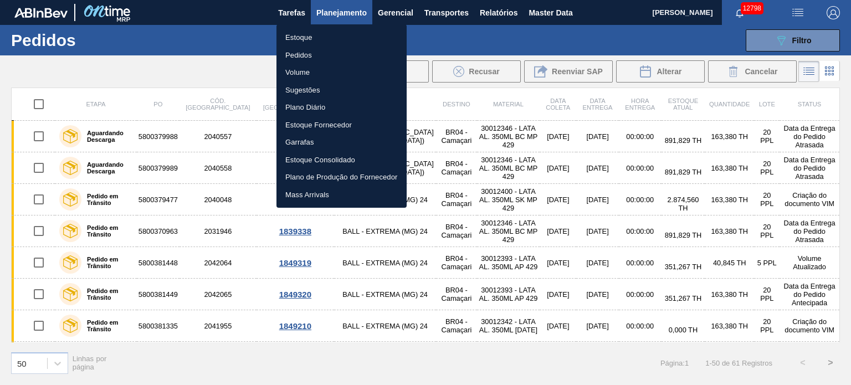
click at [324, 37] on li "Estoque" at bounding box center [341, 38] width 130 height 18
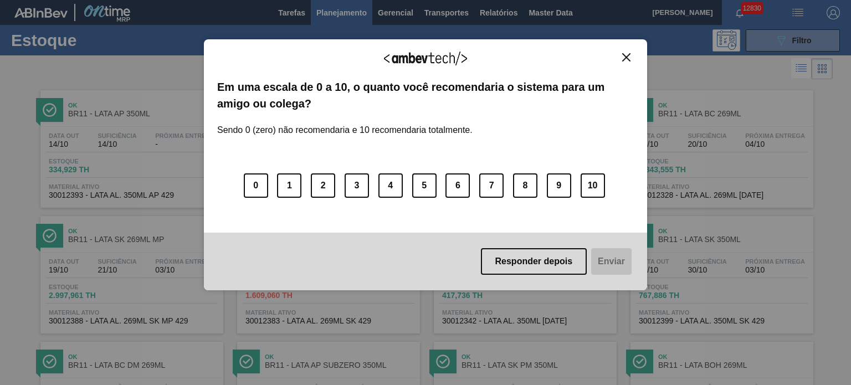
click at [624, 55] on img "Close" at bounding box center [626, 57] width 8 height 8
